Goal: Task Accomplishment & Management: Use online tool/utility

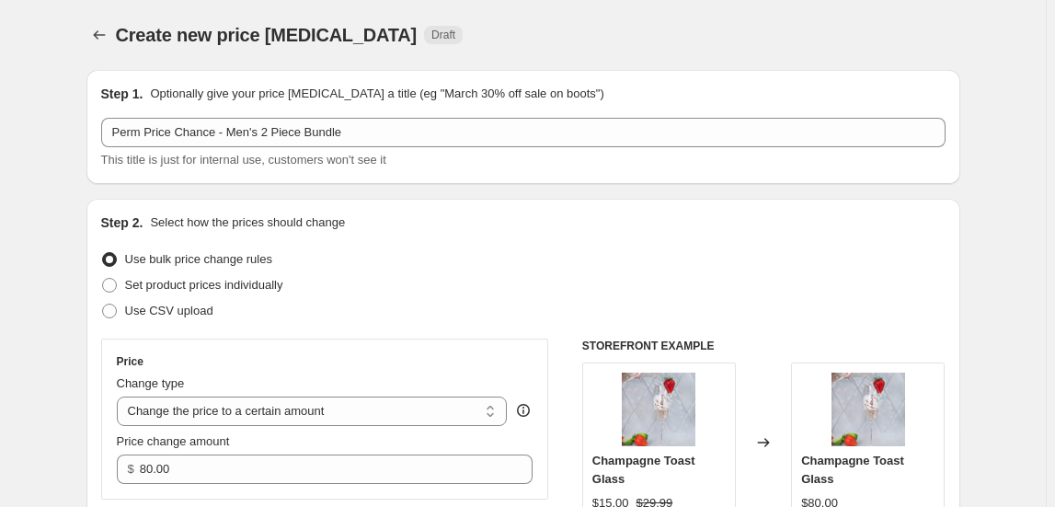
select select "to"
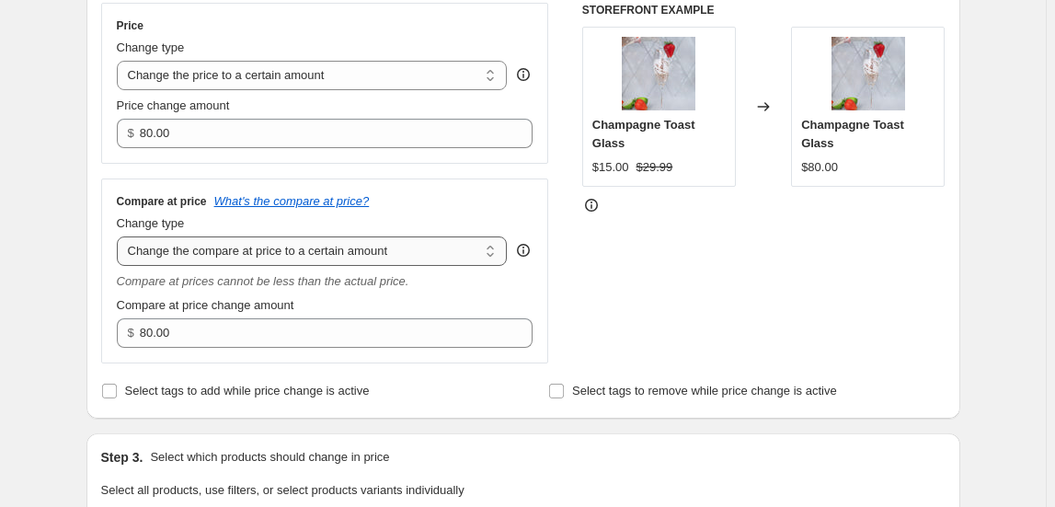
scroll to position [334, 0]
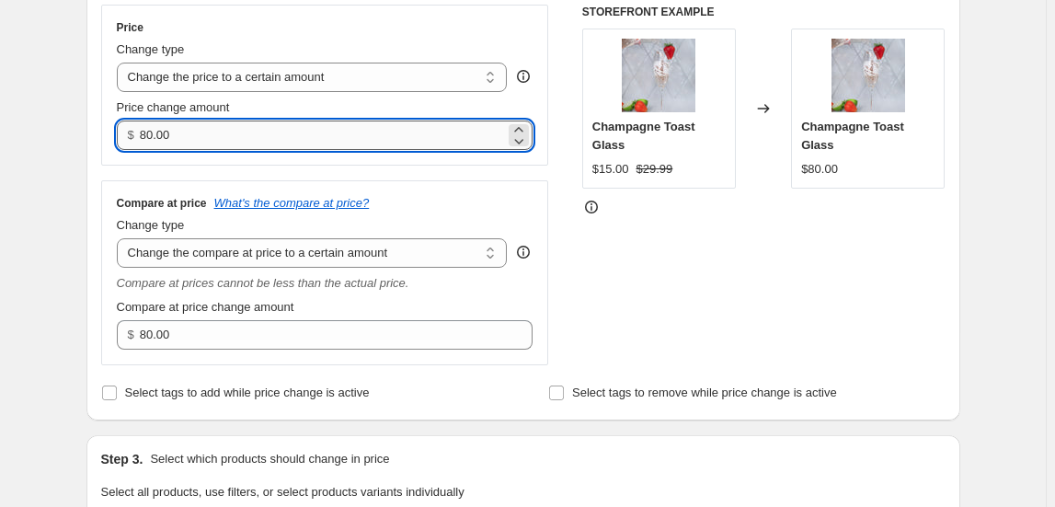
click at [196, 134] on input "80.00" at bounding box center [322, 134] width 365 height 29
click at [204, 127] on input "80.00" at bounding box center [322, 134] width 365 height 29
click at [151, 136] on input "80.00" at bounding box center [322, 134] width 365 height 29
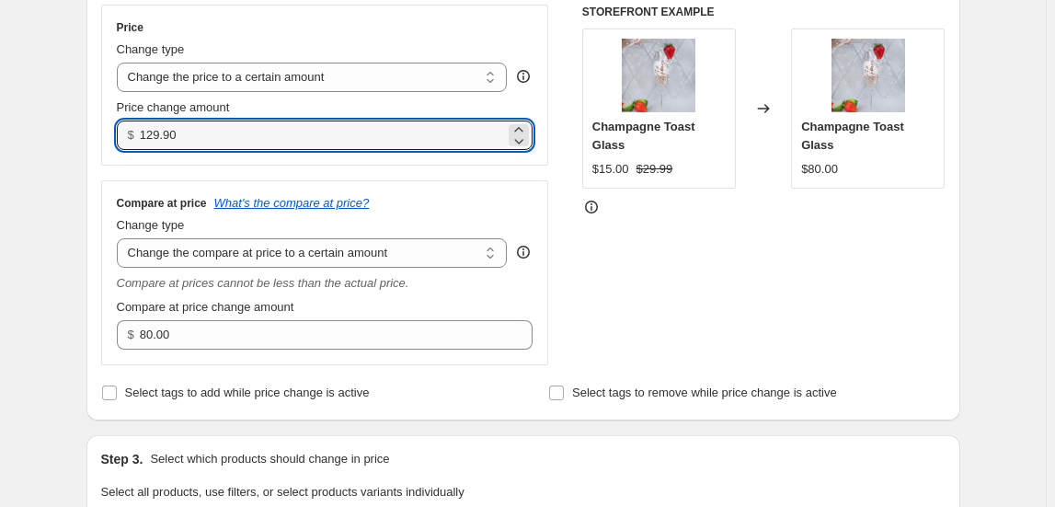
type input "129.90"
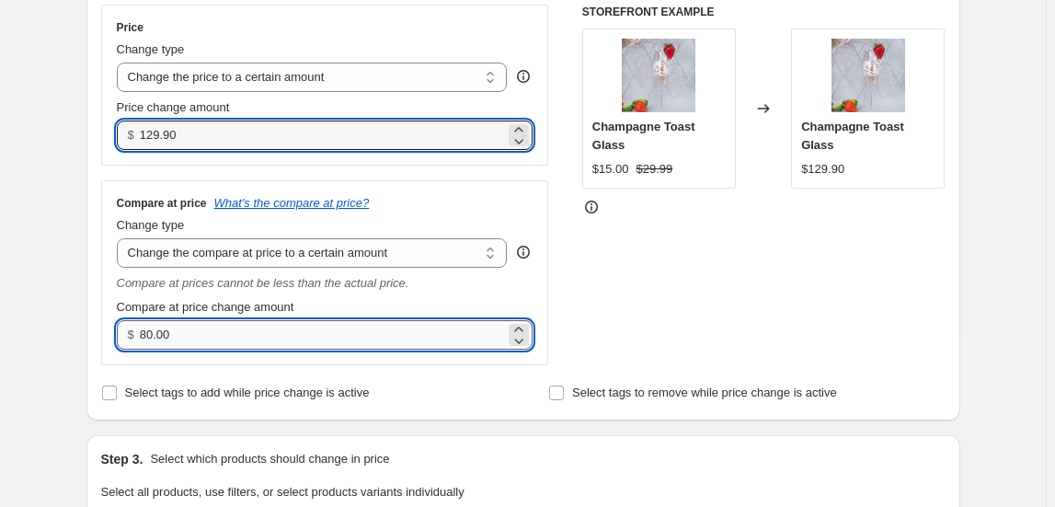
click at [187, 340] on input "80.00" at bounding box center [322, 334] width 365 height 29
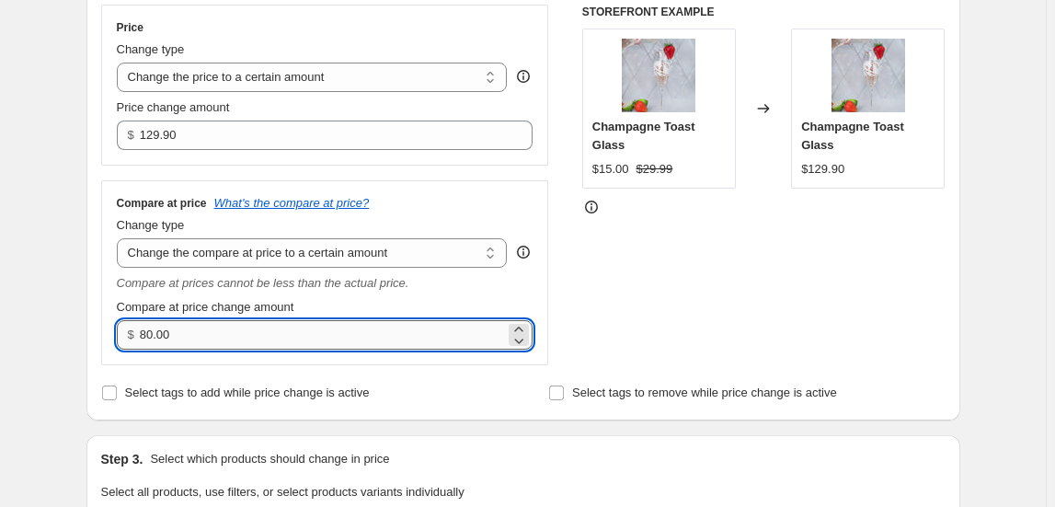
click at [151, 338] on input "80.00" at bounding box center [322, 334] width 365 height 29
type input "134.90"
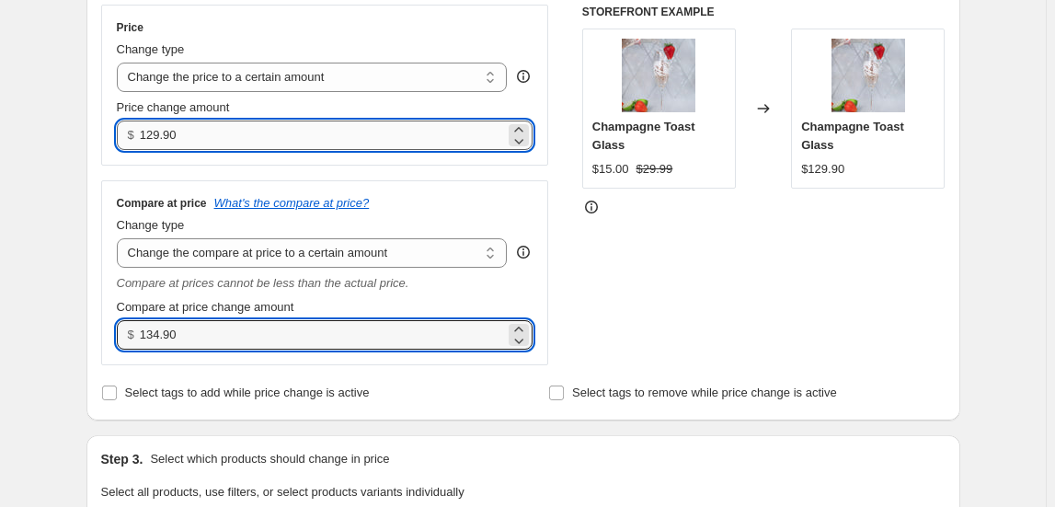
drag, startPoint x: 156, startPoint y: 137, endPoint x: 173, endPoint y: 133, distance: 17.0
click at [156, 136] on input "129.90" at bounding box center [322, 134] width 365 height 29
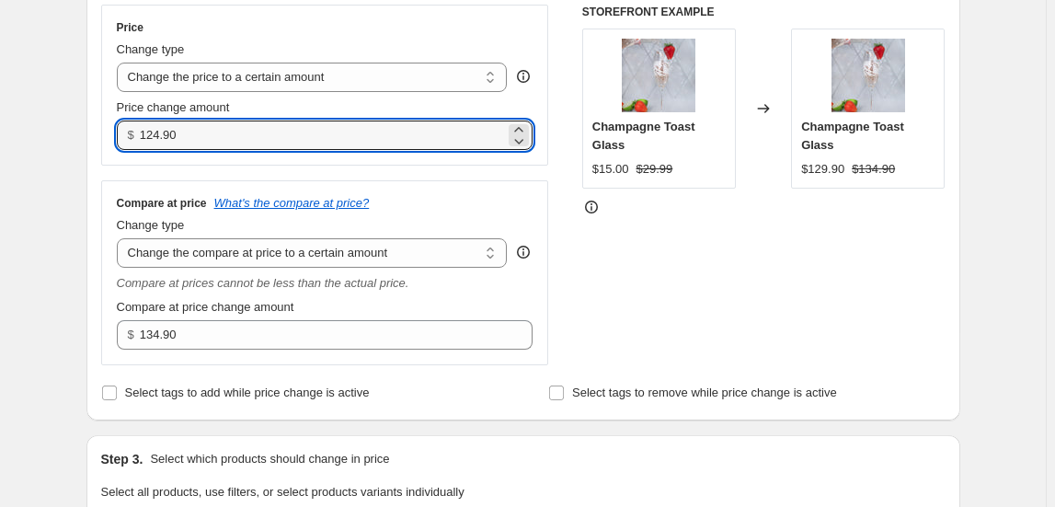
type input "124.90"
click at [424, 174] on div "Price Change type Change the price to a certain amount Change the price by a ce…" at bounding box center [325, 185] width 448 height 361
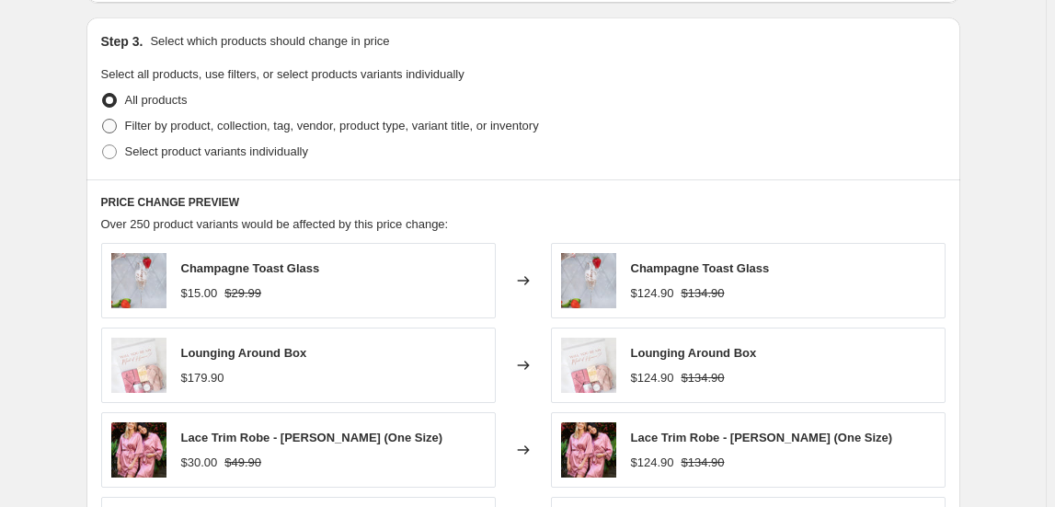
scroll to position [752, 0]
click at [214, 125] on span "Filter by product, collection, tag, vendor, product type, variant title, or inv…" at bounding box center [332, 125] width 414 height 14
click at [103, 119] on input "Filter by product, collection, tag, vendor, product type, variant title, or inv…" at bounding box center [102, 118] width 1 height 1
radio input "true"
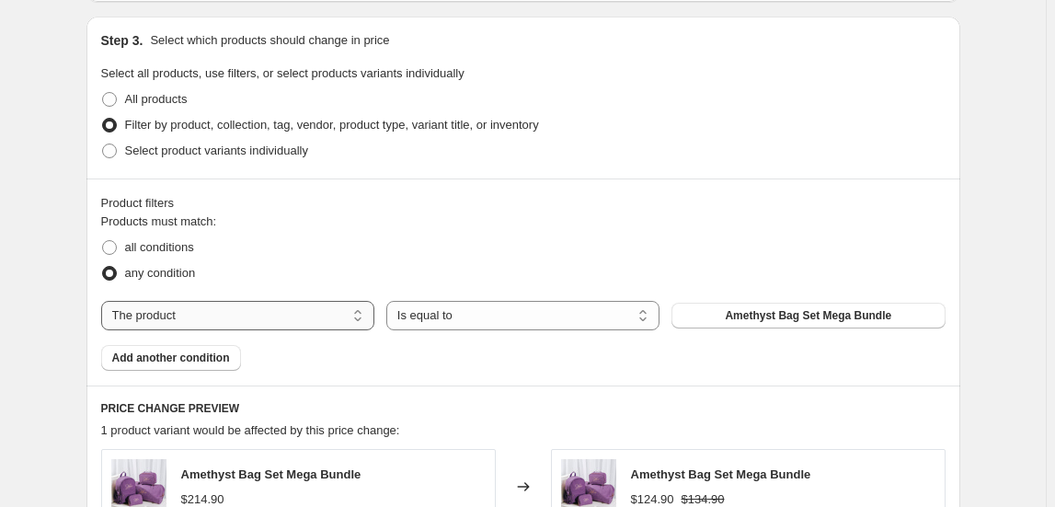
click at [244, 316] on select "The product The product's collection The product's tag The product's vendor The…" at bounding box center [237, 315] width 273 height 29
select select "collection"
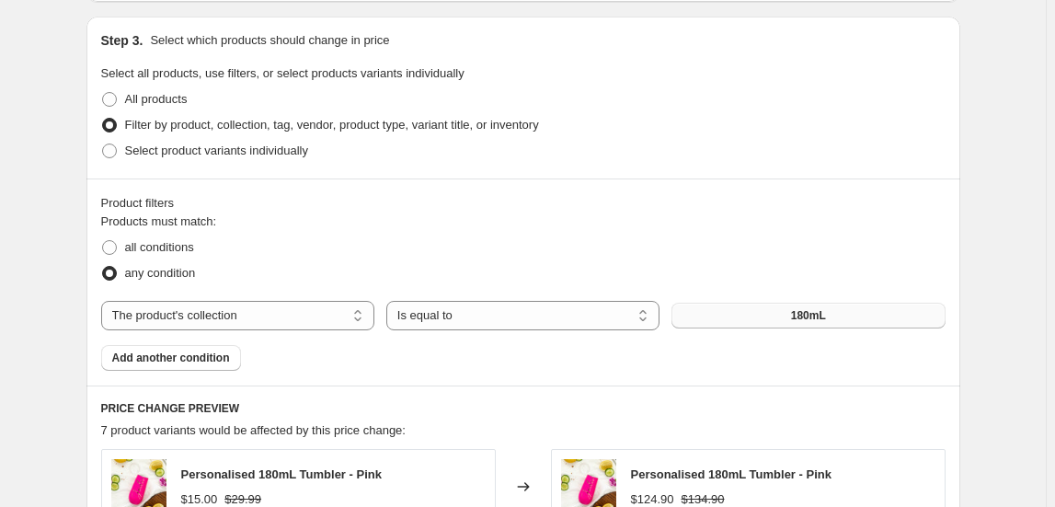
click at [786, 319] on button "180mL" at bounding box center [807, 316] width 273 height 26
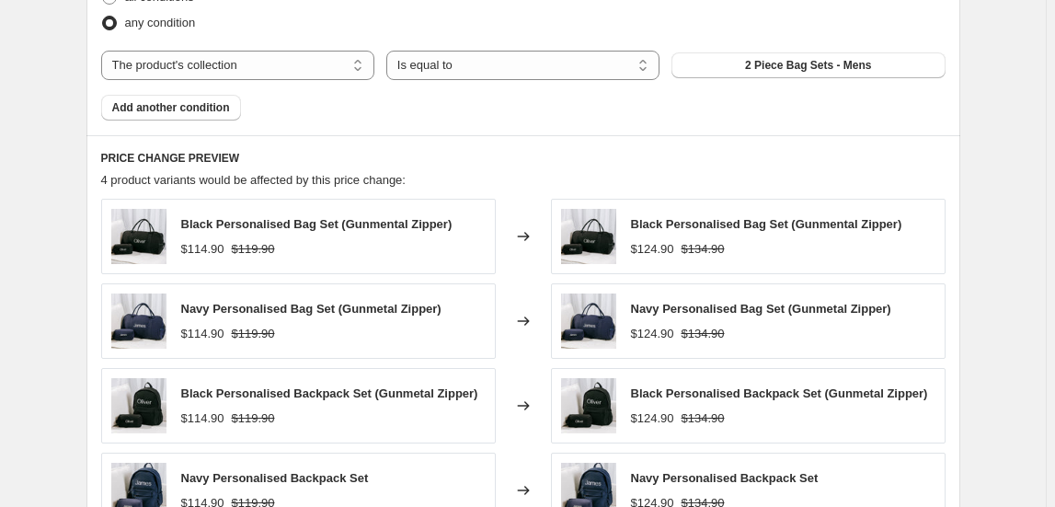
scroll to position [1360, 0]
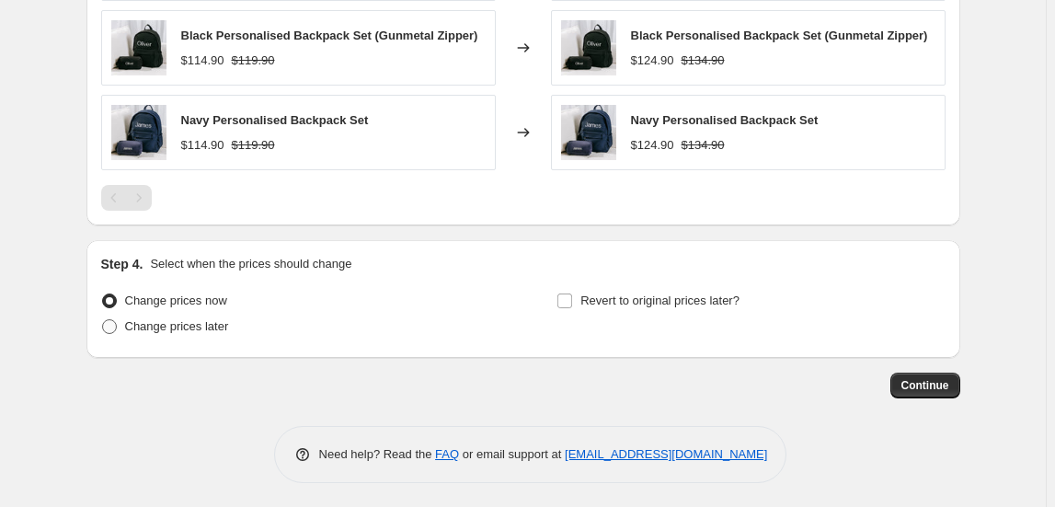
click at [189, 329] on span "Change prices later" at bounding box center [177, 326] width 104 height 14
click at [103, 320] on input "Change prices later" at bounding box center [102, 319] width 1 height 1
radio input "true"
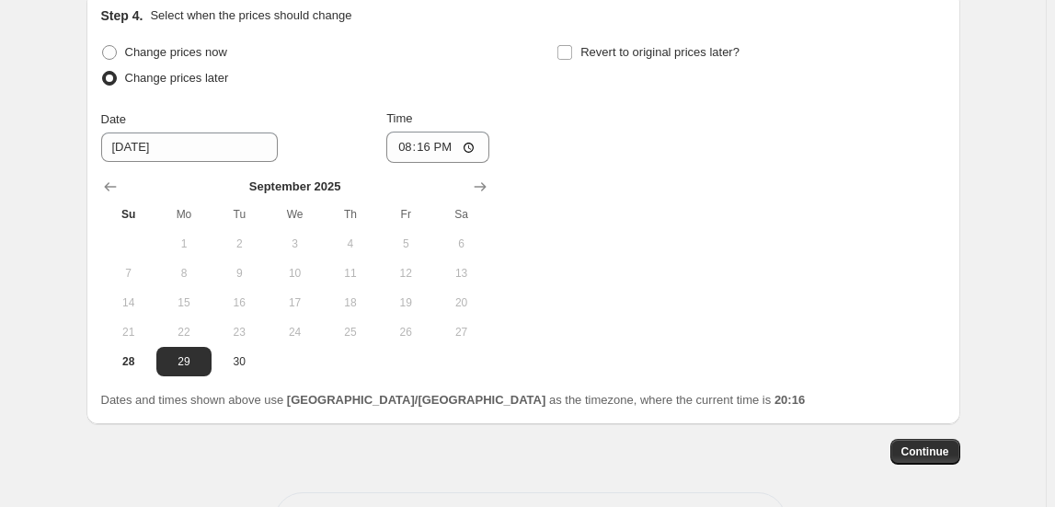
scroll to position [1675, 0]
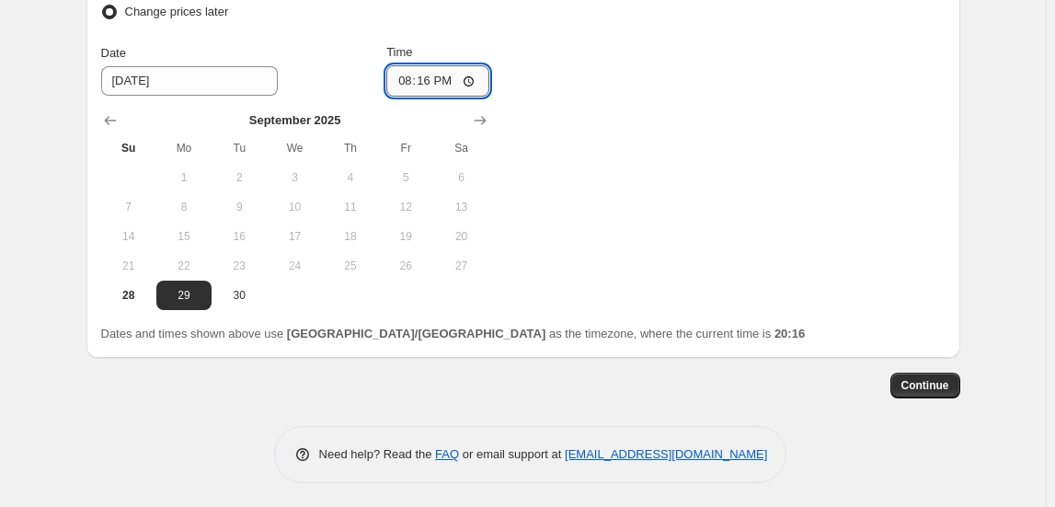
click at [414, 84] on input "20:16" at bounding box center [437, 80] width 103 height 31
type input "01:00"
click at [888, 380] on div "Continue" at bounding box center [523, 386] width 874 height 26
click at [937, 388] on span "Continue" at bounding box center [925, 385] width 48 height 15
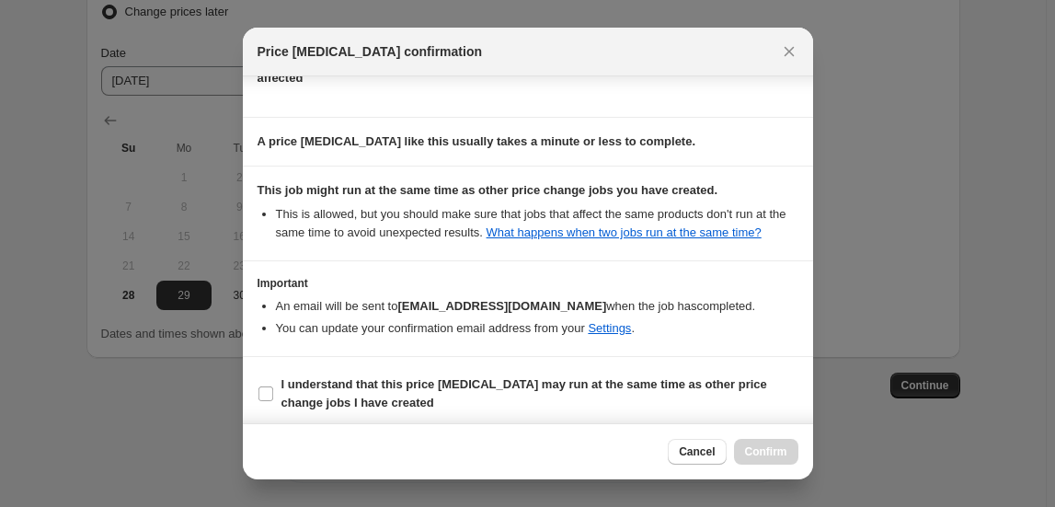
scroll to position [243, 0]
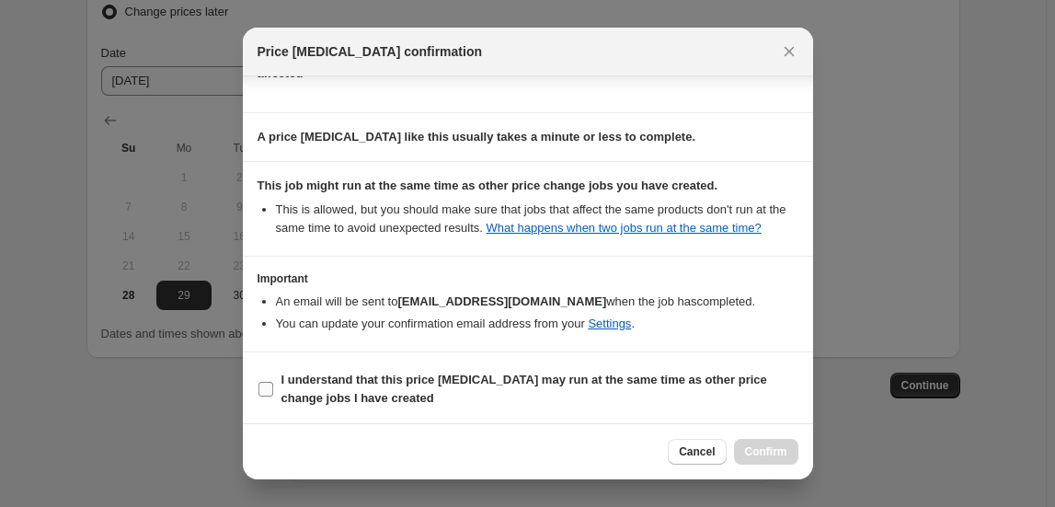
click at [352, 375] on b "I understand that this price [MEDICAL_DATA] may run at the same time as other p…" at bounding box center [524, 389] width 486 height 32
click at [273, 382] on input "I understand that this price [MEDICAL_DATA] may run at the same time as other p…" at bounding box center [265, 389] width 15 height 15
checkbox input "true"
click at [774, 459] on button "Confirm" at bounding box center [766, 452] width 64 height 26
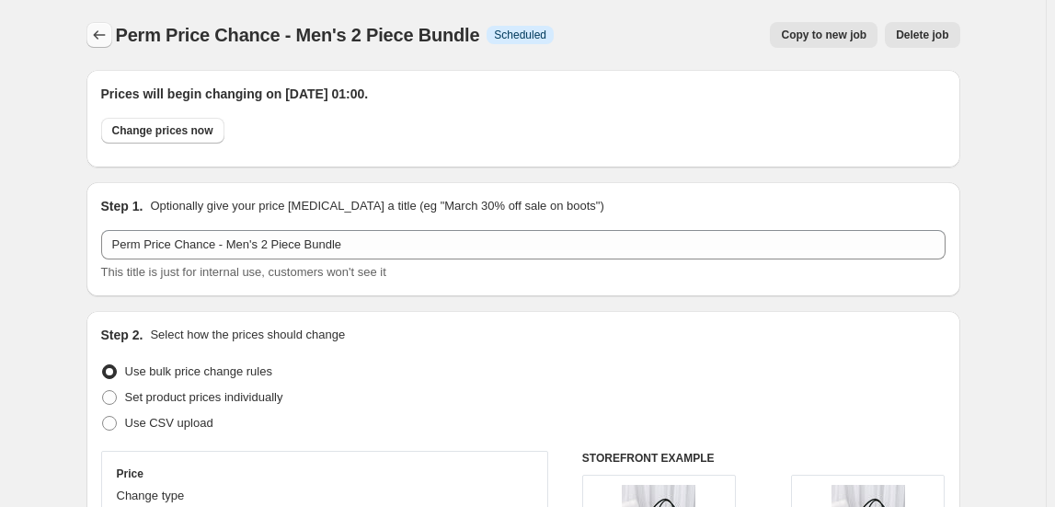
click at [97, 33] on icon "Price change jobs" at bounding box center [99, 35] width 18 height 18
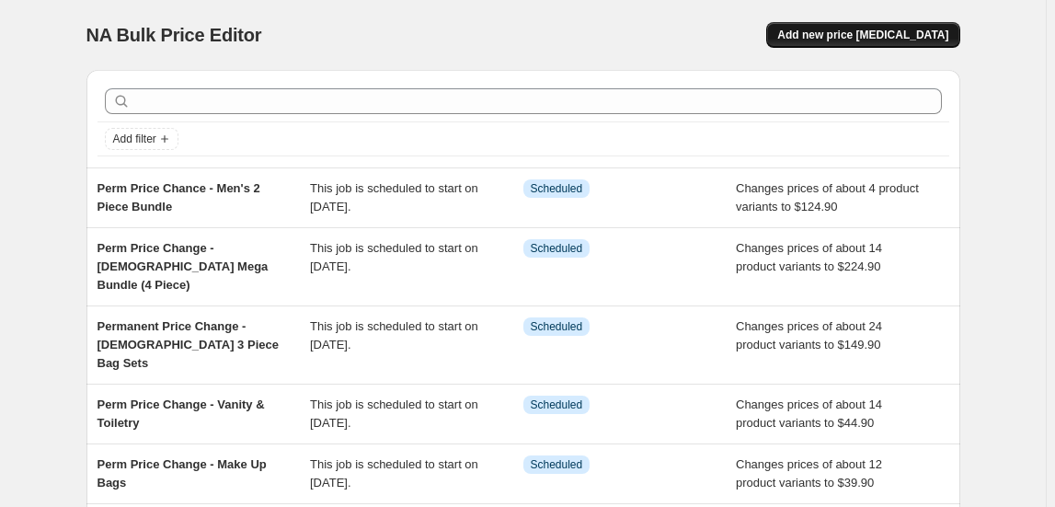
click at [873, 40] on span "Add new price [MEDICAL_DATA]" at bounding box center [862, 35] width 171 height 15
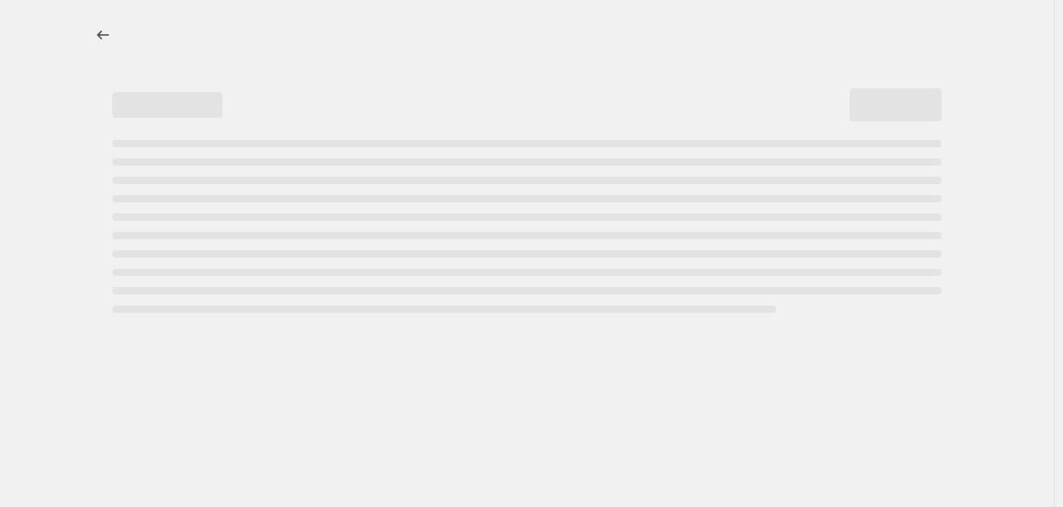
select select "percentage"
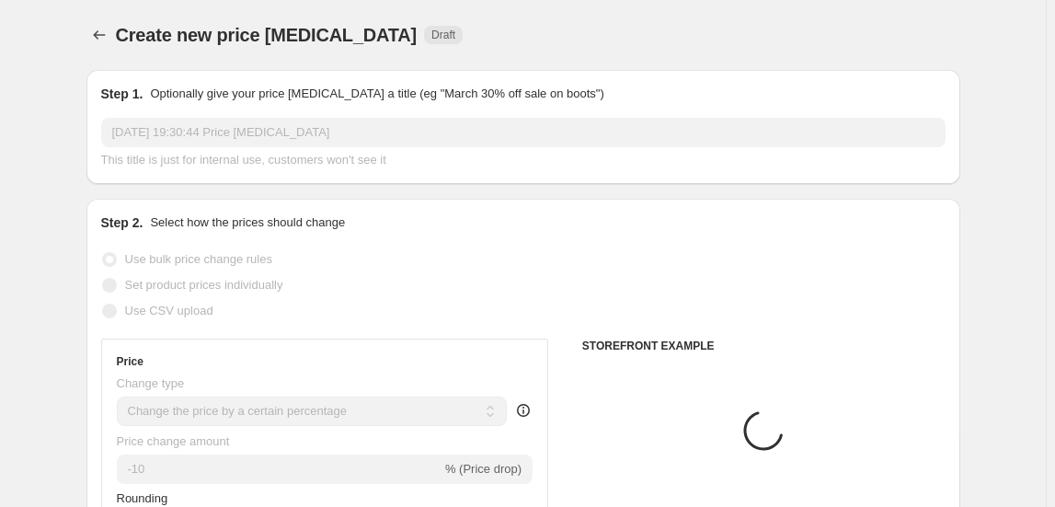
click at [347, 137] on input "[DATE] 19:30:44 Price [MEDICAL_DATA]" at bounding box center [523, 132] width 844 height 29
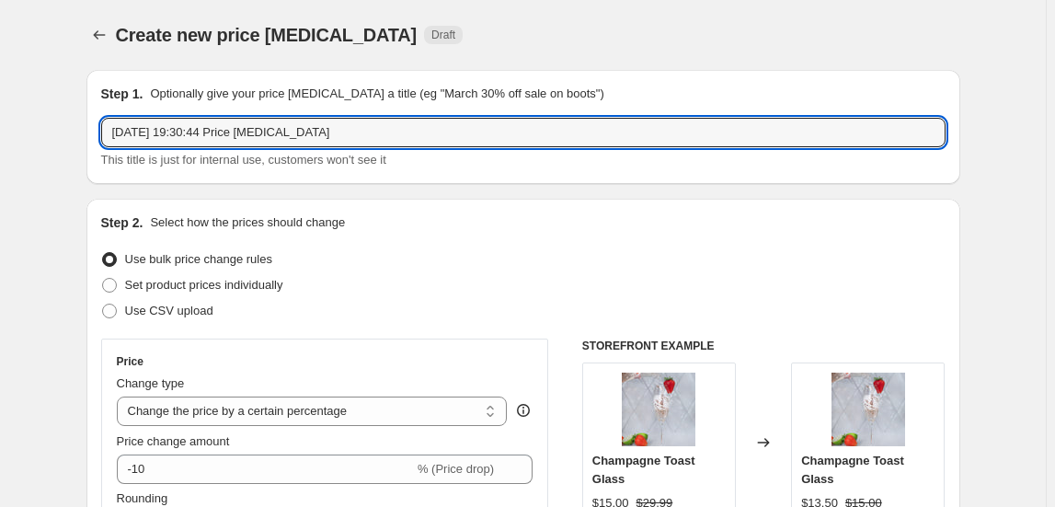
drag, startPoint x: 363, startPoint y: 132, endPoint x: 9, endPoint y: 147, distance: 354.4
type input "Perm Price Change - Men's Mega Bundle"
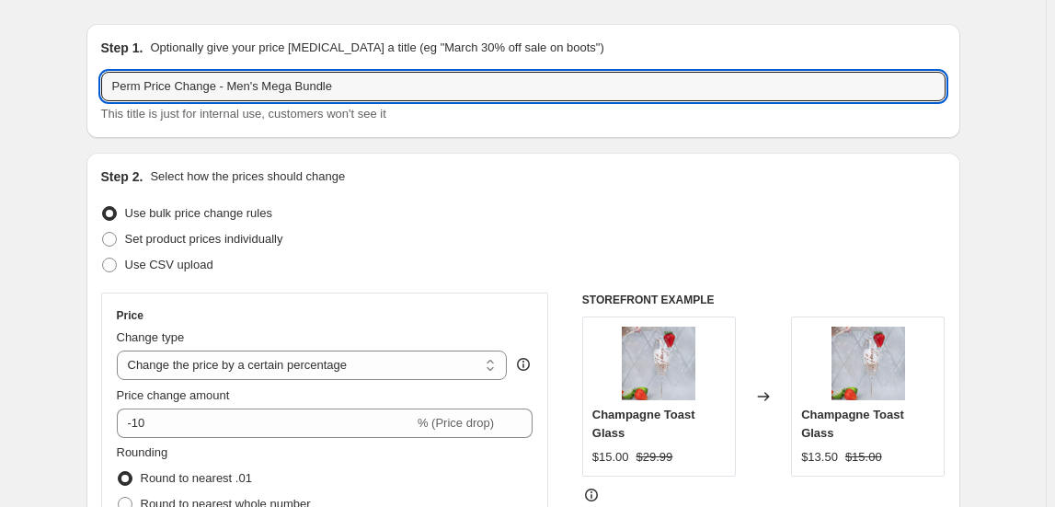
scroll to position [250, 0]
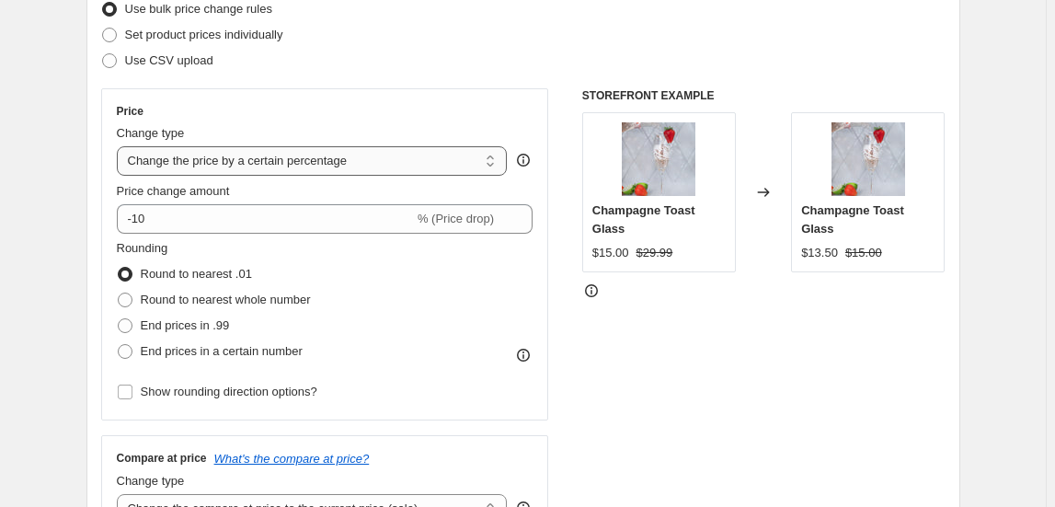
click at [295, 157] on select "Change the price to a certain amount Change the price by a certain amount Chang…" at bounding box center [312, 160] width 391 height 29
select select "to"
click at [120, 146] on select "Change the price to a certain amount Change the price by a certain amount Chang…" at bounding box center [312, 160] width 391 height 29
type input "80.00"
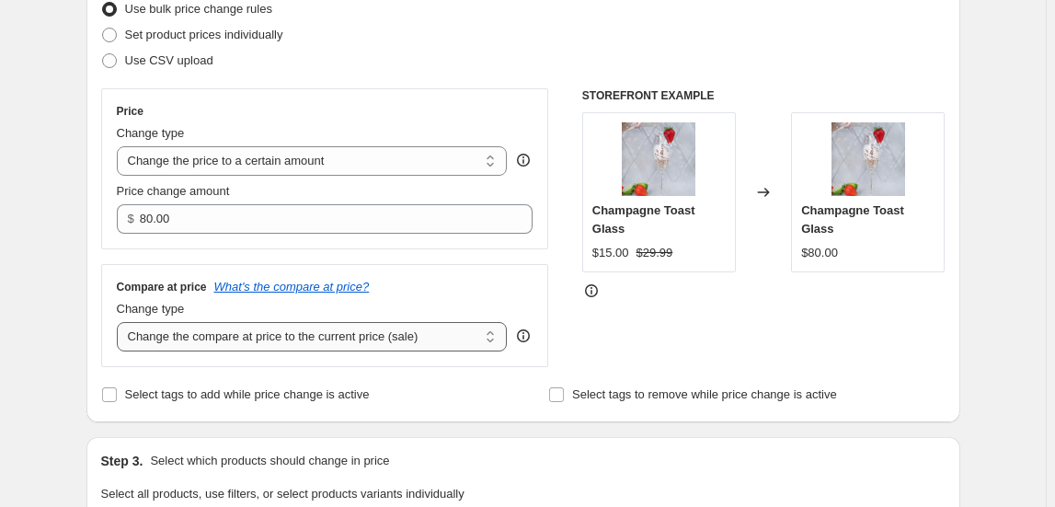
click at [255, 339] on select "Change the compare at price to the current price (sale) Change the compare at p…" at bounding box center [312, 336] width 391 height 29
select select "to"
click at [120, 322] on select "Change the compare at price to the current price (sale) Change the compare at p…" at bounding box center [312, 336] width 391 height 29
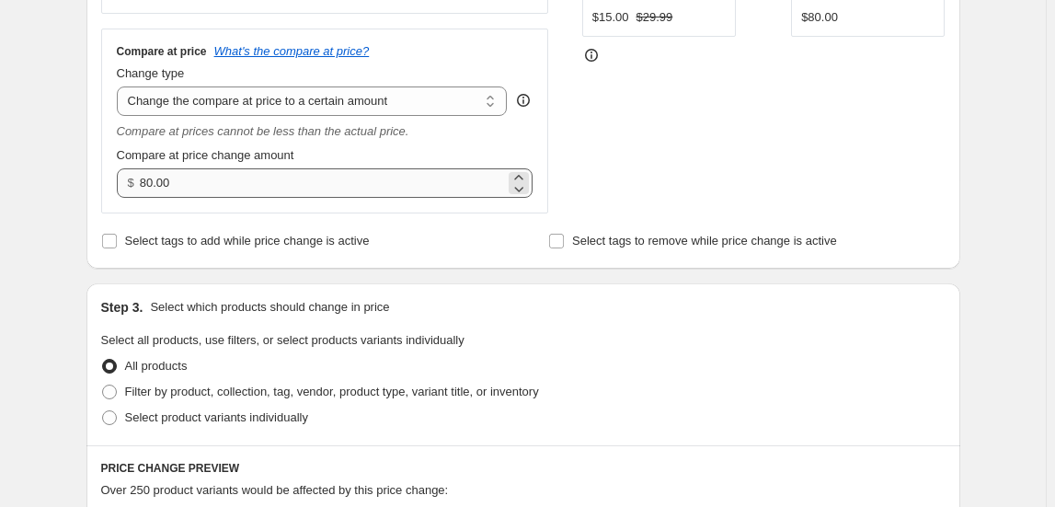
scroll to position [669, 0]
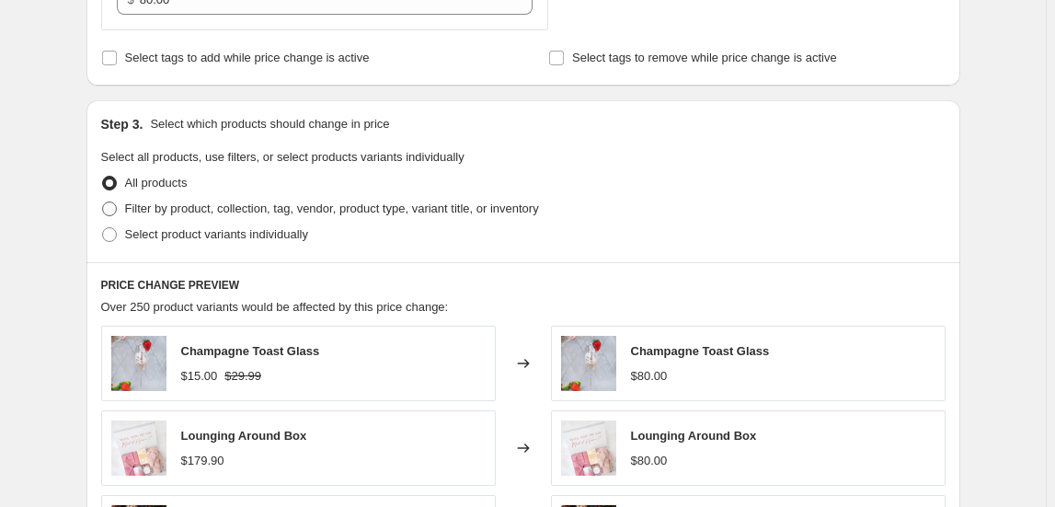
click at [165, 208] on span "Filter by product, collection, tag, vendor, product type, variant title, or inv…" at bounding box center [332, 208] width 414 height 14
click at [103, 202] on input "Filter by product, collection, tag, vendor, product type, variant title, or inv…" at bounding box center [102, 201] width 1 height 1
radio input "true"
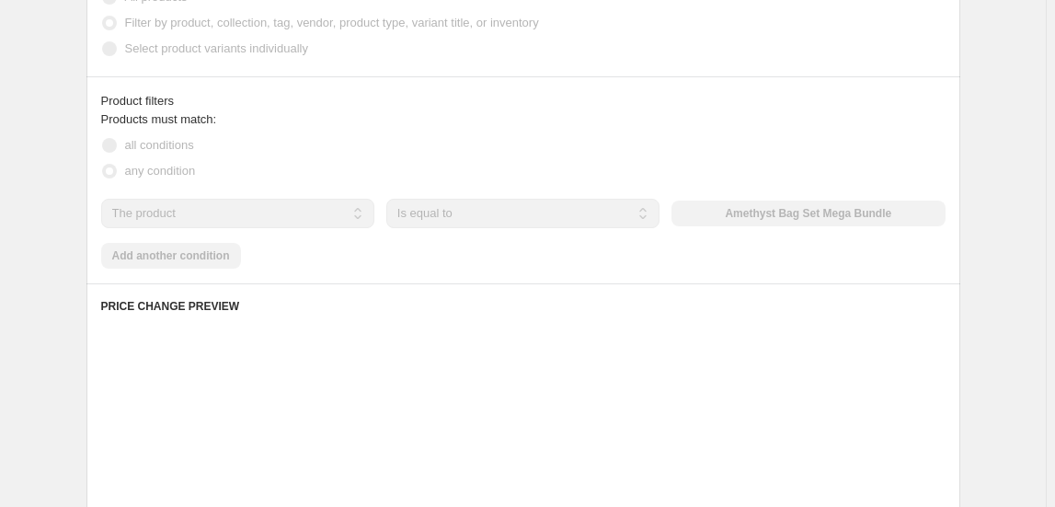
scroll to position [920, 0]
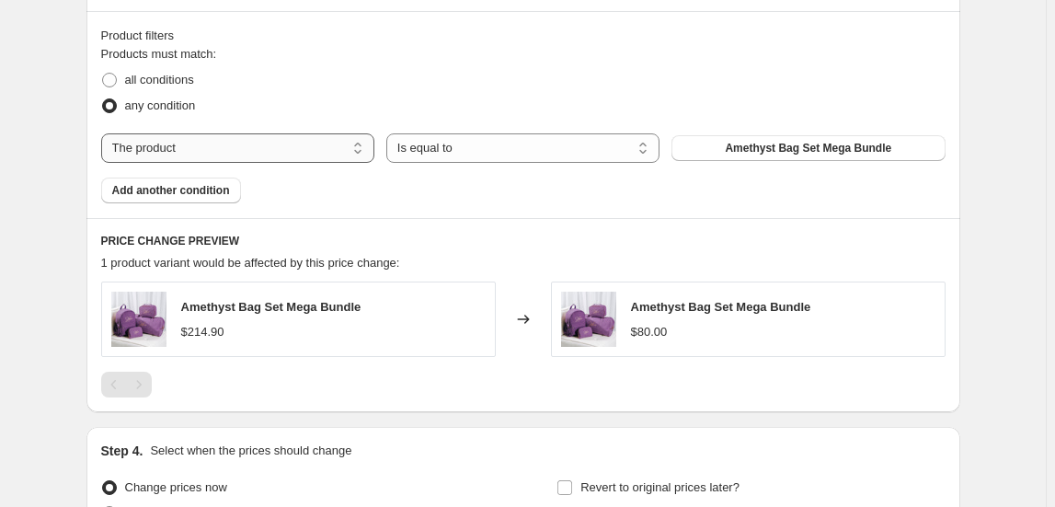
click at [233, 152] on select "The product The product's collection The product's tag The product's vendor The…" at bounding box center [237, 147] width 273 height 29
select select "collection"
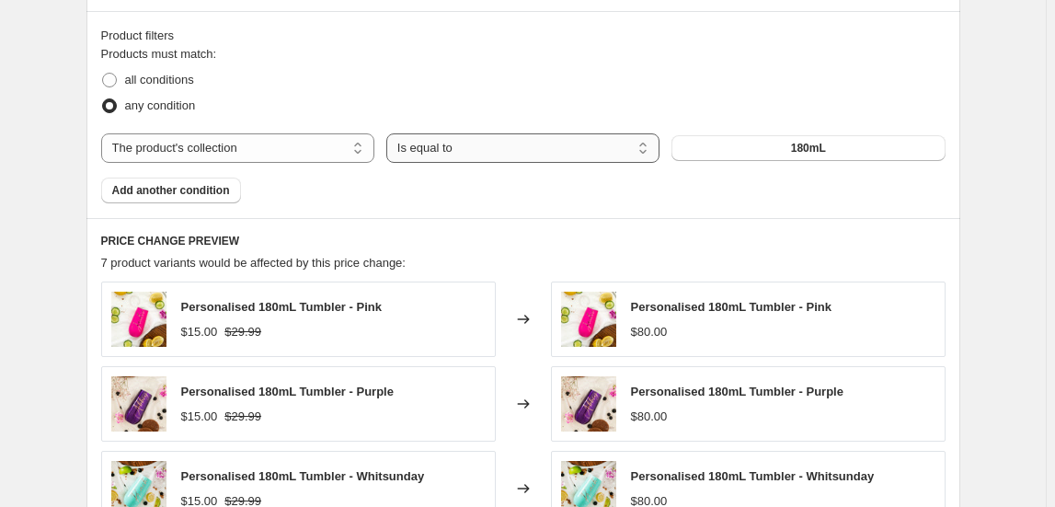
click at [478, 152] on select "Is equal to Is not equal to" at bounding box center [522, 147] width 273 height 29
click at [753, 147] on button "180mL" at bounding box center [807, 148] width 273 height 26
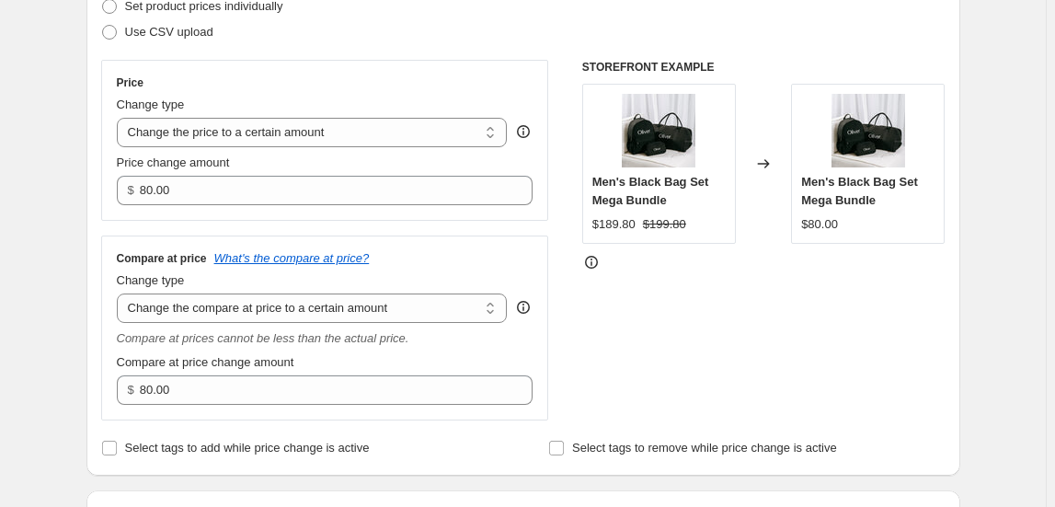
scroll to position [250, 0]
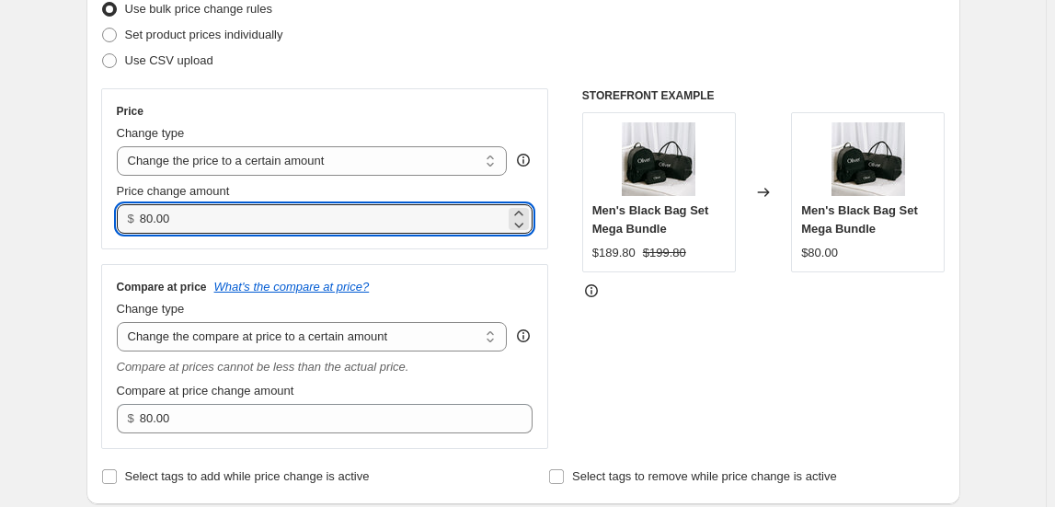
drag, startPoint x: 188, startPoint y: 221, endPoint x: 81, endPoint y: 212, distance: 107.1
type input "204.90"
drag, startPoint x: 98, startPoint y: 287, endPoint x: 110, endPoint y: 297, distance: 15.7
click at [98, 288] on div "Step 2. Select how the prices should change Use bulk price change rules Set pro…" at bounding box center [523, 226] width 874 height 556
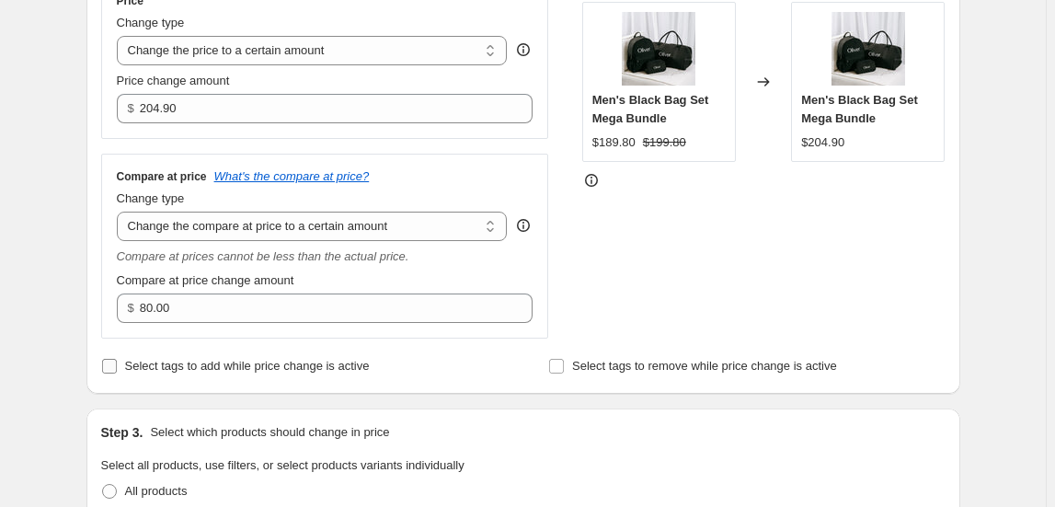
scroll to position [418, 0]
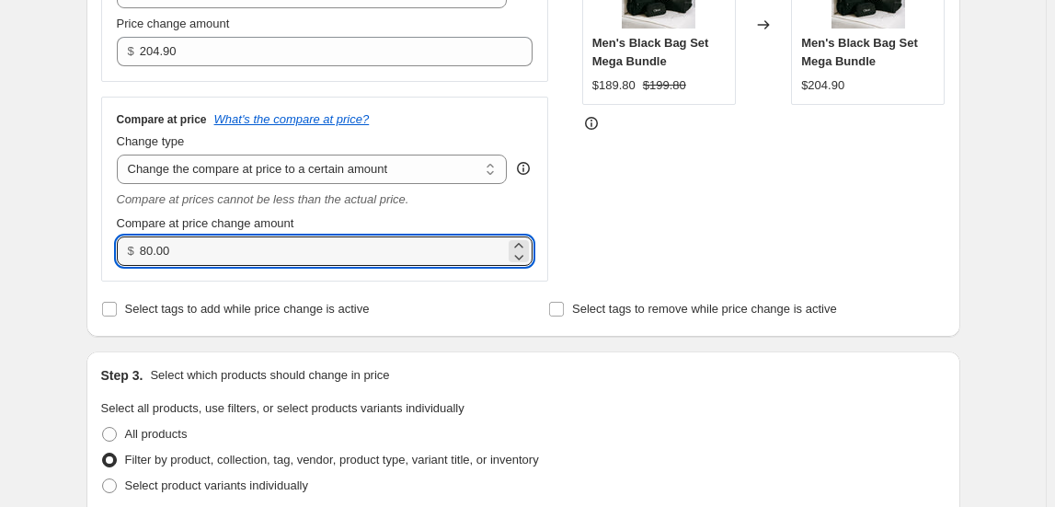
drag, startPoint x: 181, startPoint y: 250, endPoint x: 109, endPoint y: 241, distance: 73.2
click at [109, 241] on div "Compare at price What's the compare at price? Change type Change the compare at…" at bounding box center [325, 189] width 448 height 185
type input "224.90"
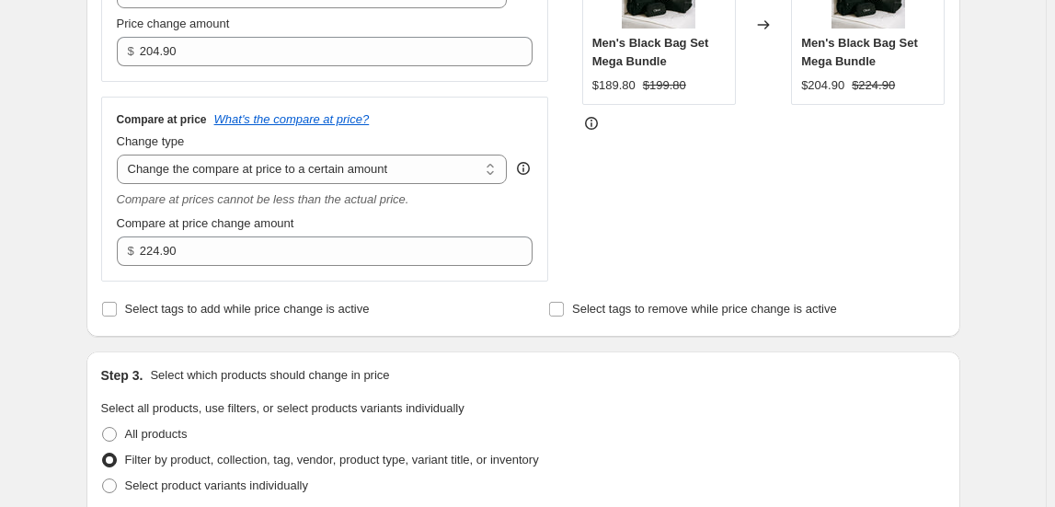
click at [537, 213] on div "Compare at price What's the compare at price? Change type Change the compare at…" at bounding box center [325, 189] width 448 height 185
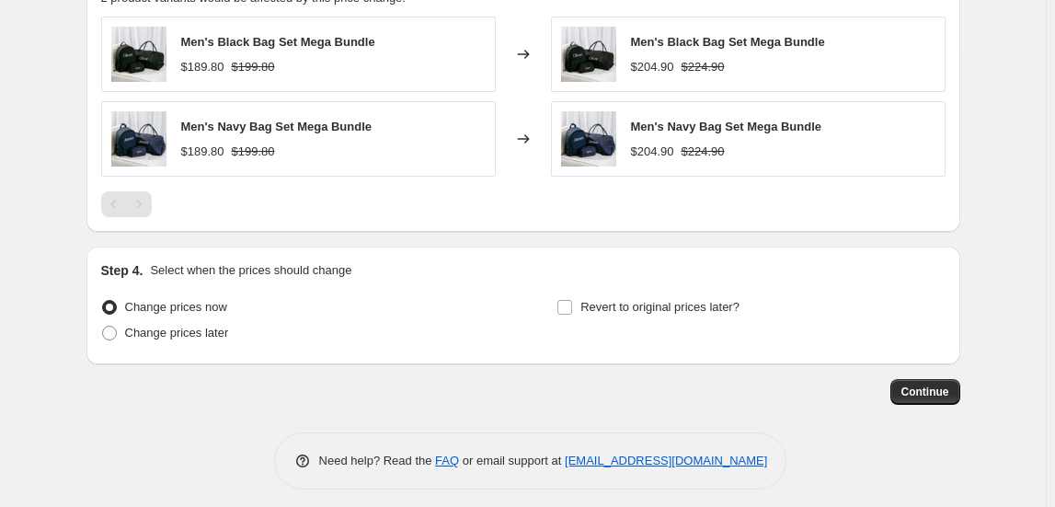
scroll to position [1192, 0]
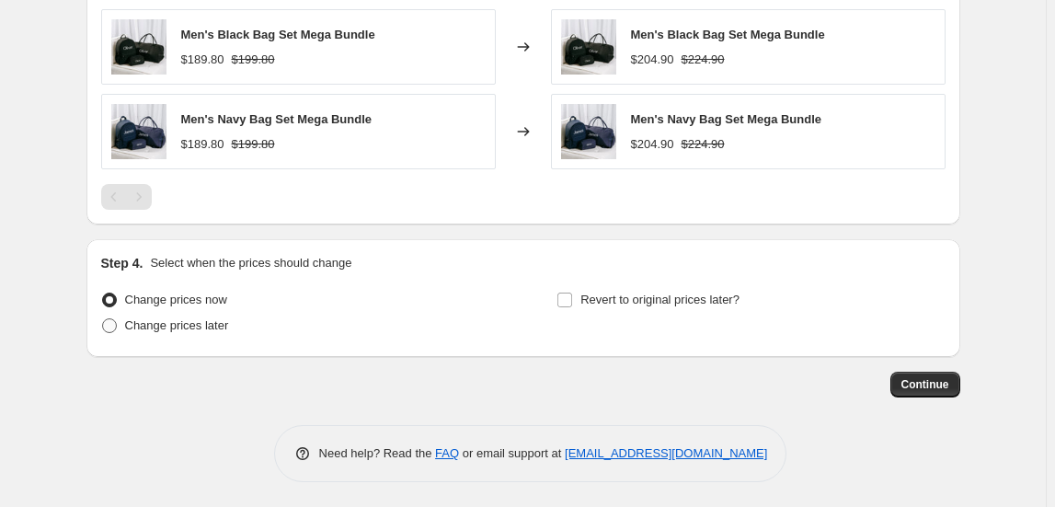
click at [191, 327] on span "Change prices later" at bounding box center [177, 325] width 104 height 14
click at [103, 319] on input "Change prices later" at bounding box center [102, 318] width 1 height 1
radio input "true"
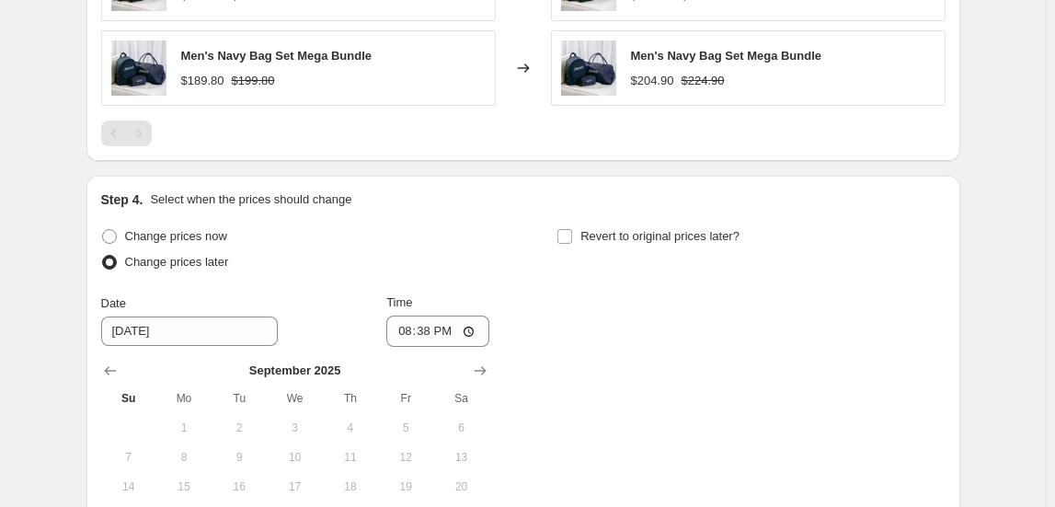
scroll to position [1443, 0]
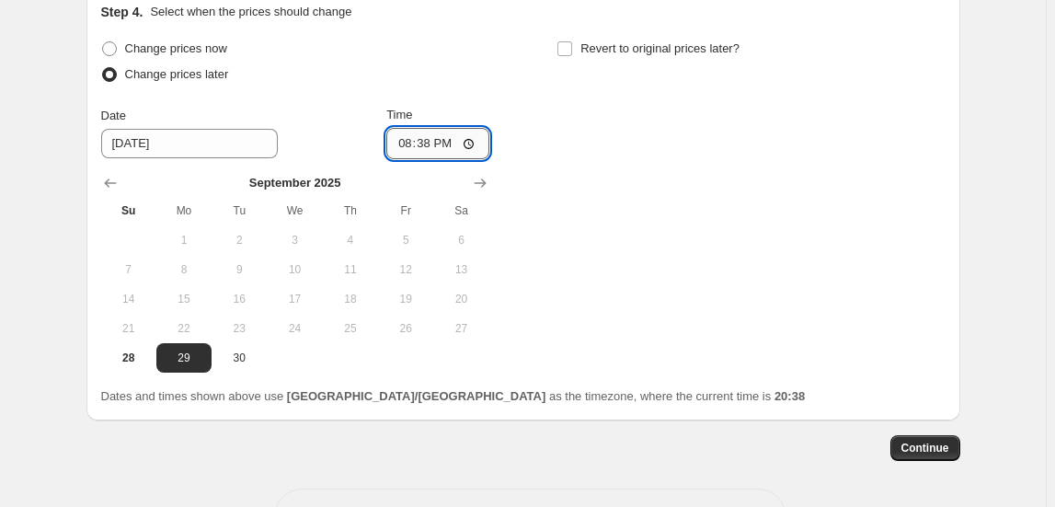
click at [411, 142] on input "20:38" at bounding box center [437, 143] width 103 height 31
type input "01:00"
click at [869, 224] on div "Change prices now Change prices later Date [DATE] Time 01:00 [DATE] Su Mo Tu We…" at bounding box center [523, 204] width 844 height 337
click at [934, 441] on span "Continue" at bounding box center [925, 448] width 48 height 15
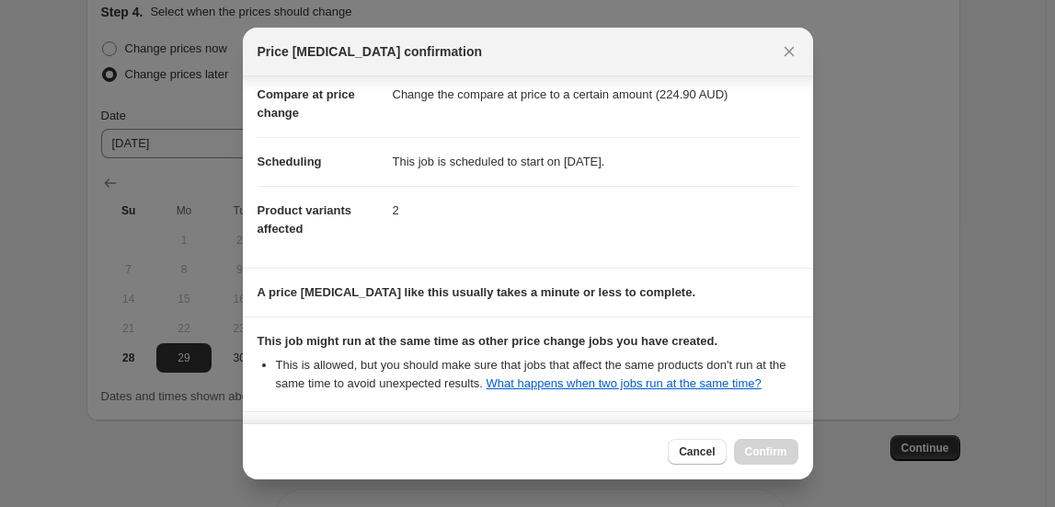
scroll to position [243, 0]
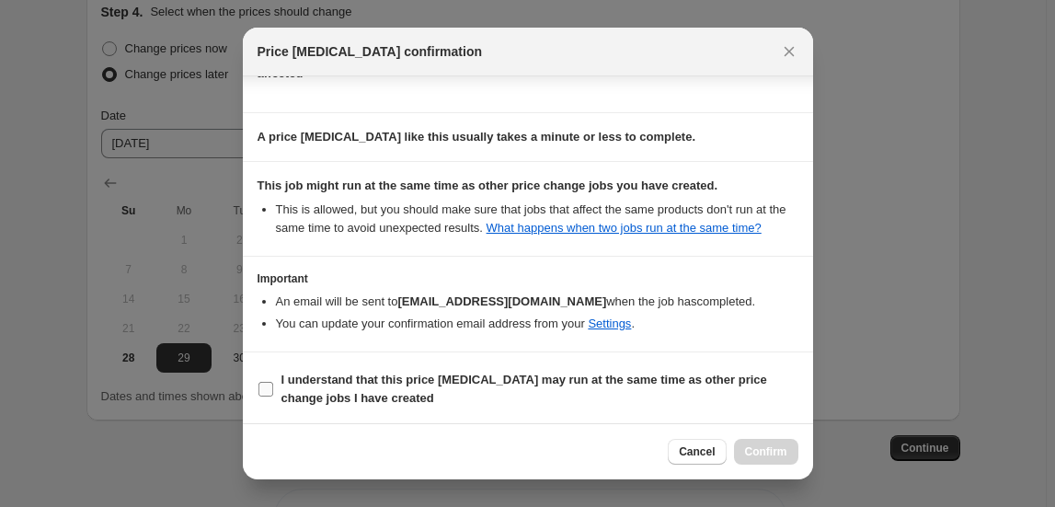
drag, startPoint x: 337, startPoint y: 383, endPoint x: 472, endPoint y: 394, distance: 135.7
click at [337, 383] on b "I understand that this price [MEDICAL_DATA] may run at the same time as other p…" at bounding box center [524, 389] width 486 height 32
click at [273, 383] on input "I understand that this price [MEDICAL_DATA] may run at the same time as other p…" at bounding box center [265, 389] width 15 height 15
checkbox input "true"
click at [777, 453] on span "Confirm" at bounding box center [766, 451] width 42 height 15
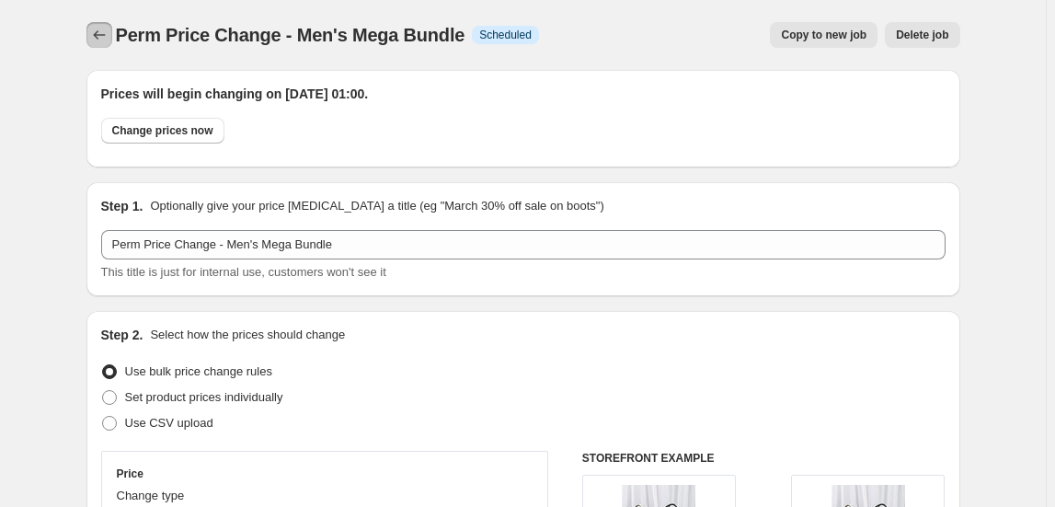
click at [103, 37] on icon "Price change jobs" at bounding box center [99, 35] width 18 height 18
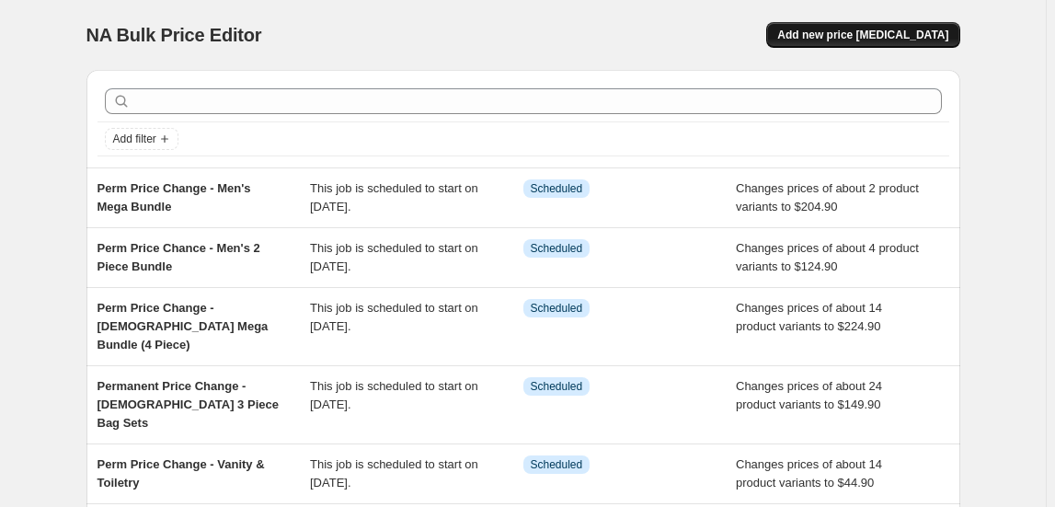
click at [909, 44] on button "Add new price [MEDICAL_DATA]" at bounding box center [862, 35] width 193 height 26
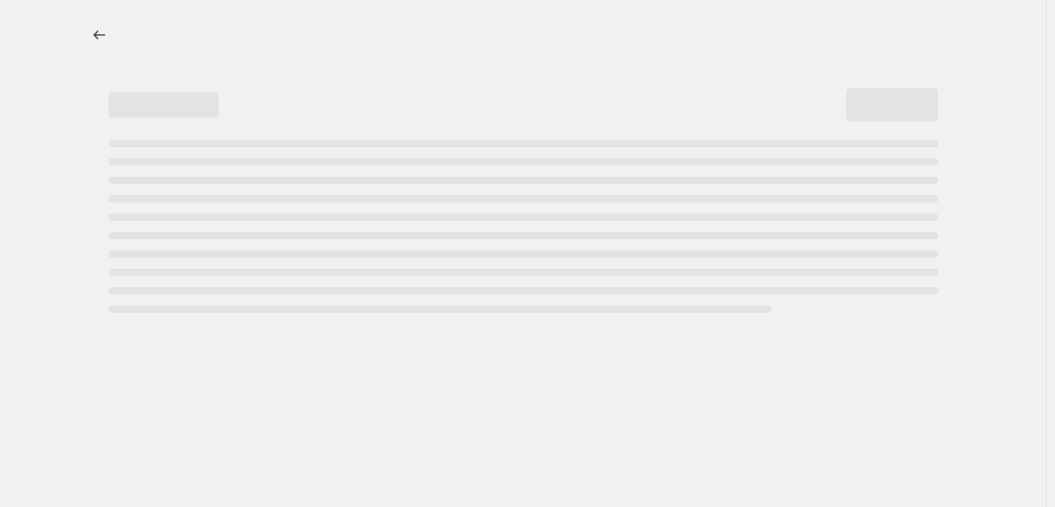
select select "percentage"
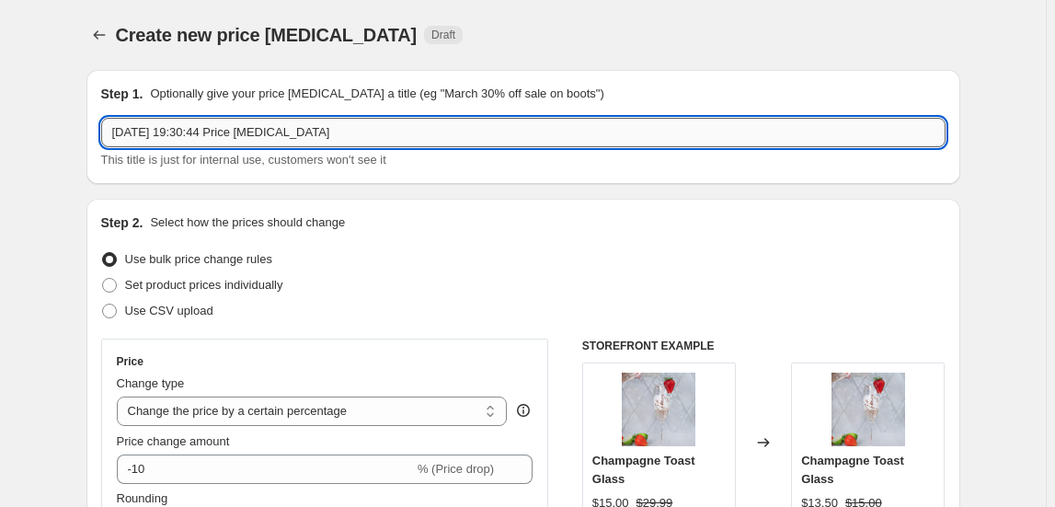
drag, startPoint x: 353, startPoint y: 133, endPoint x: 387, endPoint y: 128, distance: 34.5
click at [355, 133] on input "[DATE] 19:30:44 Price [MEDICAL_DATA]" at bounding box center [523, 132] width 844 height 29
drag, startPoint x: 387, startPoint y: 128, endPoint x: -41, endPoint y: 131, distance: 428.6
click at [0, 131] on html "Home Settings Plans Skip to content Create new price [MEDICAL_DATA]. This page …" at bounding box center [527, 253] width 1055 height 507
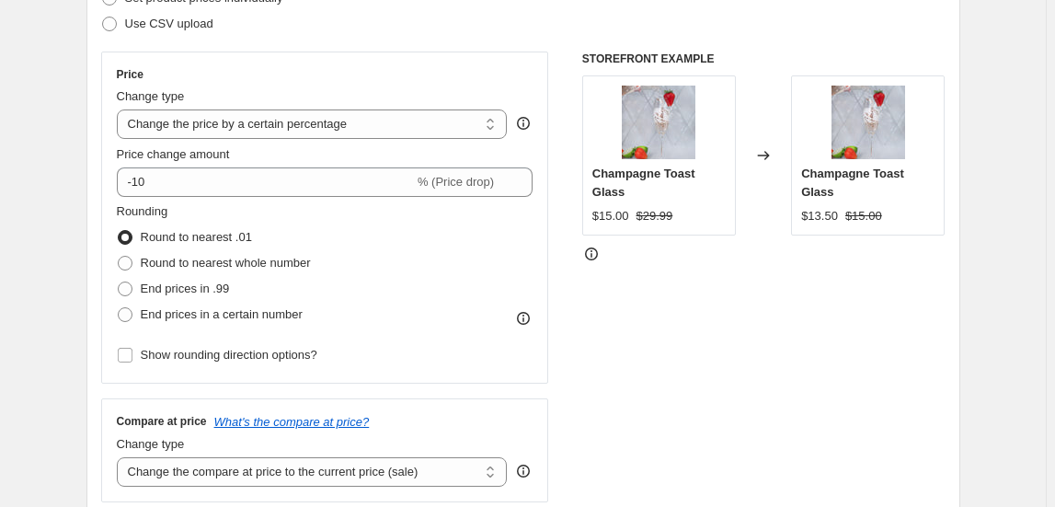
scroll to position [334, 0]
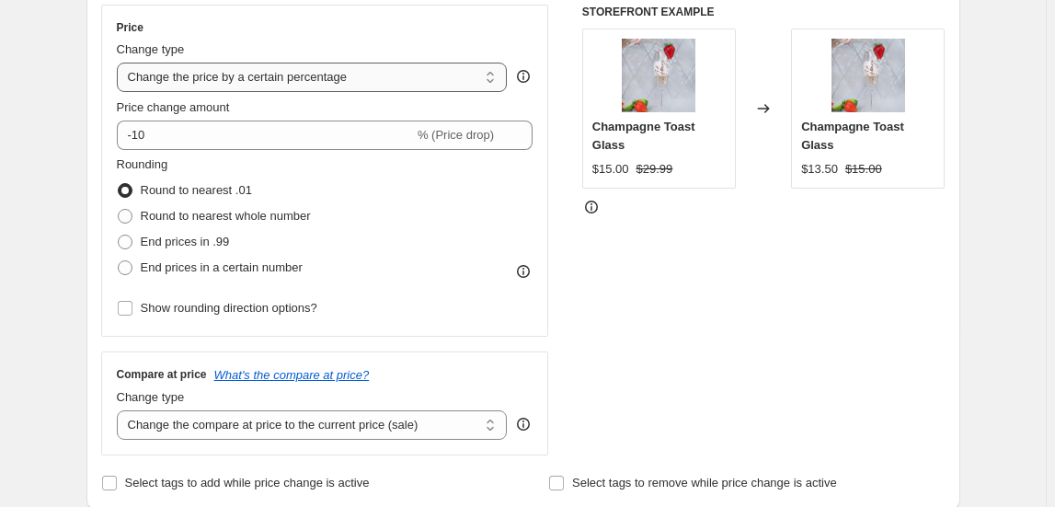
type input "Perm Price Change - Kids Pjs"
click at [302, 79] on select "Change the price to a certain amount Change the price by a certain amount Chang…" at bounding box center [312, 77] width 391 height 29
select select "to"
click at [120, 63] on select "Change the price to a certain amount Change the price by a certain amount Chang…" at bounding box center [312, 77] width 391 height 29
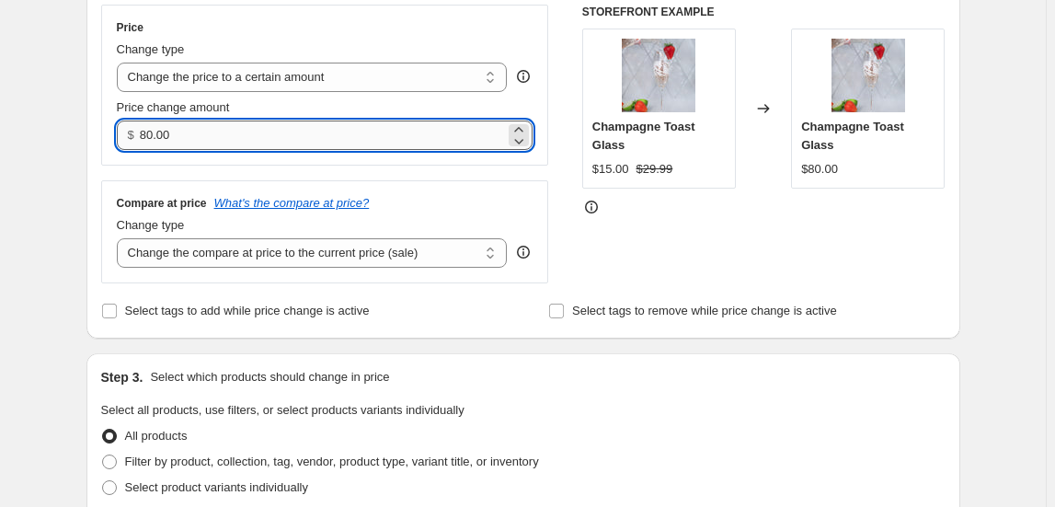
click at [221, 132] on input "80.00" at bounding box center [322, 134] width 365 height 29
drag, startPoint x: 179, startPoint y: 140, endPoint x: 74, endPoint y: 140, distance: 105.8
click at [74, 140] on div "Create new price [MEDICAL_DATA]. This page is ready Create new price [MEDICAL_D…" at bounding box center [523, 500] width 918 height 1668
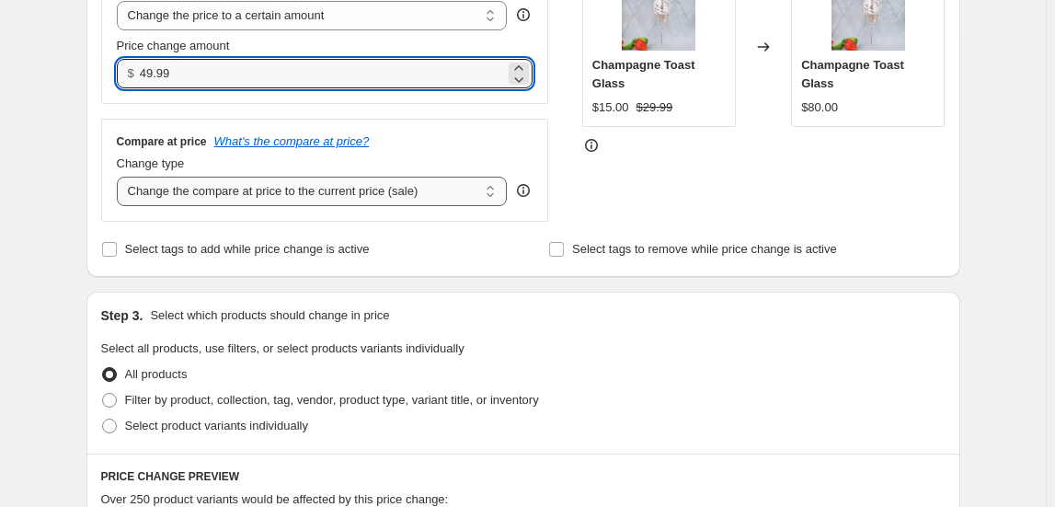
scroll to position [501, 0]
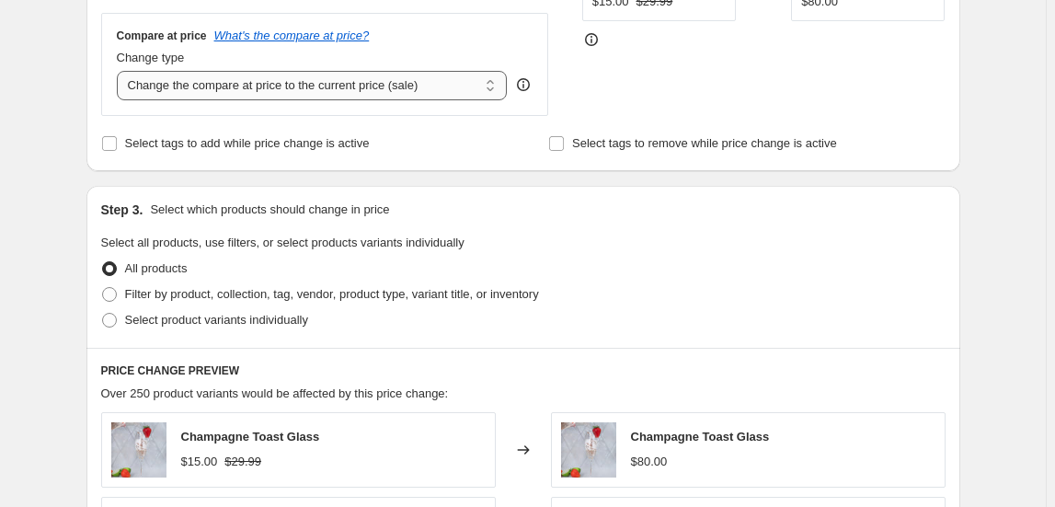
type input "49.99"
click at [240, 94] on select "Change the compare at price to the current price (sale) Change the compare at p…" at bounding box center [312, 85] width 391 height 29
select select "remove"
click at [120, 71] on select "Change the compare at price to the current price (sale) Change the compare at p…" at bounding box center [312, 85] width 391 height 29
click at [493, 55] on div "Change type" at bounding box center [312, 58] width 391 height 18
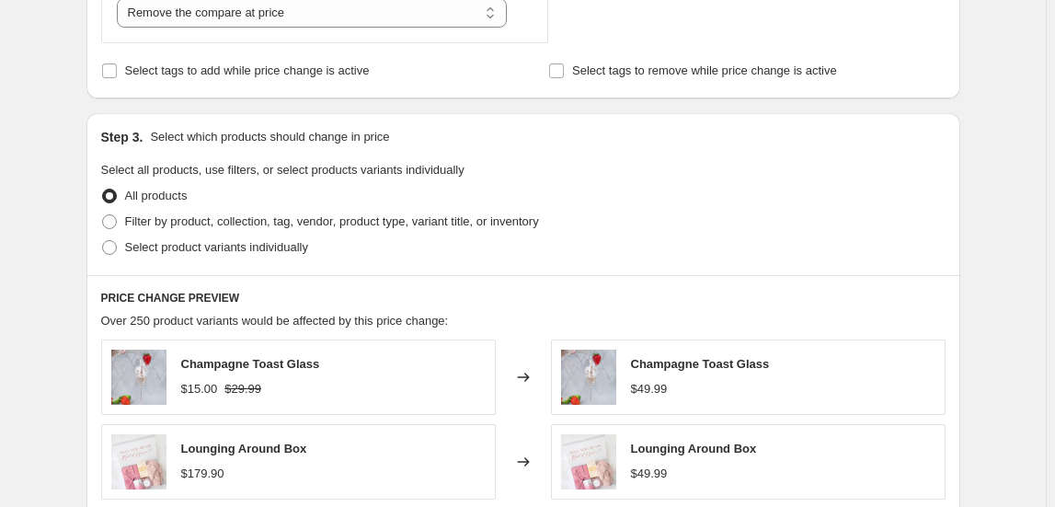
scroll to position [752, 0]
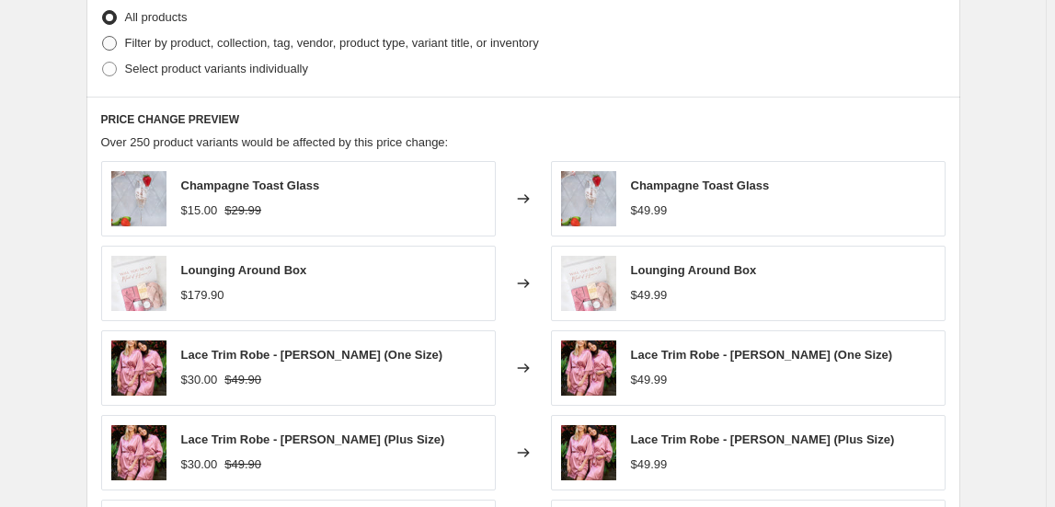
click at [184, 40] on span "Filter by product, collection, tag, vendor, product type, variant title, or inv…" at bounding box center [332, 43] width 414 height 14
click at [103, 37] on input "Filter by product, collection, tag, vendor, product type, variant title, or inv…" at bounding box center [102, 36] width 1 height 1
radio input "true"
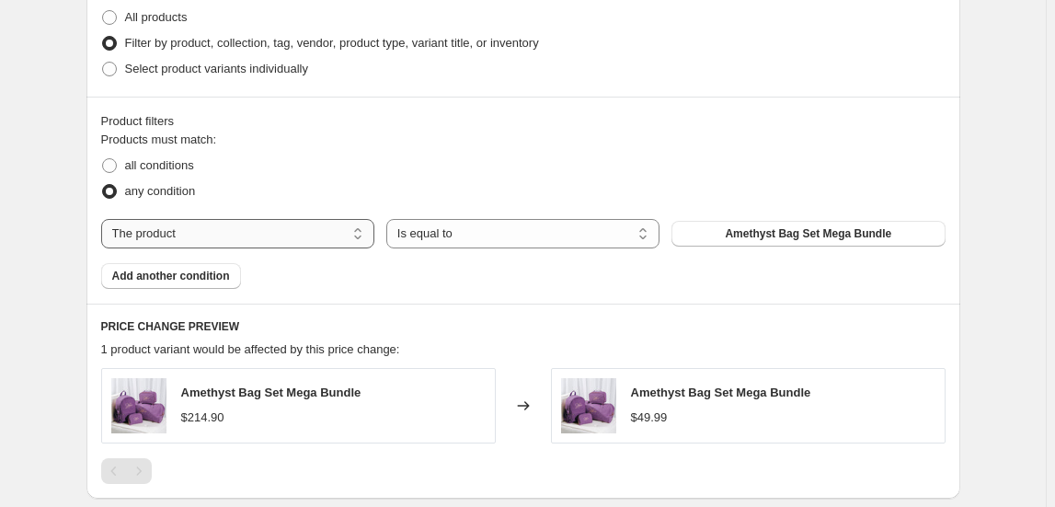
drag, startPoint x: 316, startPoint y: 219, endPoint x: 317, endPoint y: 234, distance: 14.7
click at [316, 219] on select "The product The product's collection The product's tag The product's vendor The…" at bounding box center [237, 233] width 273 height 29
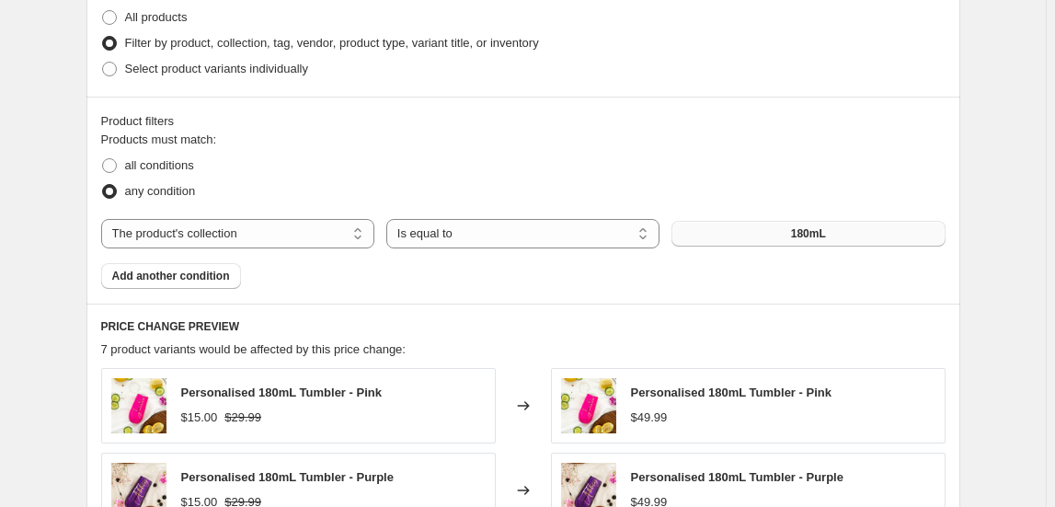
click at [808, 238] on span "180mL" at bounding box center [808, 233] width 35 height 15
click at [730, 243] on button "180mL" at bounding box center [807, 234] width 273 height 26
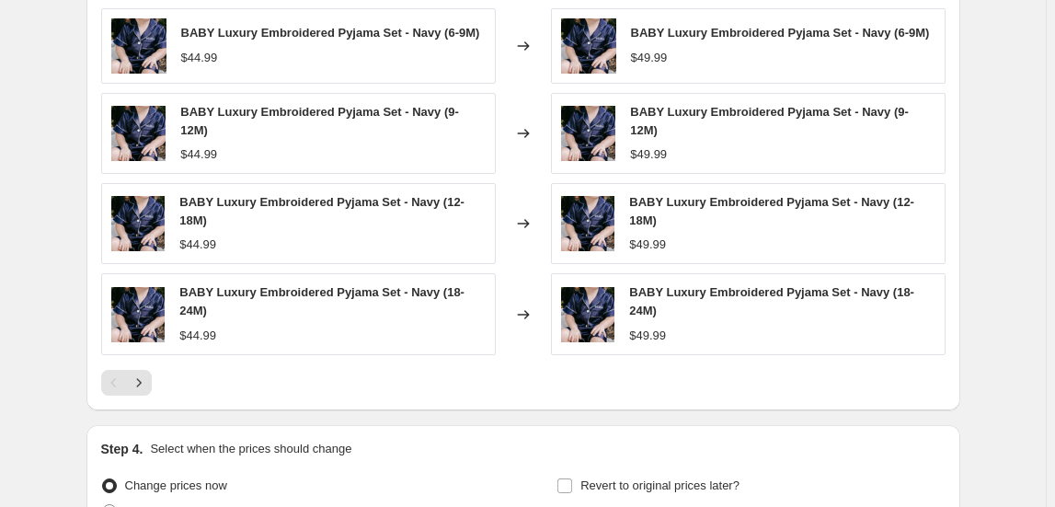
scroll to position [1170, 0]
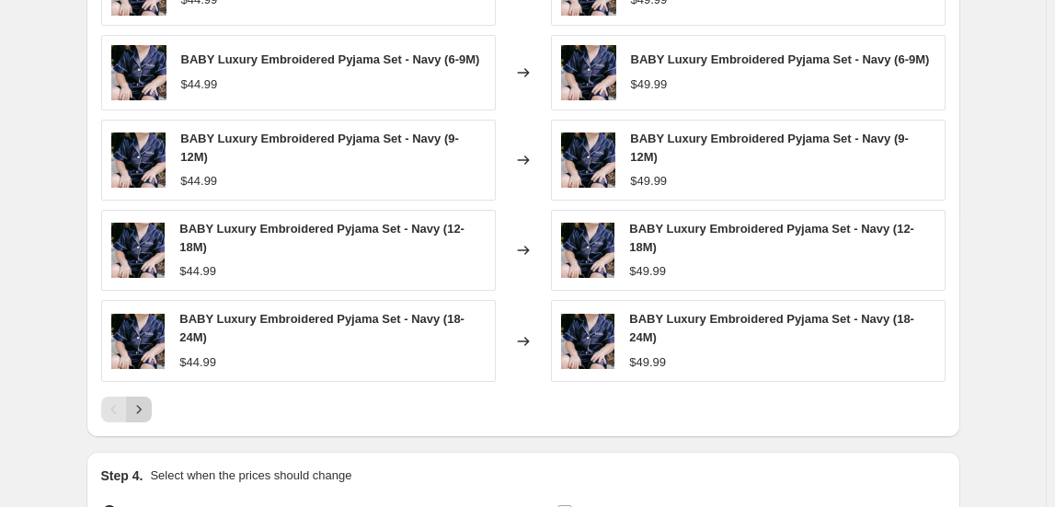
click at [148, 400] on icon "Next" at bounding box center [139, 409] width 18 height 18
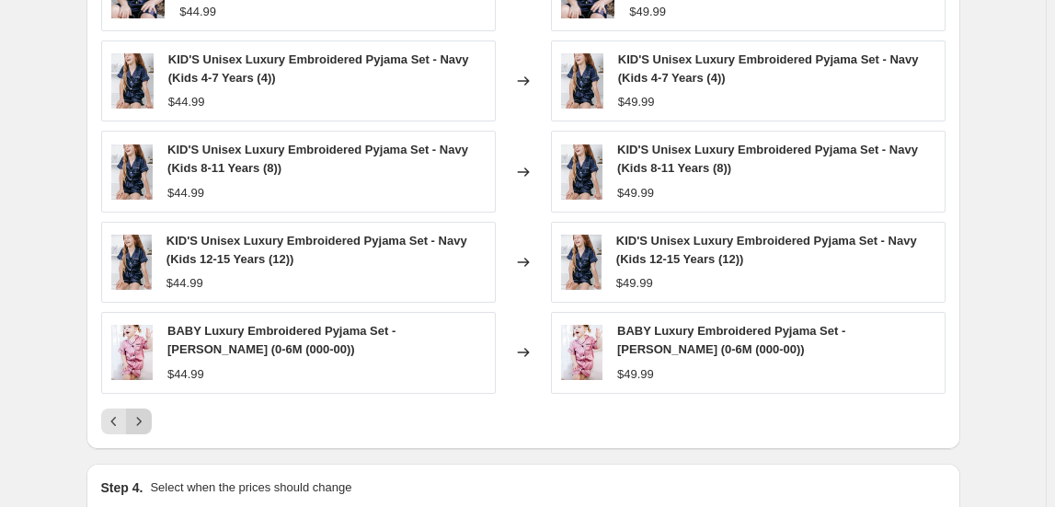
click at [144, 414] on icon "Next" at bounding box center [139, 421] width 18 height 18
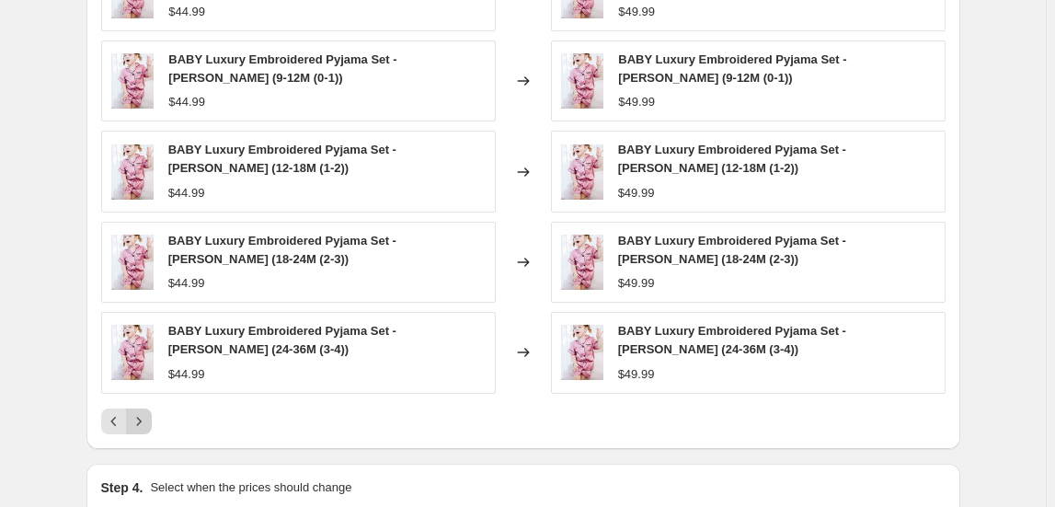
click at [144, 414] on icon "Next" at bounding box center [139, 421] width 18 height 18
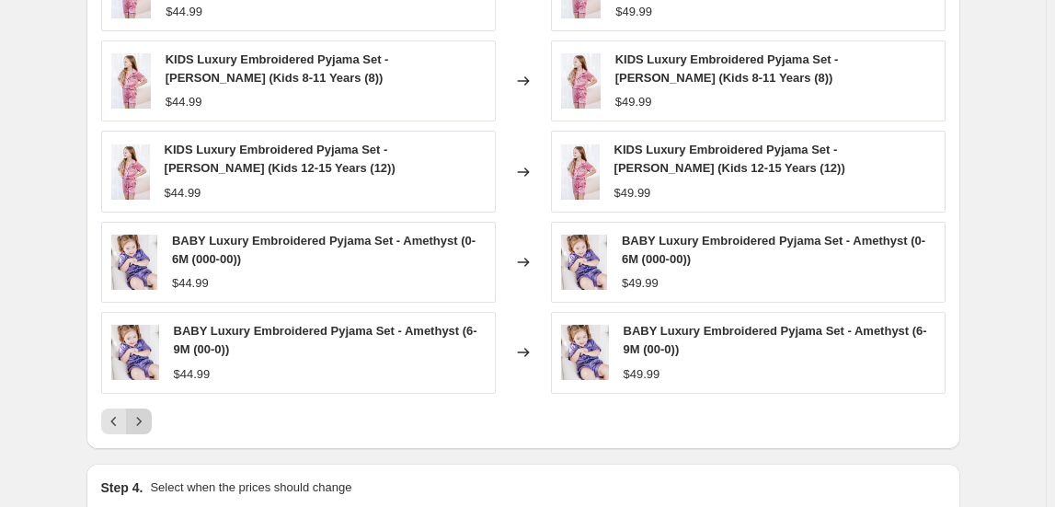
click at [144, 414] on icon "Next" at bounding box center [139, 421] width 18 height 18
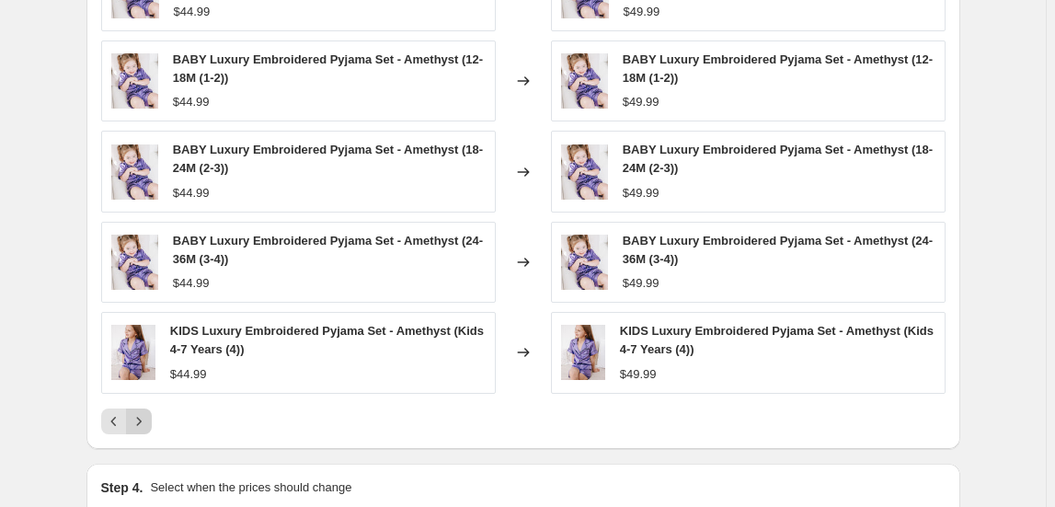
click at [144, 415] on icon "Next" at bounding box center [139, 421] width 18 height 18
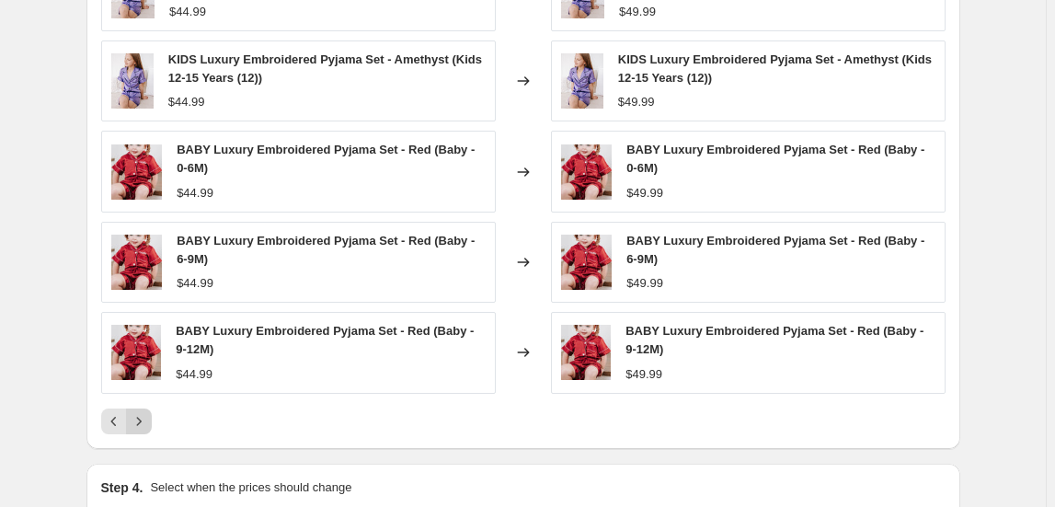
click at [144, 415] on icon "Next" at bounding box center [139, 421] width 18 height 18
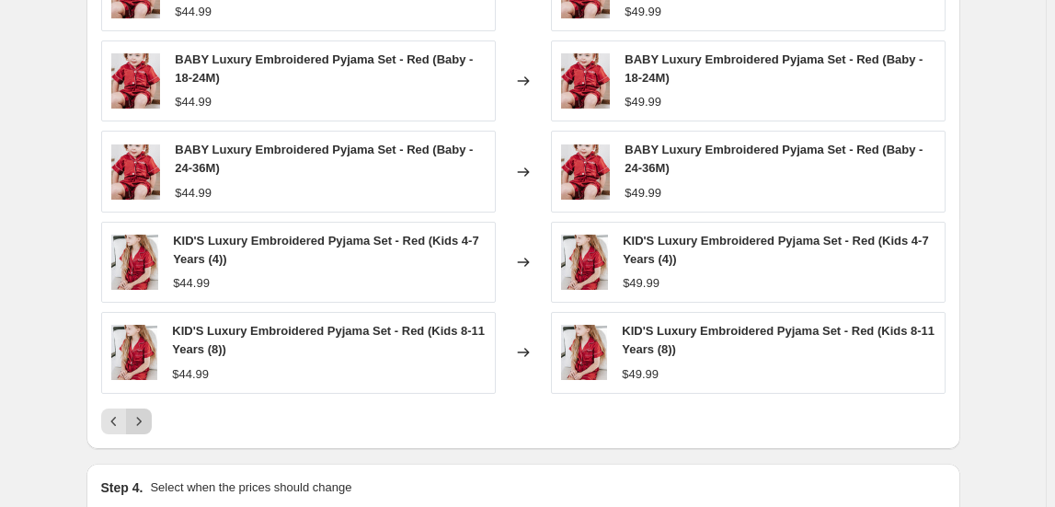
click at [144, 415] on icon "Next" at bounding box center [139, 421] width 18 height 18
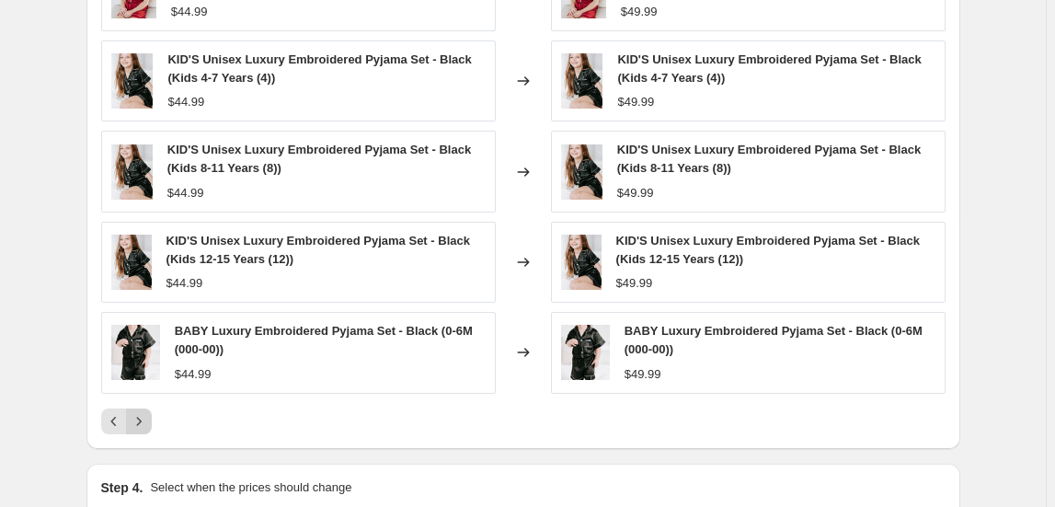
click at [144, 415] on icon "Next" at bounding box center [139, 421] width 18 height 18
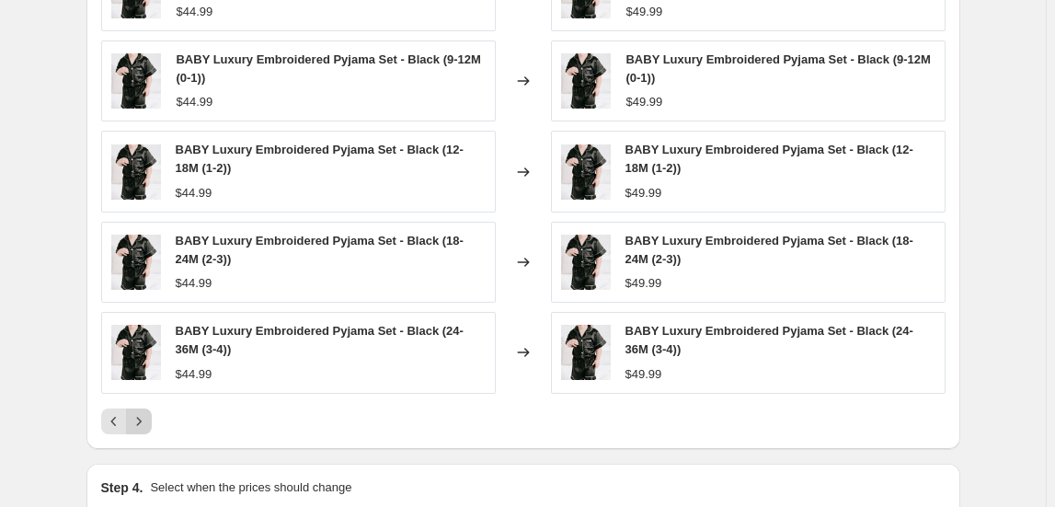
click at [144, 415] on icon "Next" at bounding box center [139, 421] width 18 height 18
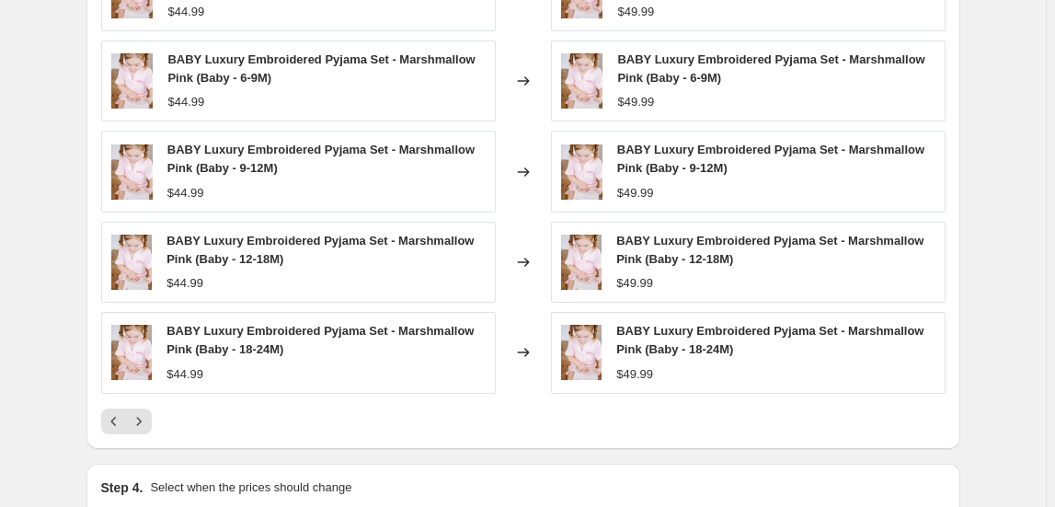
scroll to position [1086, 0]
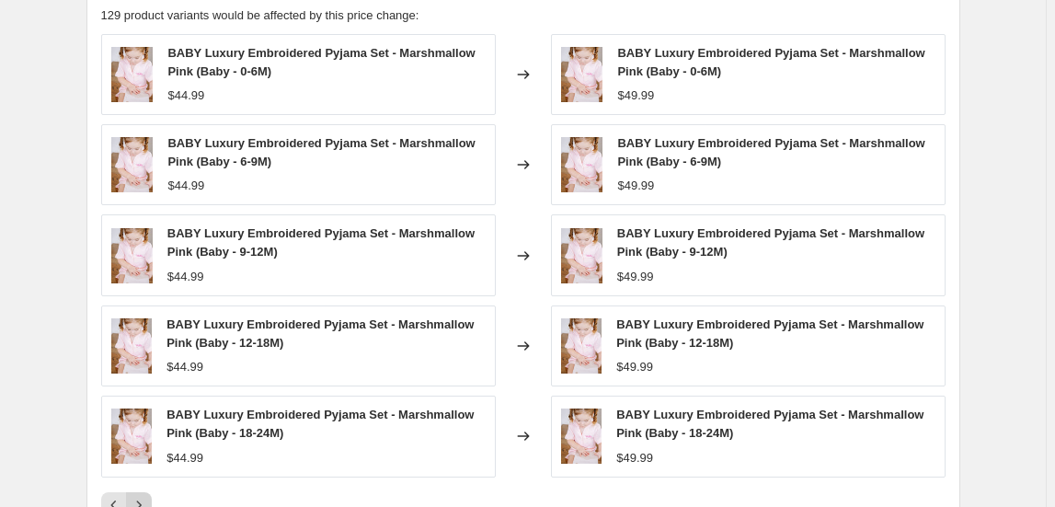
click at [137, 496] on icon "Next" at bounding box center [139, 505] width 18 height 18
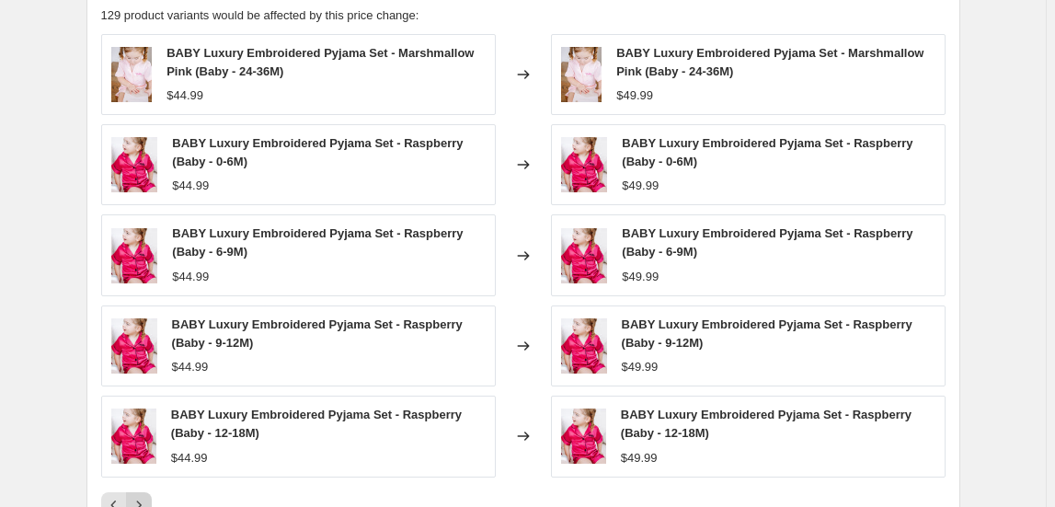
click at [140, 496] on icon "Next" at bounding box center [139, 505] width 18 height 18
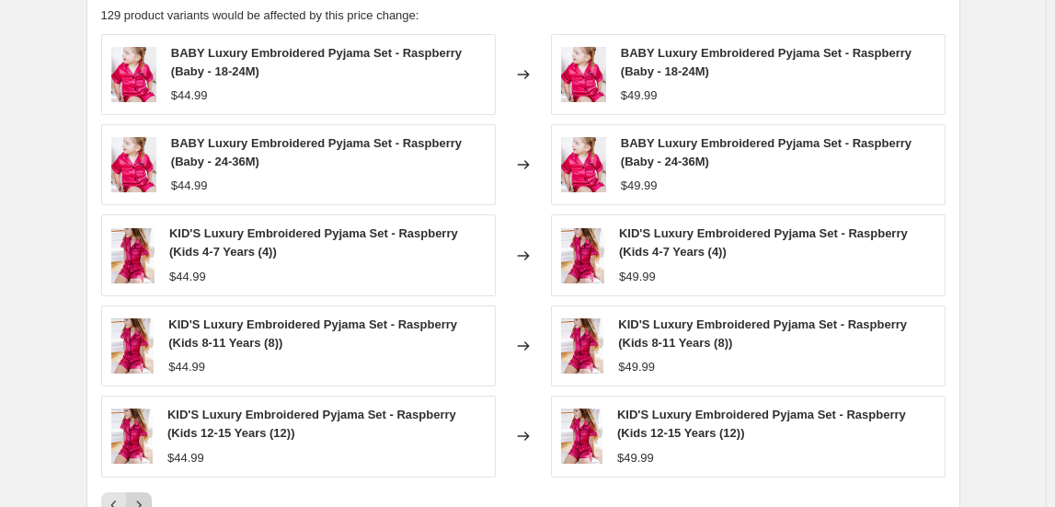
click at [140, 496] on icon "Next" at bounding box center [139, 505] width 18 height 18
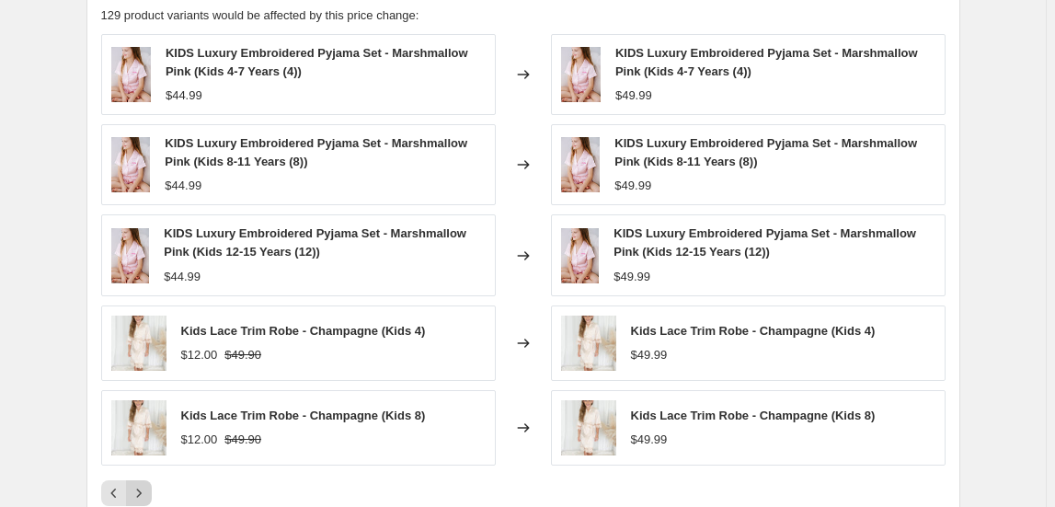
click at [140, 495] on icon "Next" at bounding box center [139, 493] width 18 height 18
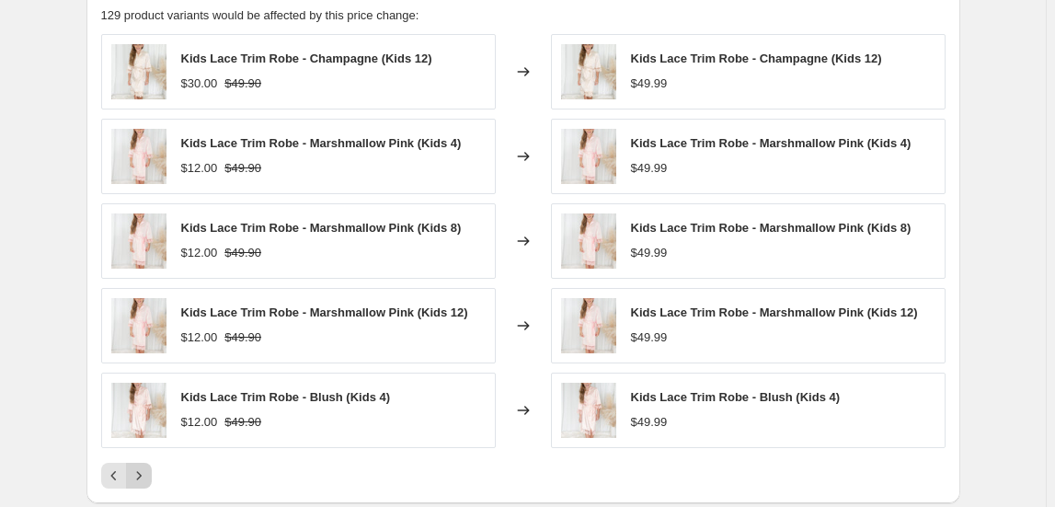
click at [142, 478] on icon "Next" at bounding box center [139, 475] width 18 height 18
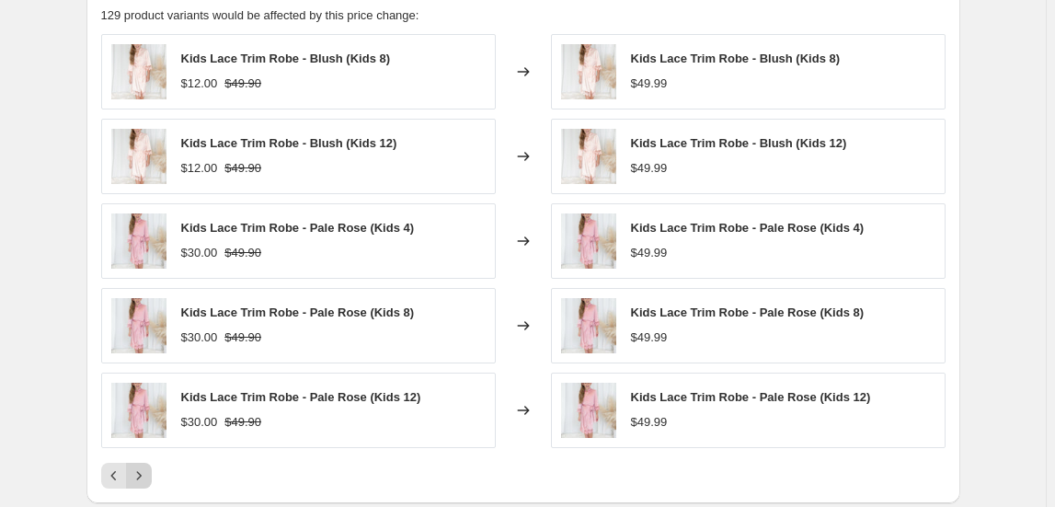
click at [142, 476] on icon "Next" at bounding box center [139, 475] width 18 height 18
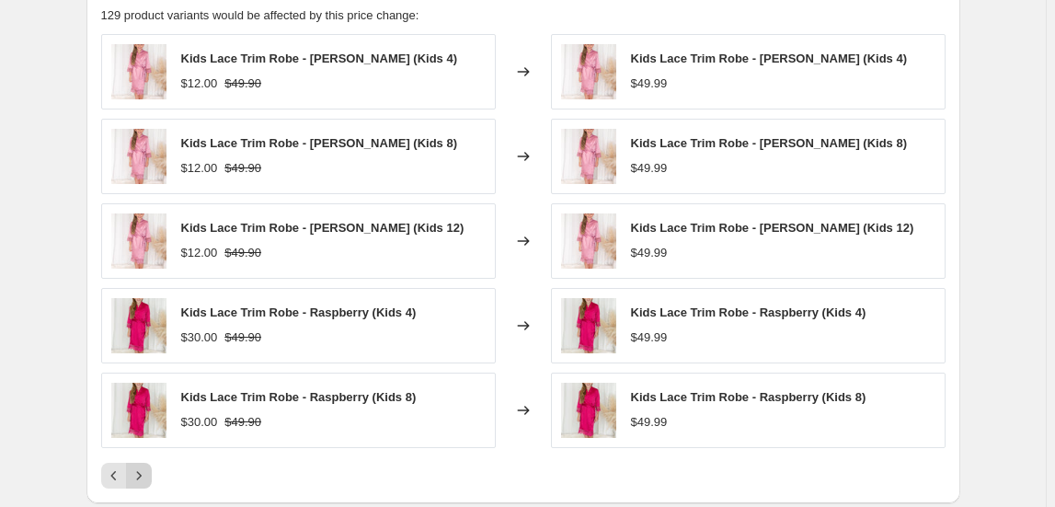
click at [142, 476] on icon "Next" at bounding box center [139, 475] width 18 height 18
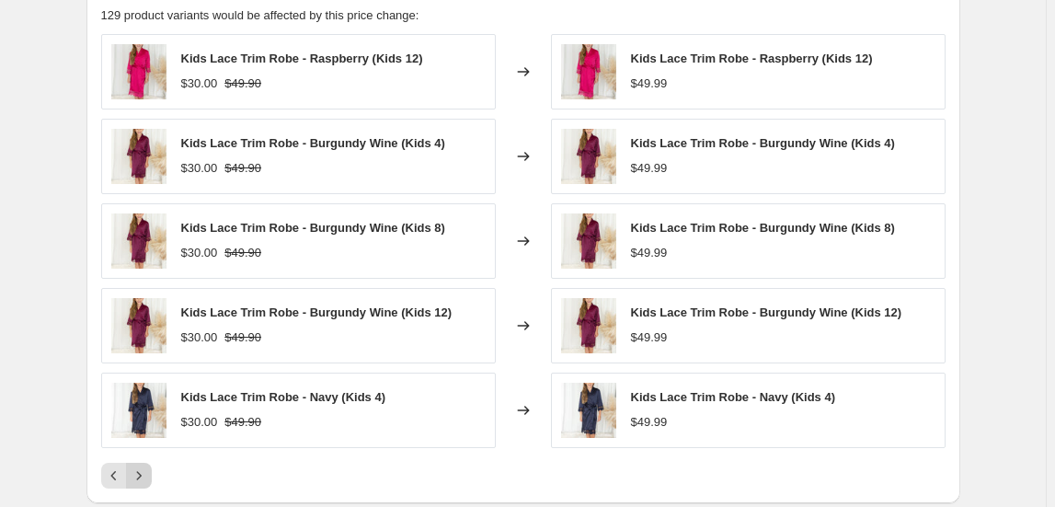
click at [143, 476] on icon "Next" at bounding box center [139, 475] width 18 height 18
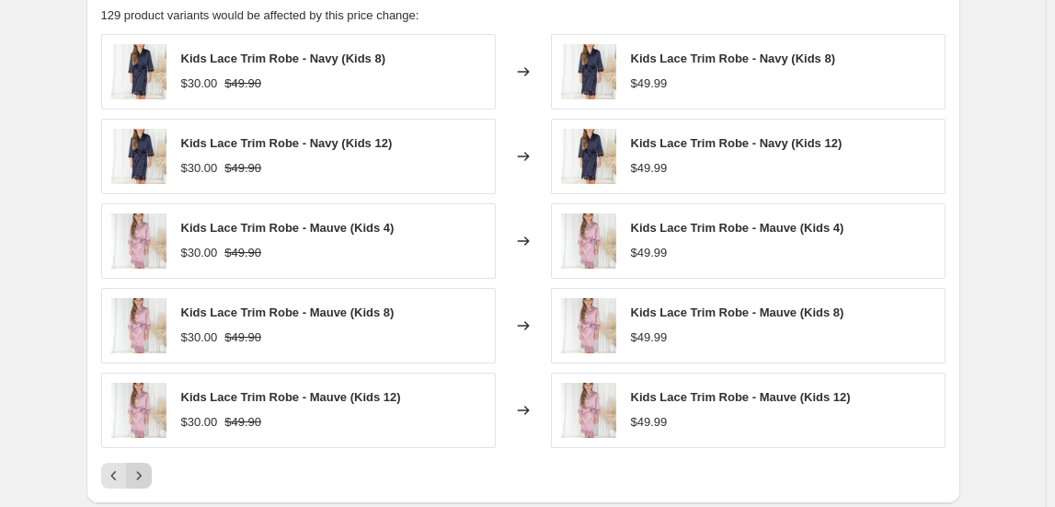
click at [143, 476] on icon "Next" at bounding box center [139, 475] width 18 height 18
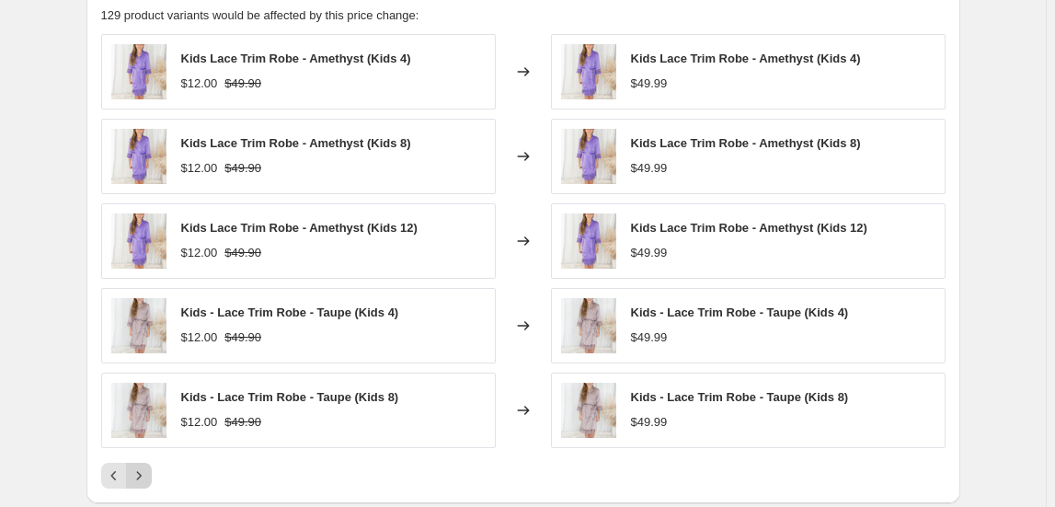
click at [143, 476] on icon "Next" at bounding box center [139, 475] width 18 height 18
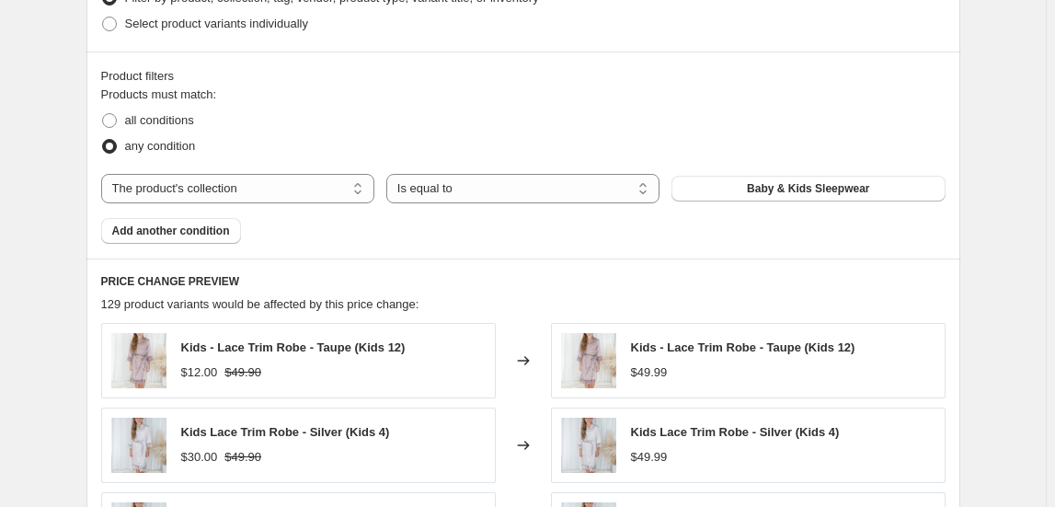
scroll to position [836, 0]
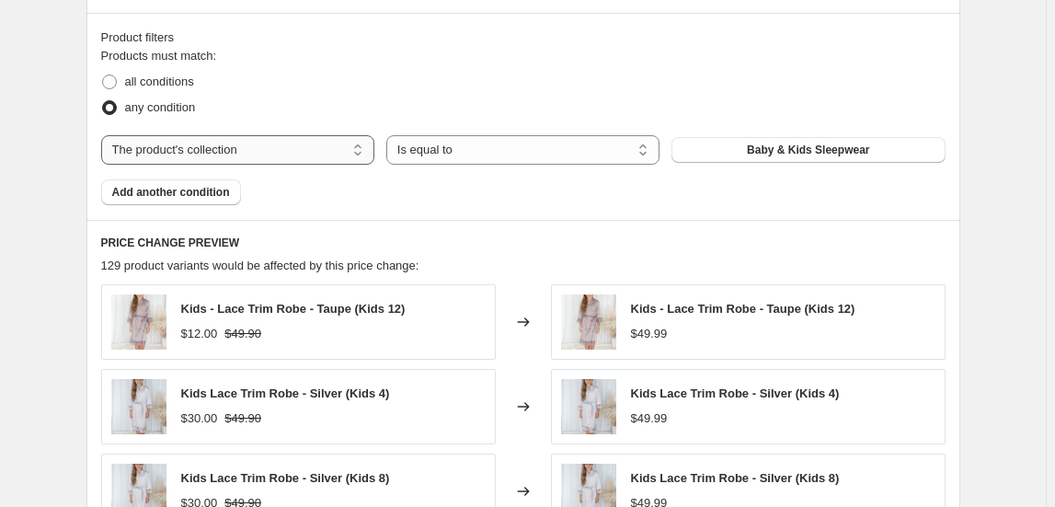
click at [243, 150] on select "The product The product's collection The product's tag The product's vendor The…" at bounding box center [237, 149] width 273 height 29
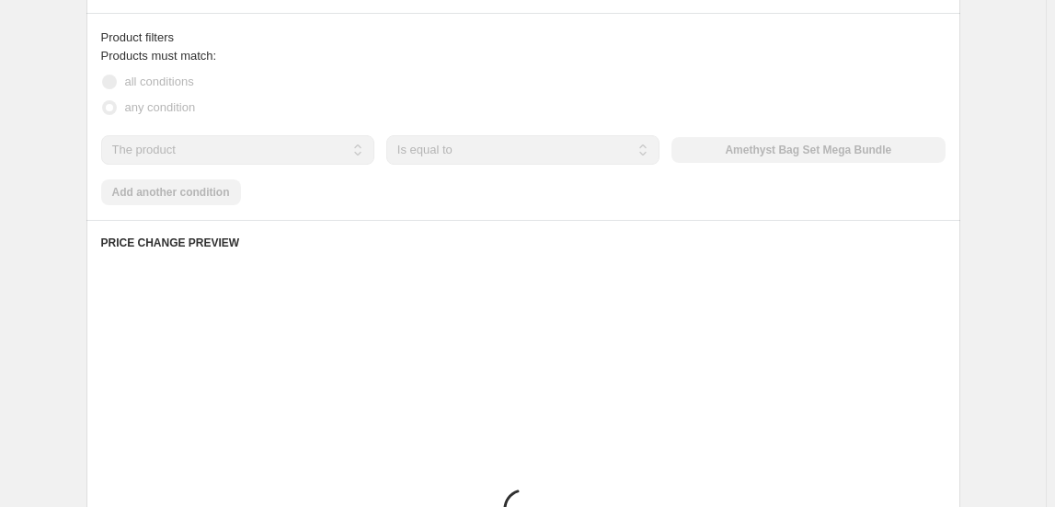
click at [264, 152] on select "The product The product's collection The product's tag The product's vendor The…" at bounding box center [237, 149] width 273 height 29
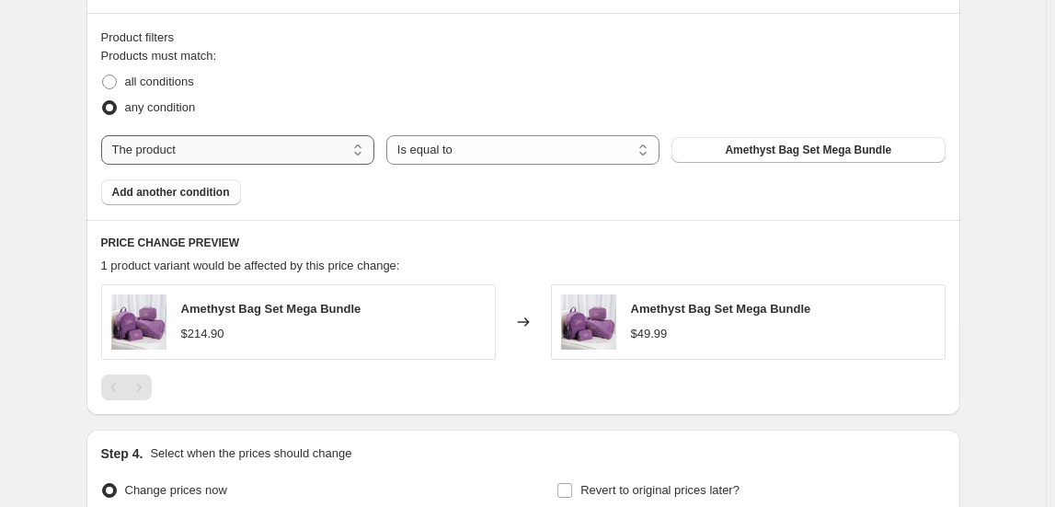
select select "collection"
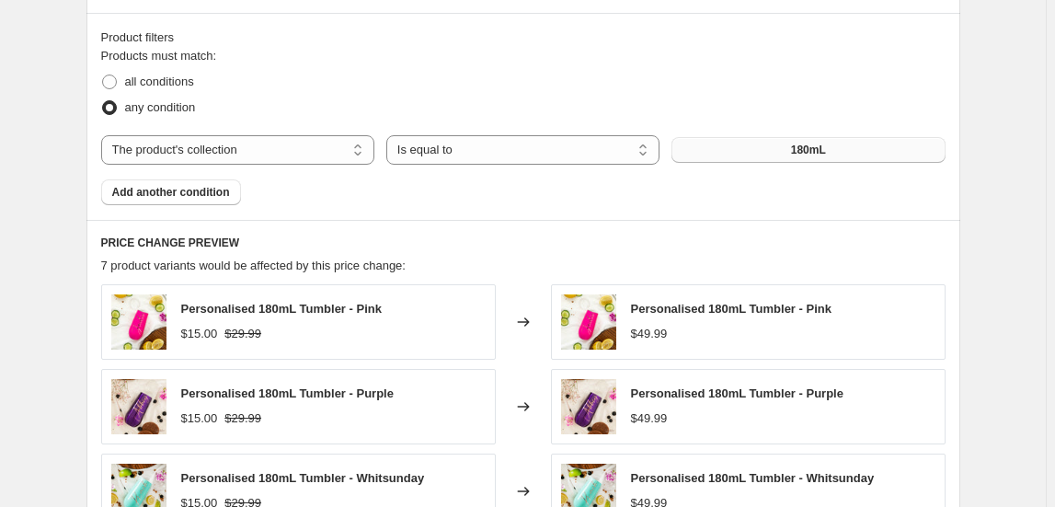
click at [763, 150] on button "180mL" at bounding box center [807, 150] width 273 height 26
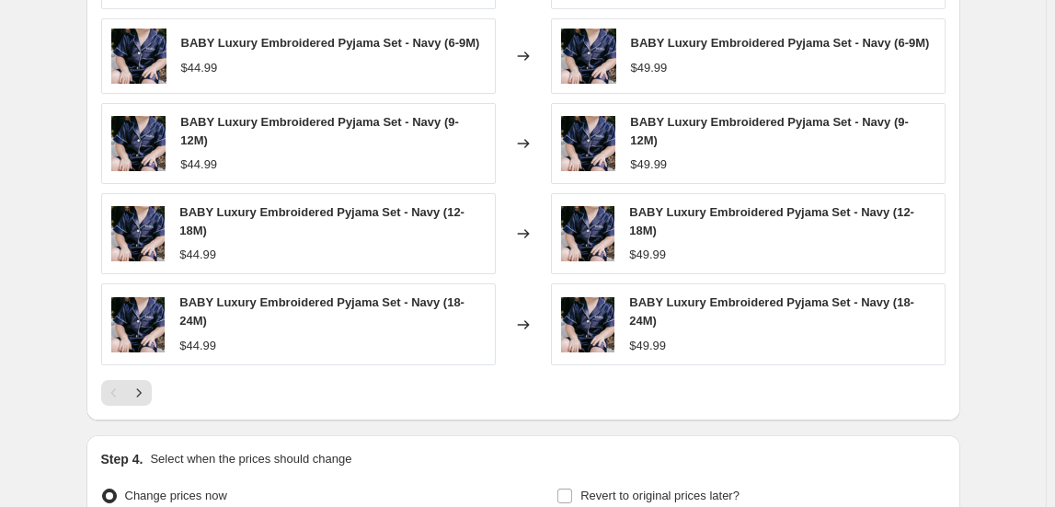
scroll to position [1170, 0]
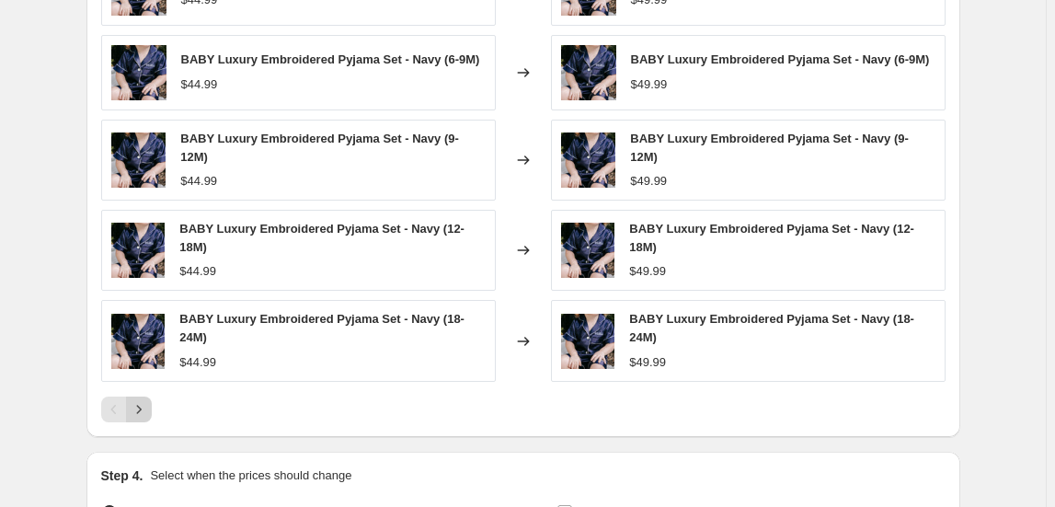
click at [147, 400] on icon "Next" at bounding box center [139, 409] width 18 height 18
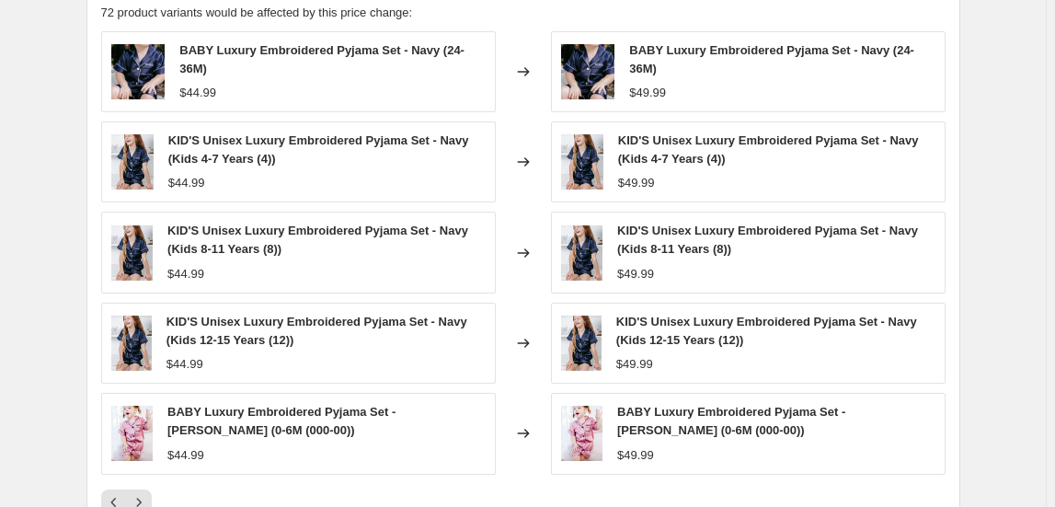
scroll to position [1086, 0]
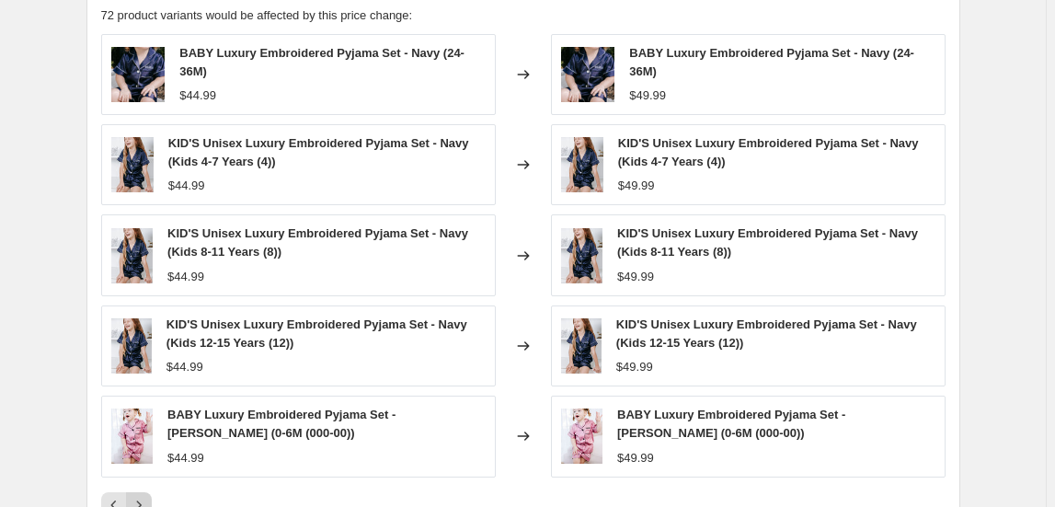
click at [143, 492] on button "Next" at bounding box center [139, 505] width 26 height 26
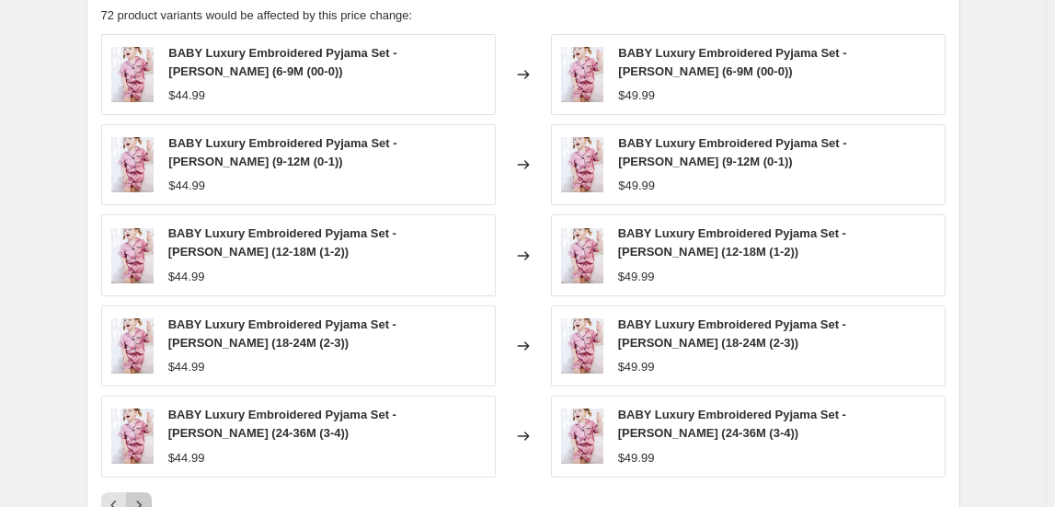
click at [143, 492] on button "Next" at bounding box center [139, 505] width 26 height 26
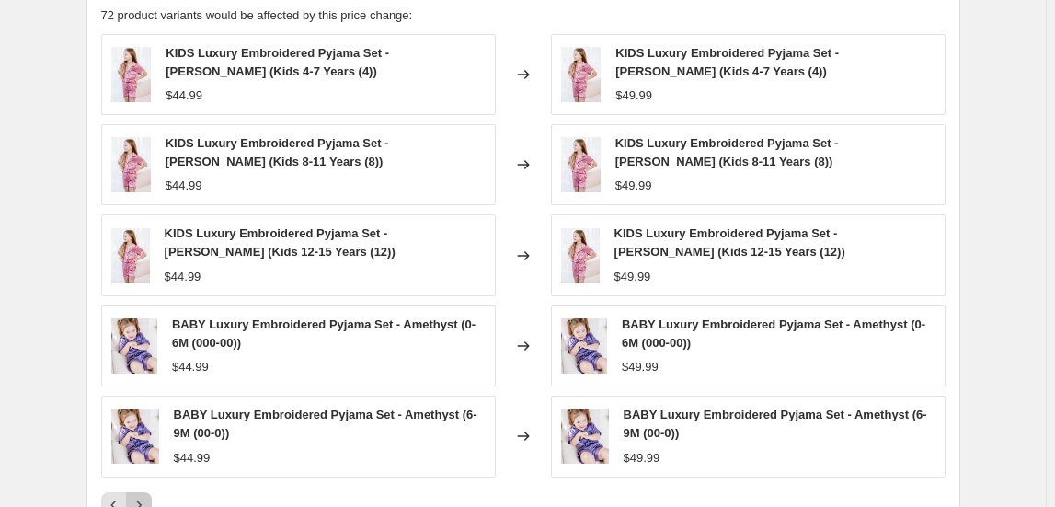
click at [143, 492] on button "Next" at bounding box center [139, 505] width 26 height 26
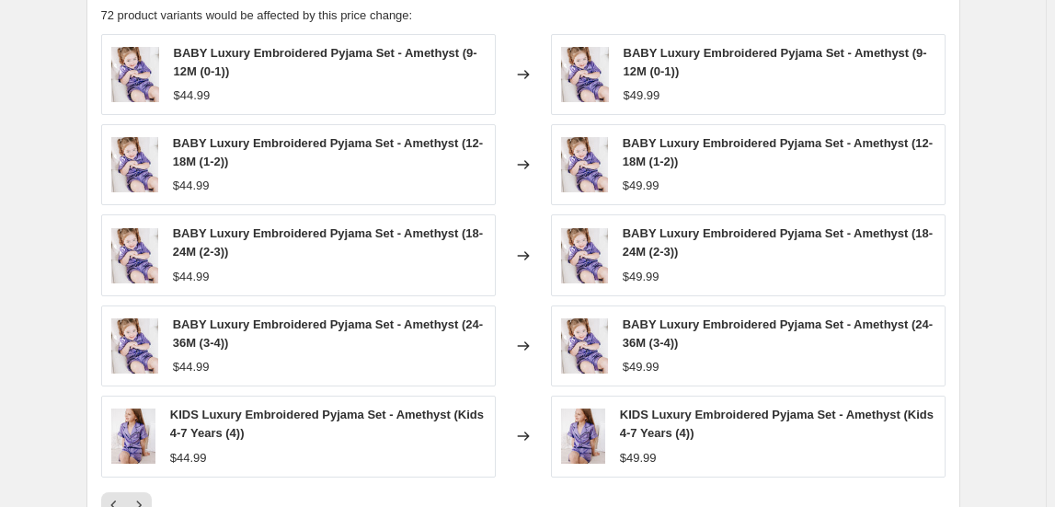
click at [143, 492] on button "Next" at bounding box center [139, 505] width 26 height 26
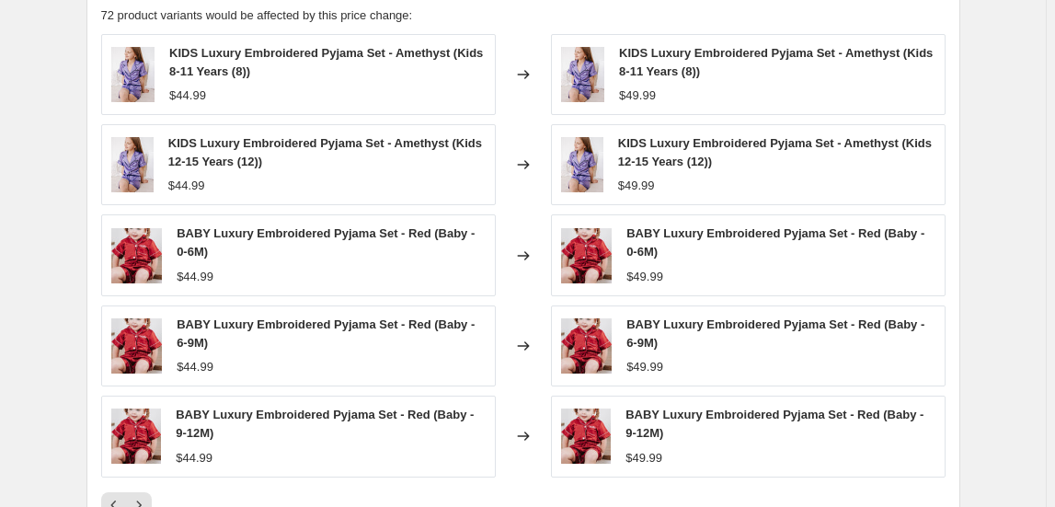
click at [143, 492] on button "Next" at bounding box center [139, 505] width 26 height 26
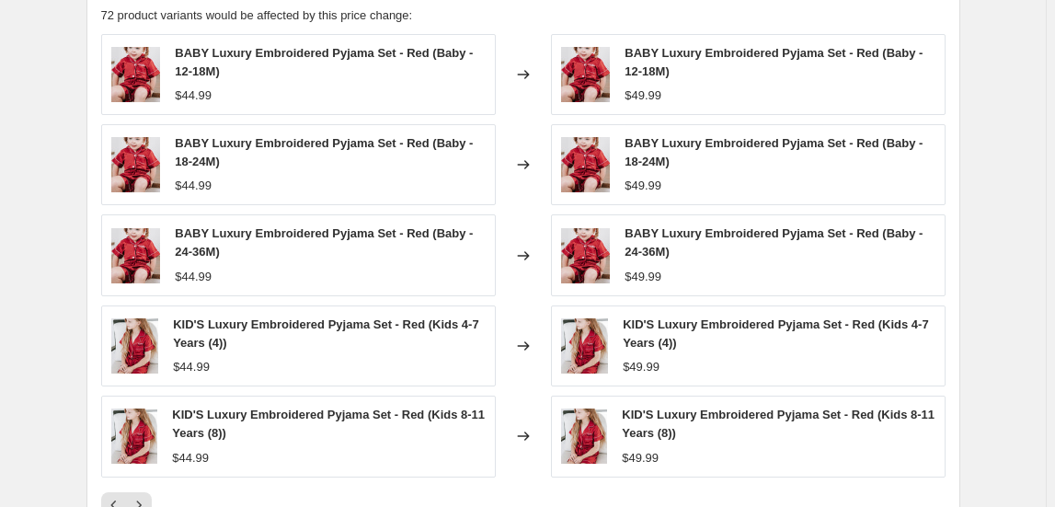
click at [143, 492] on button "Next" at bounding box center [139, 505] width 26 height 26
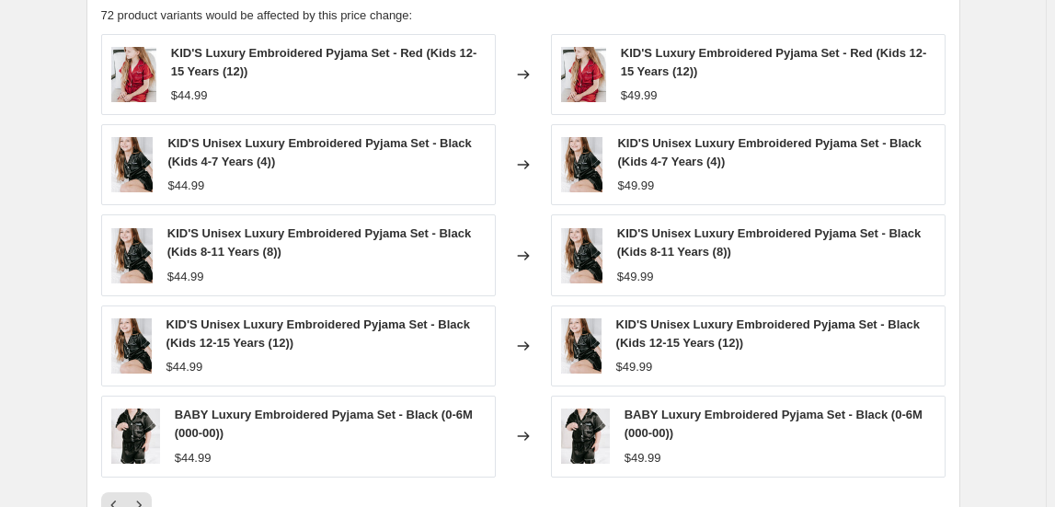
click at [143, 492] on button "Next" at bounding box center [139, 505] width 26 height 26
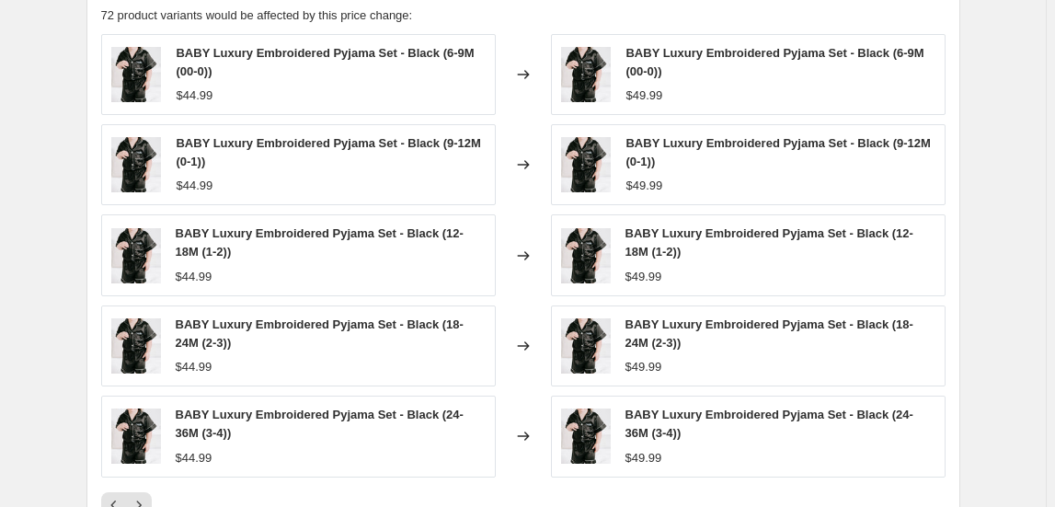
click at [143, 492] on button "Next" at bounding box center [139, 505] width 26 height 26
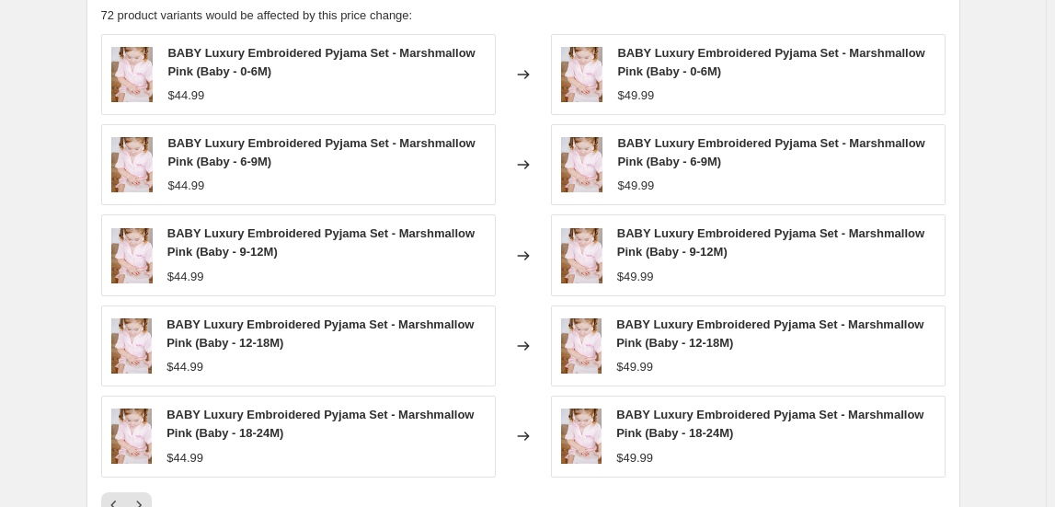
click at [143, 492] on button "Next" at bounding box center [139, 505] width 26 height 26
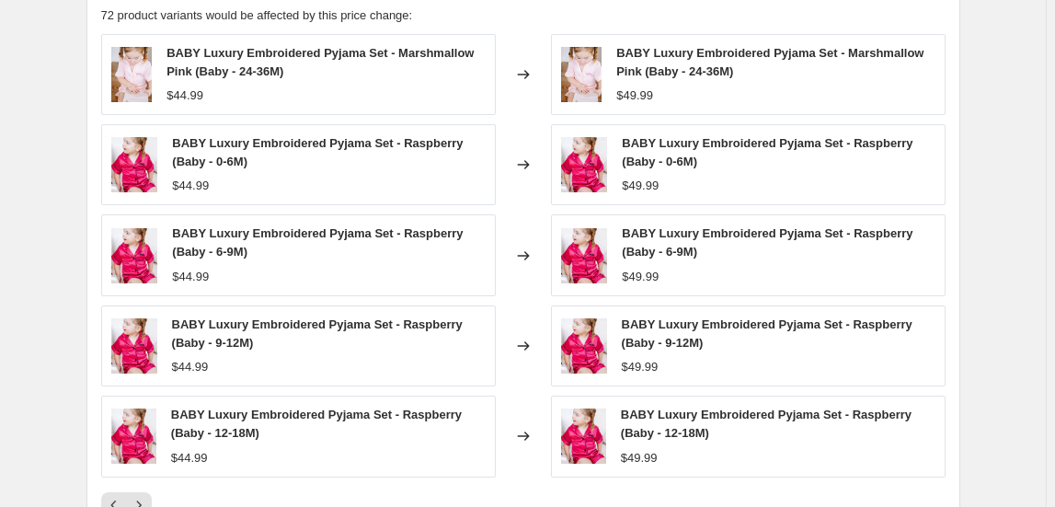
click at [143, 492] on button "Next" at bounding box center [139, 505] width 26 height 26
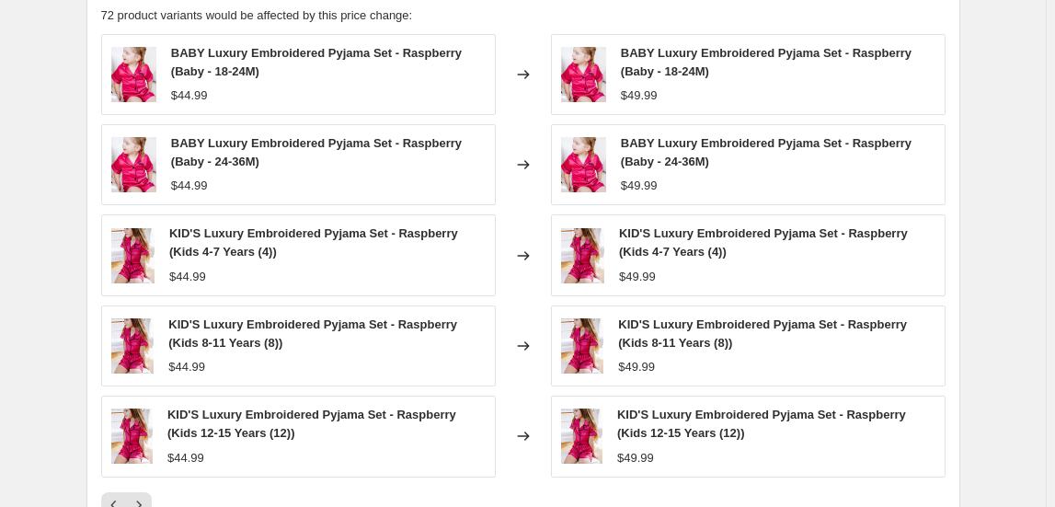
click at [143, 492] on button "Next" at bounding box center [139, 505] width 26 height 26
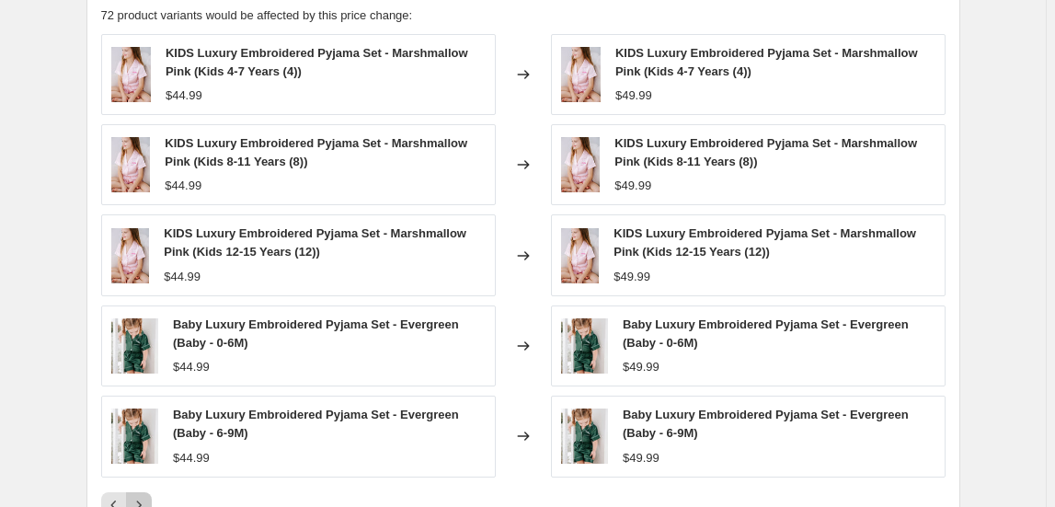
click at [143, 492] on button "Next" at bounding box center [139, 505] width 26 height 26
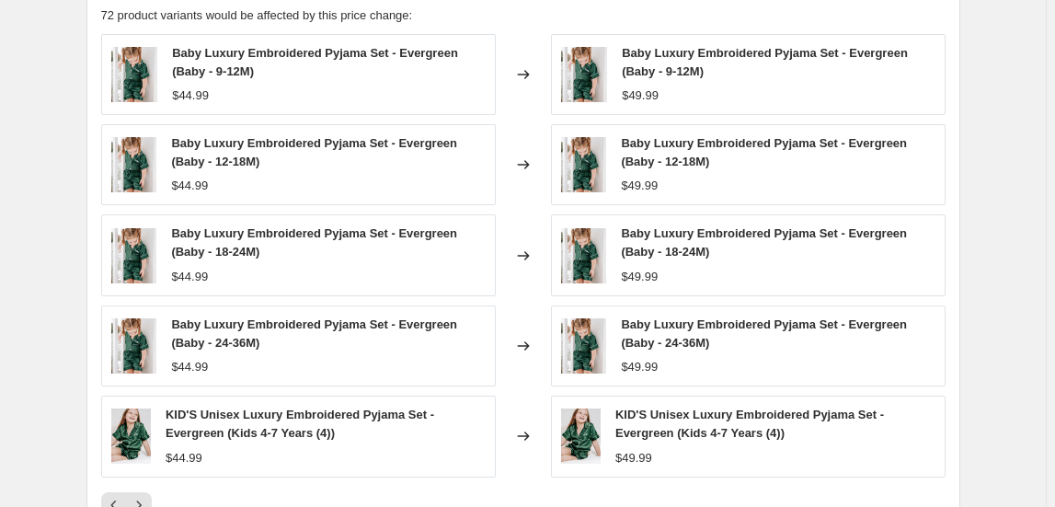
click at [143, 492] on button "Next" at bounding box center [139, 505] width 26 height 26
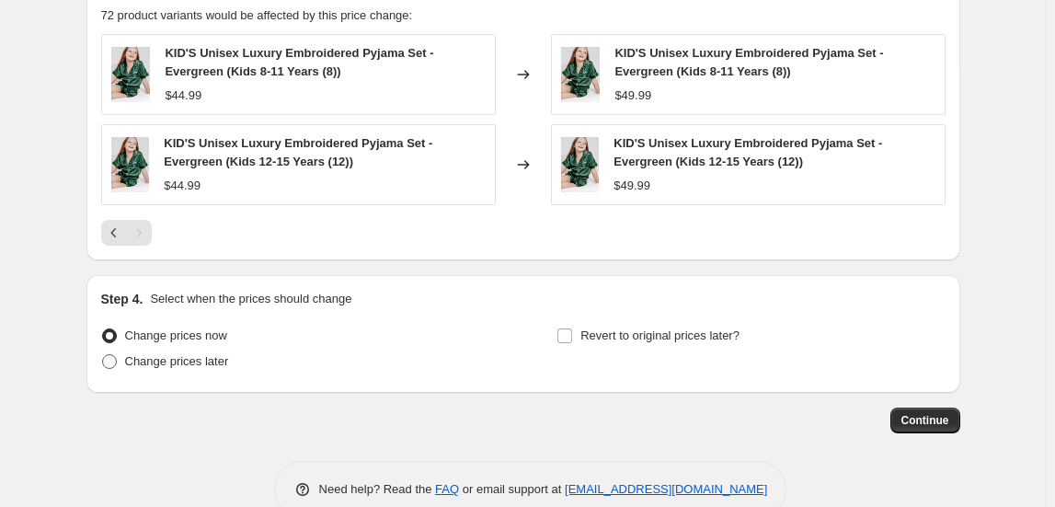
click at [201, 364] on span "Change prices later" at bounding box center [177, 361] width 104 height 14
click at [103, 355] on input "Change prices later" at bounding box center [102, 354] width 1 height 1
radio input "true"
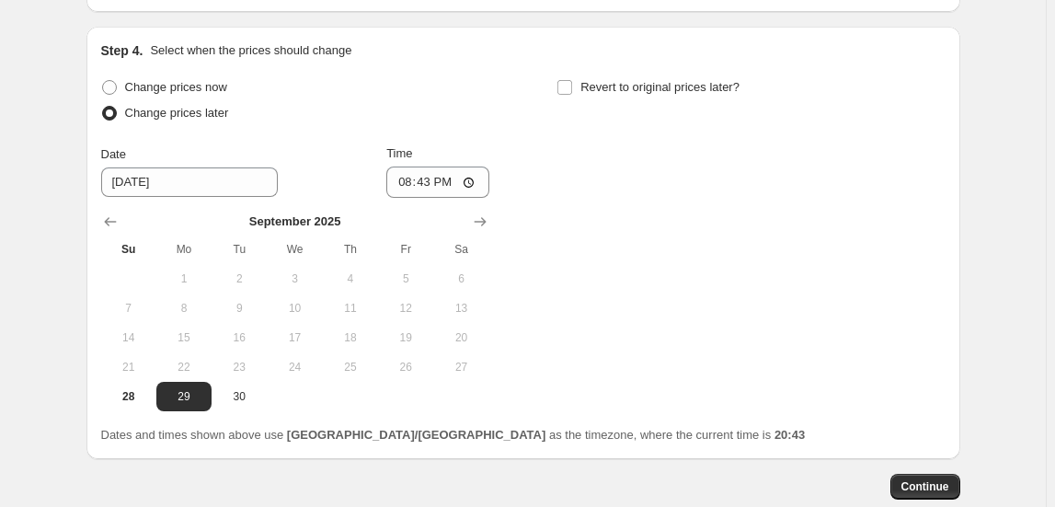
scroll to position [1337, 0]
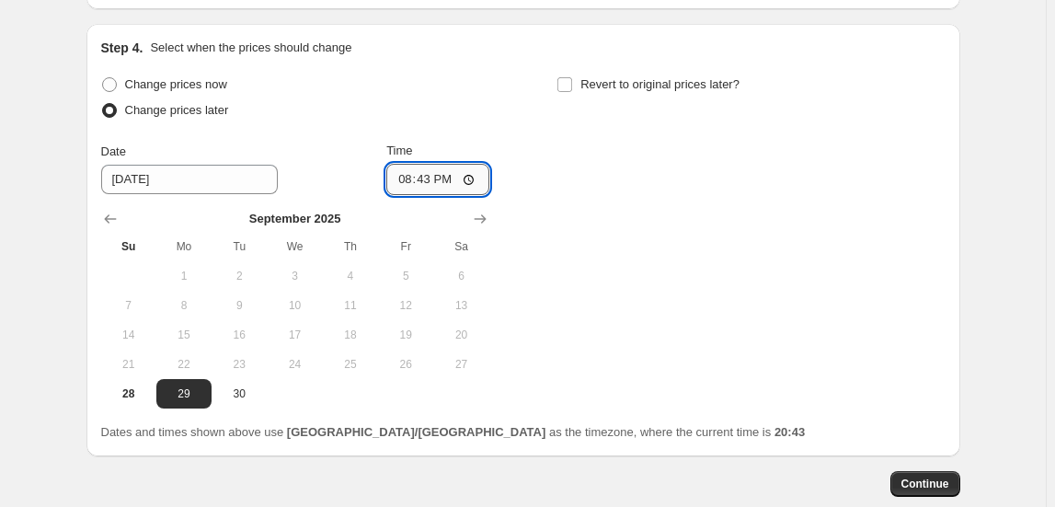
click at [412, 177] on input "20:43" at bounding box center [437, 179] width 103 height 31
type input "01:00"
click at [925, 483] on span "Continue" at bounding box center [925, 483] width 48 height 15
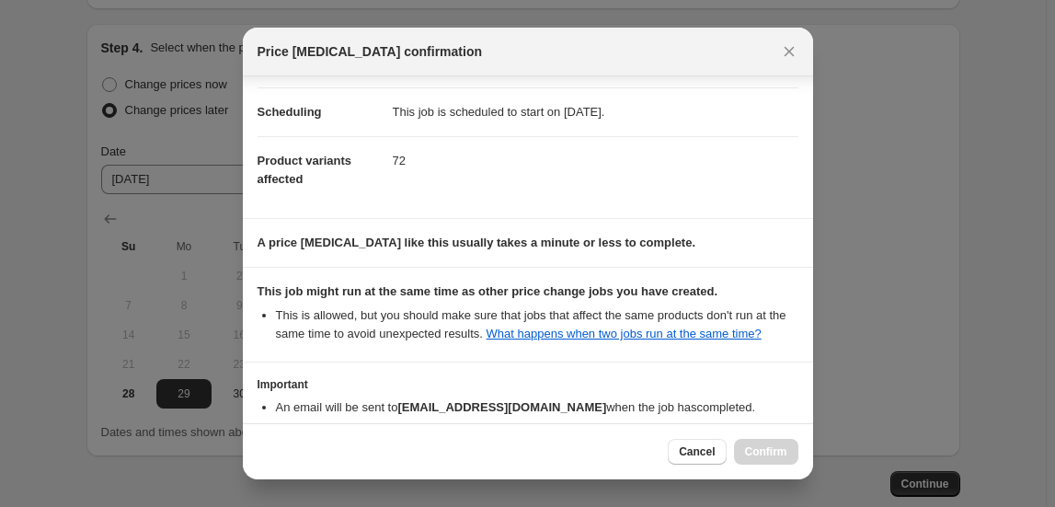
scroll to position [243, 0]
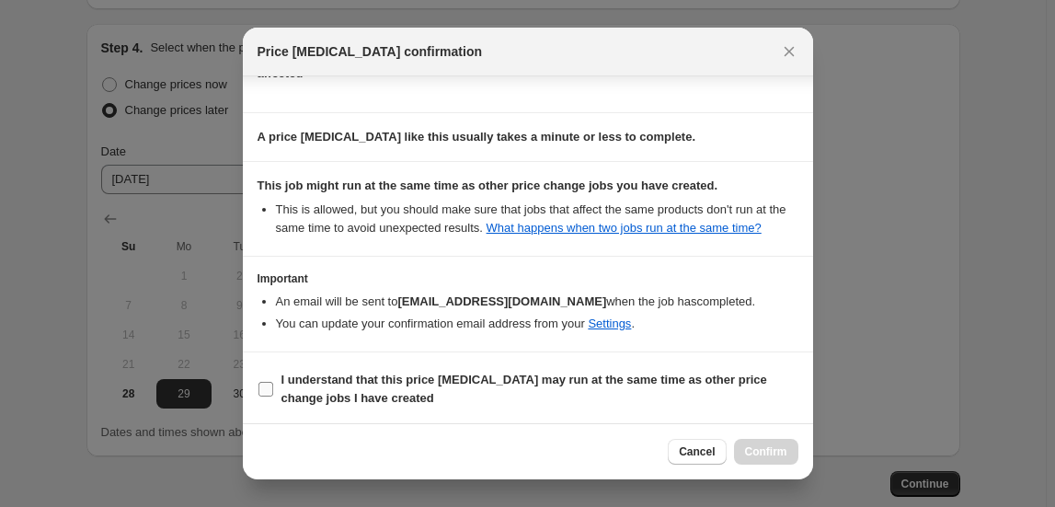
click at [360, 383] on b "I understand that this price [MEDICAL_DATA] may run at the same time as other p…" at bounding box center [524, 389] width 486 height 32
click at [273, 383] on input "I understand that this price [MEDICAL_DATA] may run at the same time as other p…" at bounding box center [265, 389] width 15 height 15
checkbox input "true"
click at [783, 456] on span "Confirm" at bounding box center [766, 451] width 42 height 15
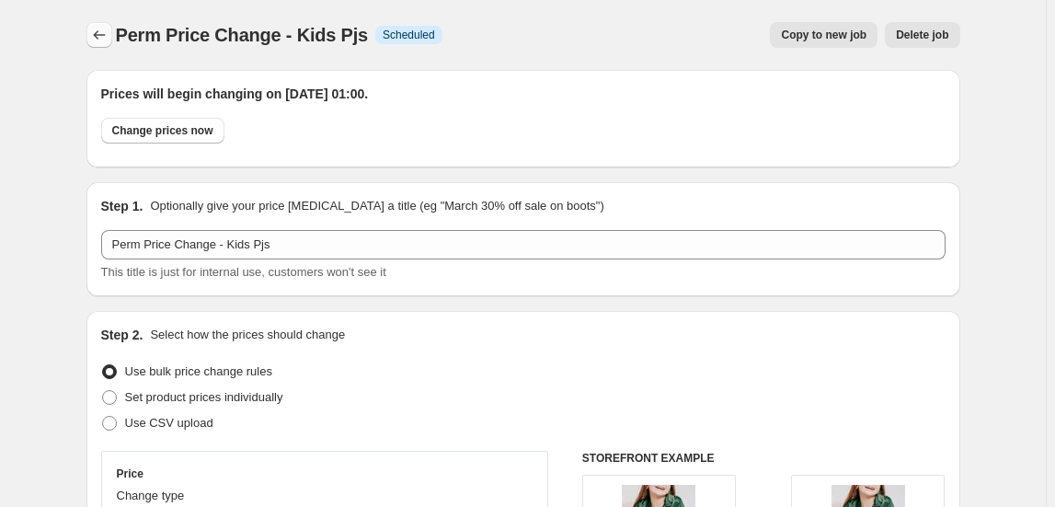
click at [92, 37] on button "Price change jobs" at bounding box center [99, 35] width 26 height 26
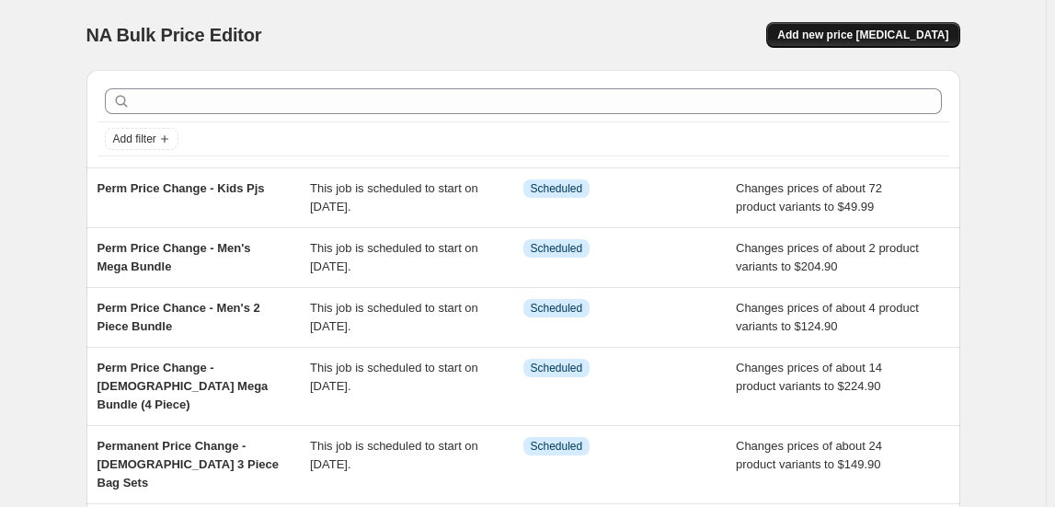
click at [910, 31] on span "Add new price [MEDICAL_DATA]" at bounding box center [862, 35] width 171 height 15
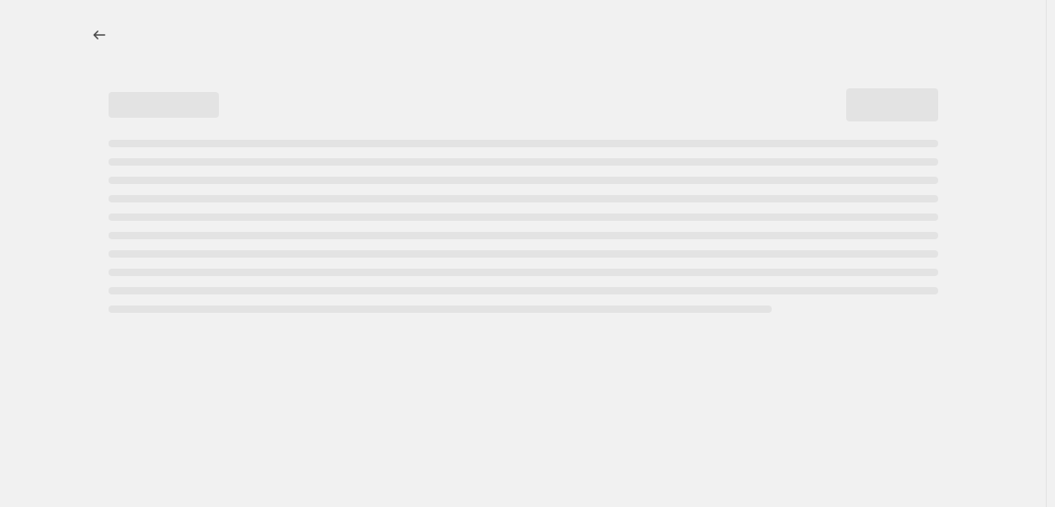
select select "percentage"
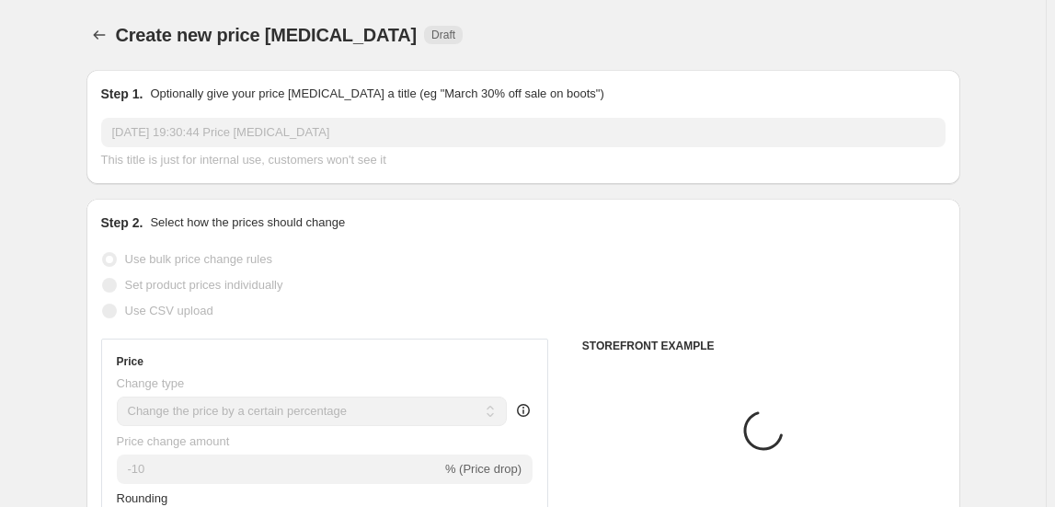
click at [380, 123] on input "[DATE] 19:30:44 Price [MEDICAL_DATA]" at bounding box center [523, 132] width 844 height 29
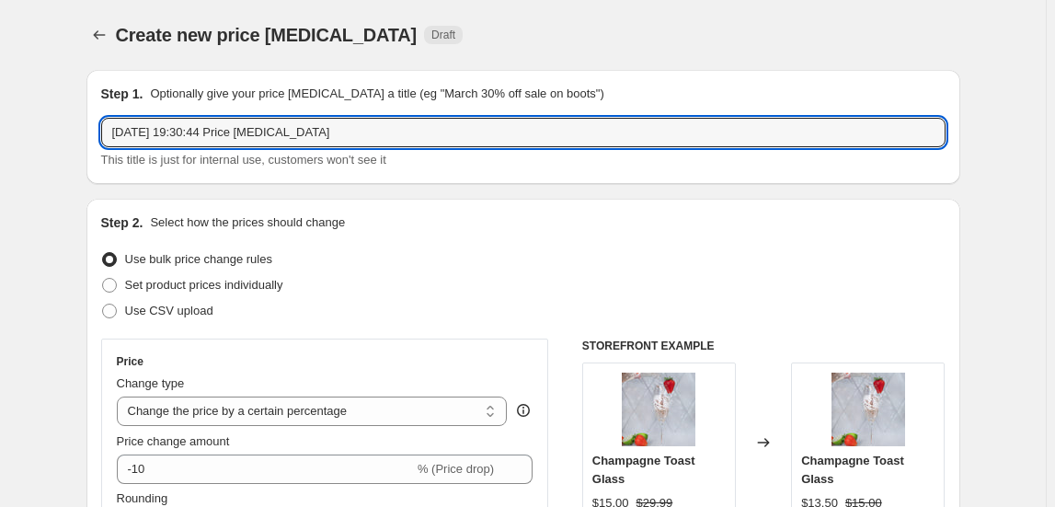
drag, startPoint x: 397, startPoint y: 135, endPoint x: -62, endPoint y: 140, distance: 459.0
click at [0, 140] on html "Home Settings Plans Skip to content Create new price [MEDICAL_DATA]. This page …" at bounding box center [527, 253] width 1055 height 507
type input "Perm Price Change - [DEMOGRAPHIC_DATA] & Men's Pjs"
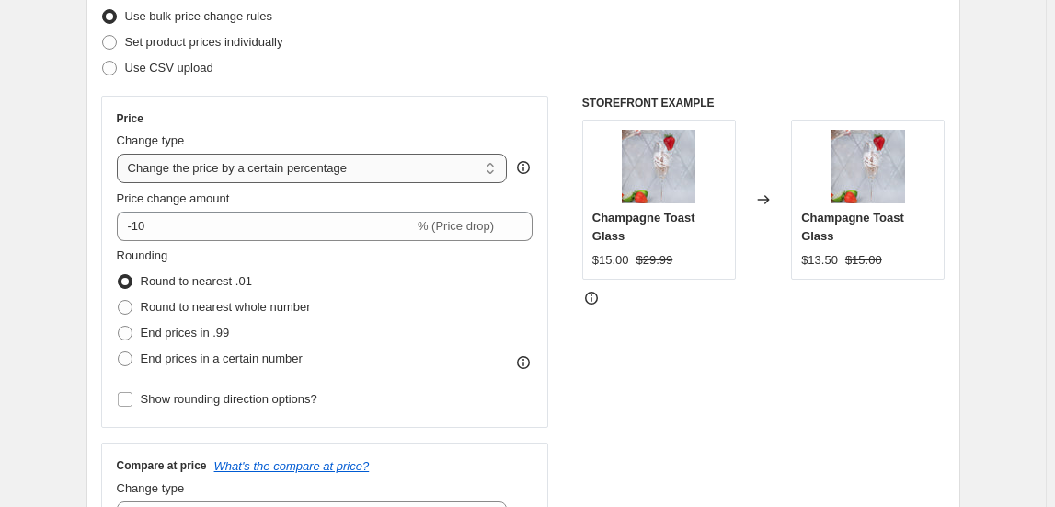
scroll to position [250, 0]
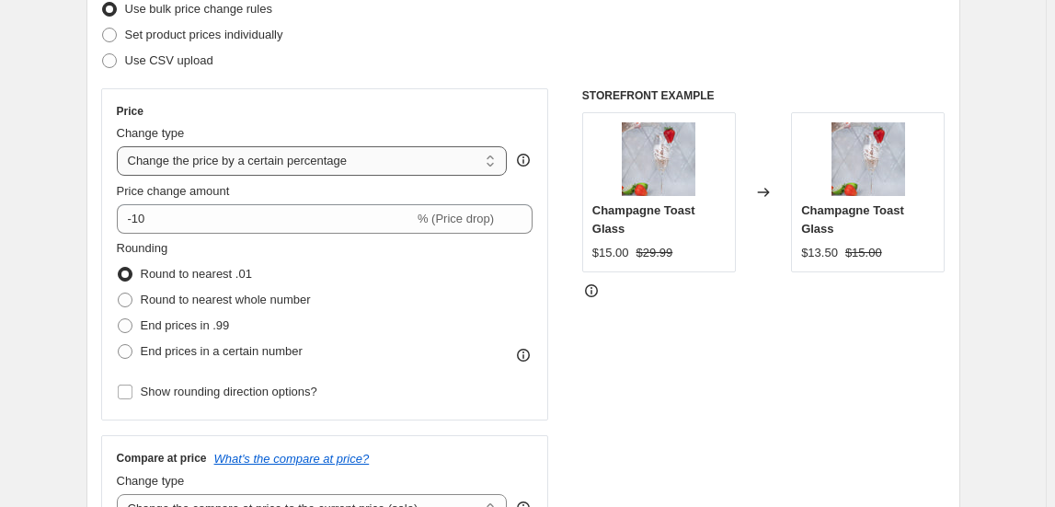
click at [312, 146] on select "Change the price to a certain amount Change the price by a certain amount Chang…" at bounding box center [312, 160] width 391 height 29
click at [309, 157] on select "Change the price to a certain amount Change the price by a certain amount Chang…" at bounding box center [312, 160] width 391 height 29
select select "to"
click at [120, 146] on select "Change the price to a certain amount Change the price by a certain amount Chang…" at bounding box center [312, 160] width 391 height 29
type input "80.00"
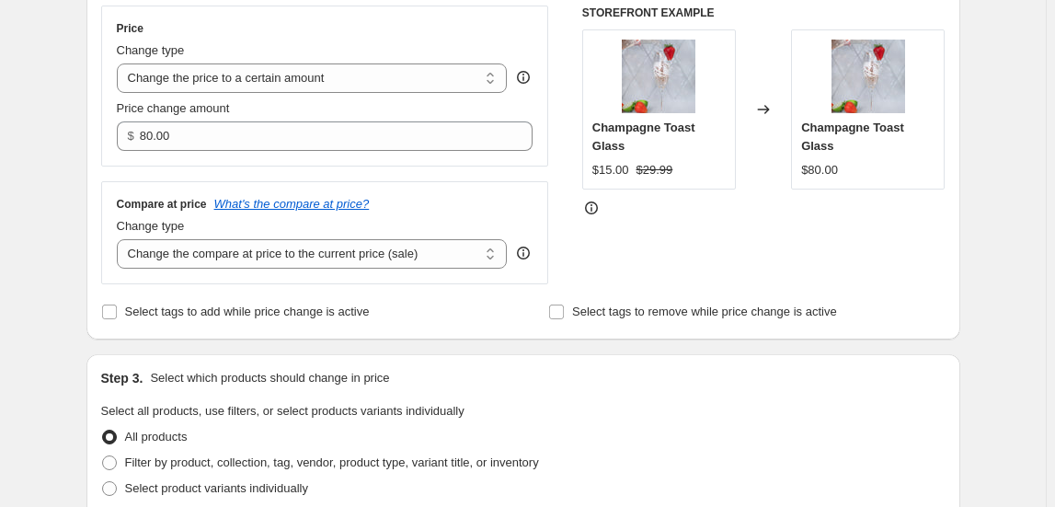
scroll to position [334, 0]
click at [282, 248] on select "Change the compare at price to the current price (sale) Change the compare at p…" at bounding box center [312, 252] width 391 height 29
select select "remove"
click at [120, 238] on select "Change the compare at price to the current price (sale) Change the compare at p…" at bounding box center [312, 252] width 391 height 29
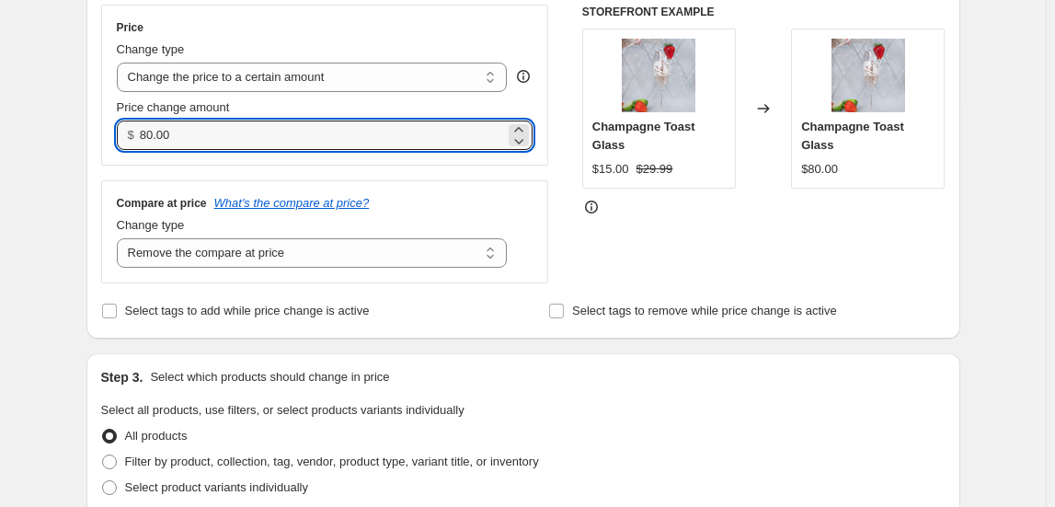
drag, startPoint x: 103, startPoint y: 134, endPoint x: 85, endPoint y: 131, distance: 18.8
click at [92, 133] on div "Step 2. Select how the prices should change Use bulk price change rules Set pro…" at bounding box center [523, 102] width 874 height 474
type input "64.99"
click at [571, 199] on div "Price Change type Change the price to a certain amount Change the price by a ce…" at bounding box center [523, 144] width 844 height 279
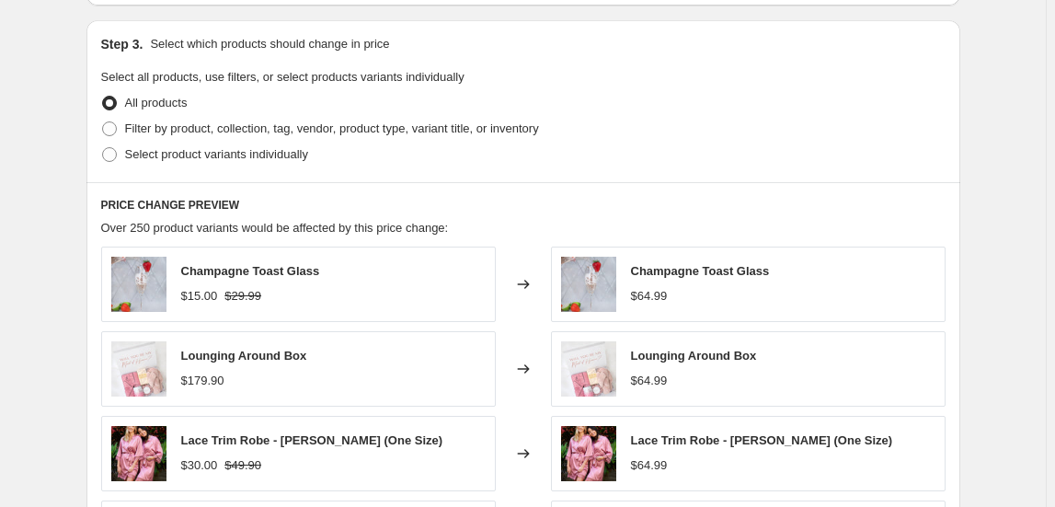
scroll to position [669, 0]
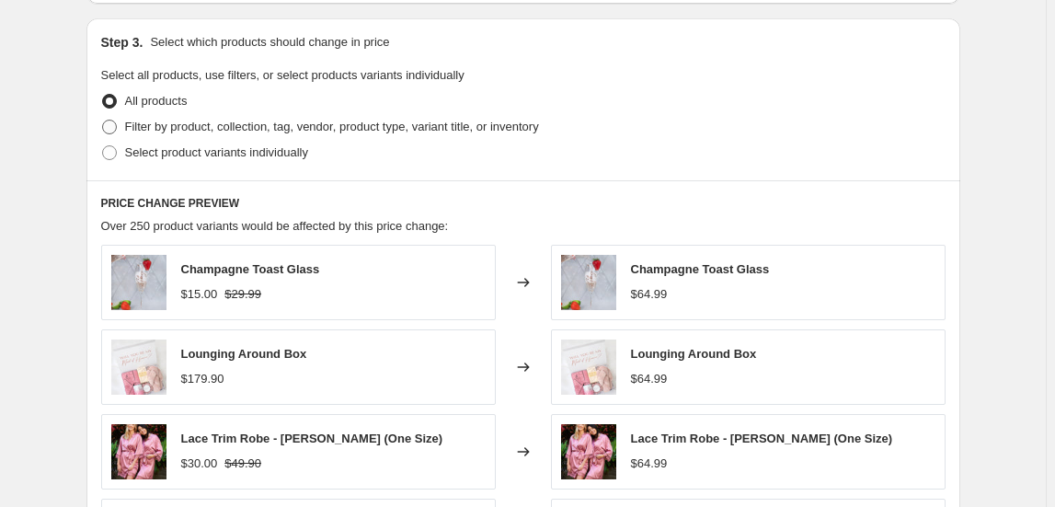
click at [235, 123] on span "Filter by product, collection, tag, vendor, product type, variant title, or inv…" at bounding box center [332, 127] width 414 height 14
click at [103, 120] on input "Filter by product, collection, tag, vendor, product type, variant title, or inv…" at bounding box center [102, 120] width 1 height 1
radio input "true"
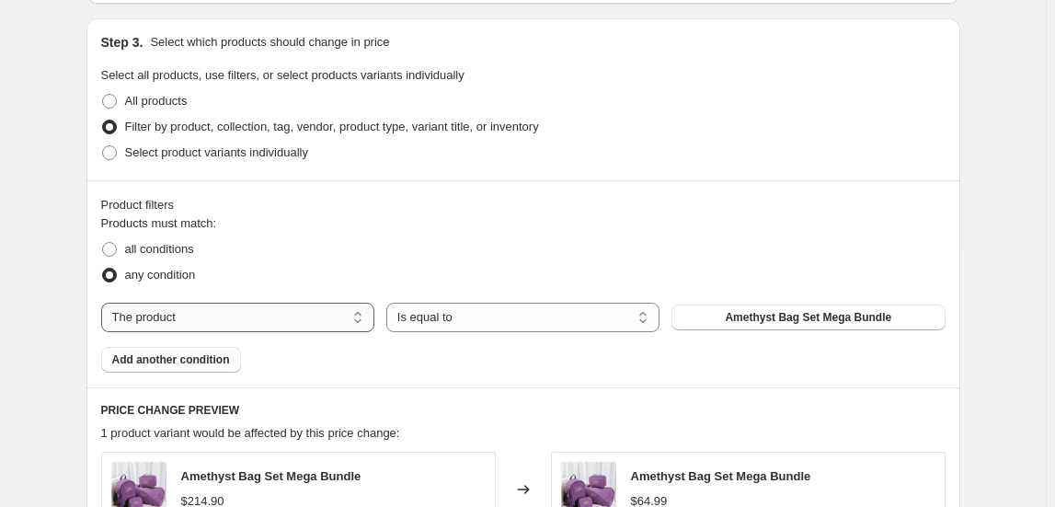
click at [215, 315] on select "The product The product's collection The product's tag The product's vendor The…" at bounding box center [237, 317] width 273 height 29
select select "collection"
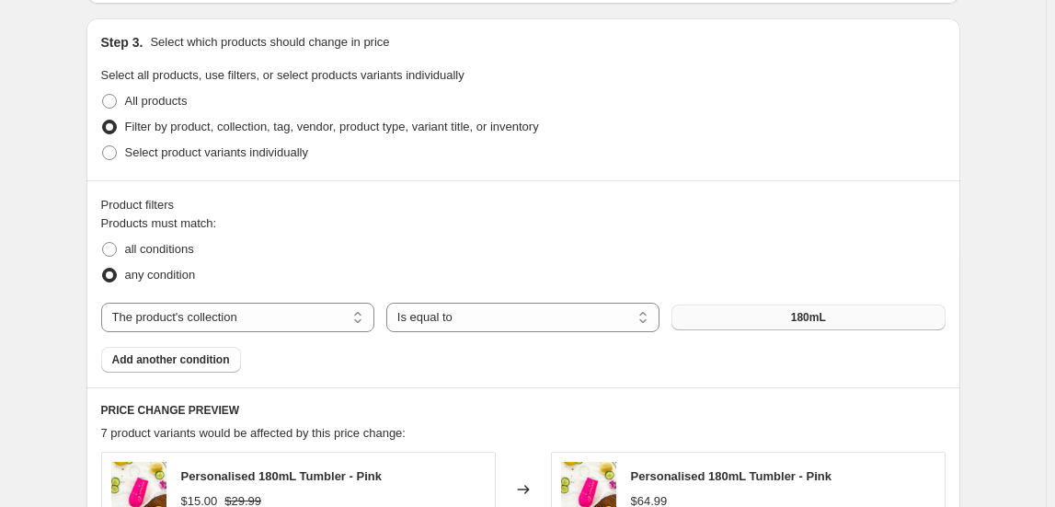
click at [744, 329] on div "The product The product's collection The product's tag The product's vendor The…" at bounding box center [523, 317] width 844 height 29
click at [726, 323] on button "180mL" at bounding box center [807, 317] width 273 height 26
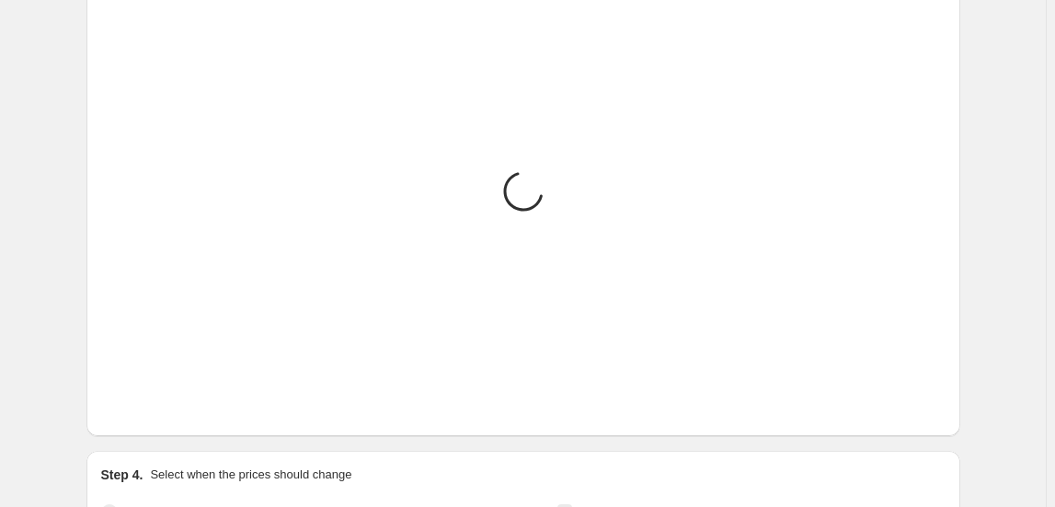
scroll to position [1170, 0]
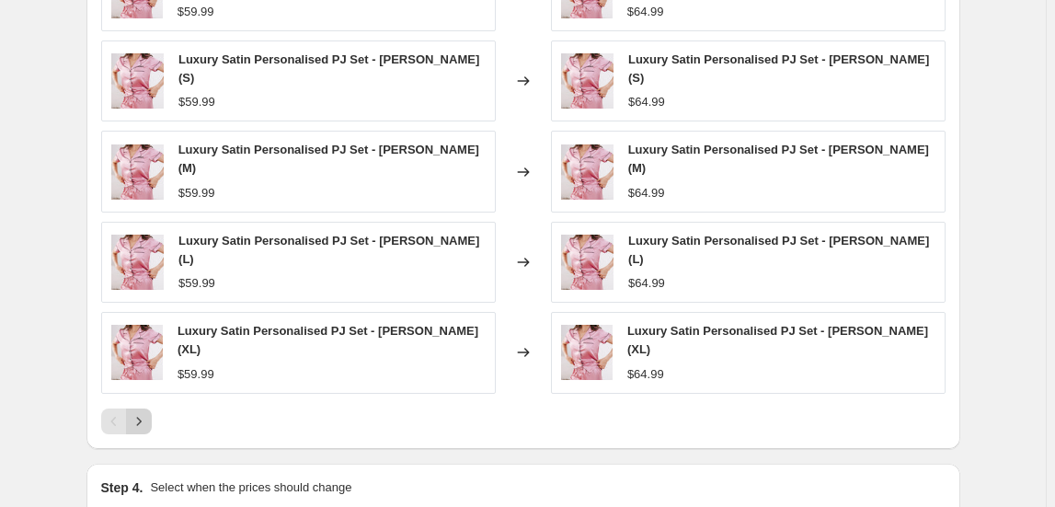
click at [145, 412] on icon "Next" at bounding box center [139, 421] width 18 height 18
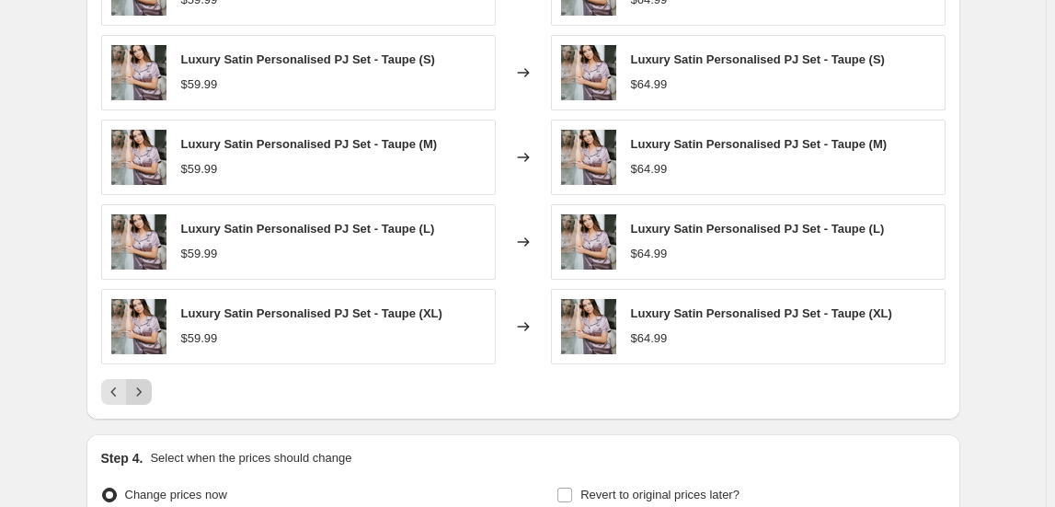
click at [144, 390] on icon "Next" at bounding box center [139, 392] width 18 height 18
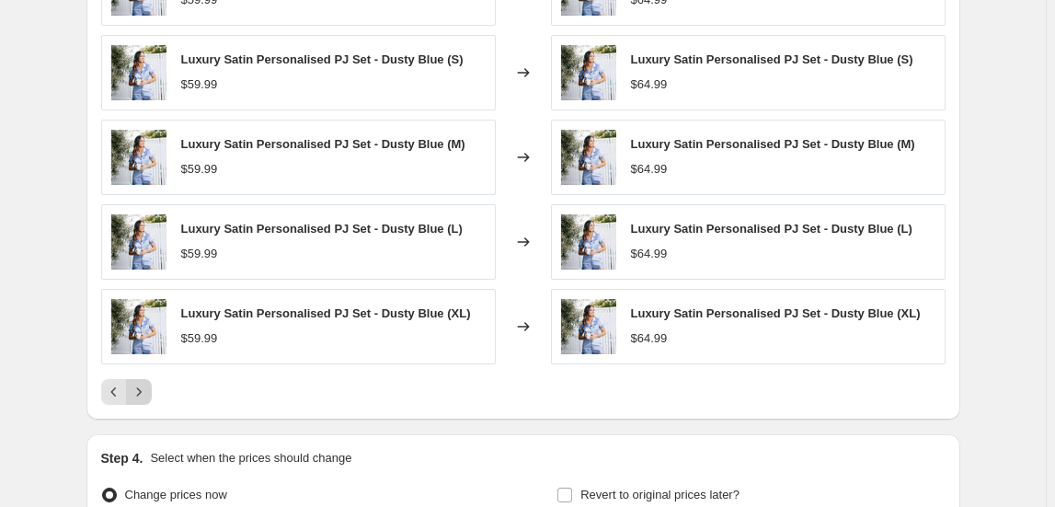
click at [144, 390] on icon "Next" at bounding box center [139, 392] width 18 height 18
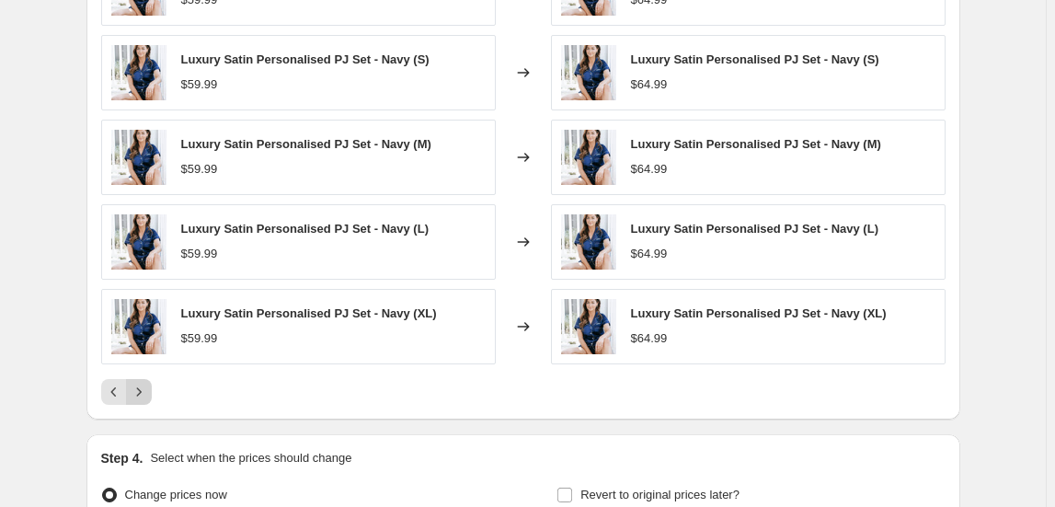
click at [144, 390] on icon "Next" at bounding box center [139, 392] width 18 height 18
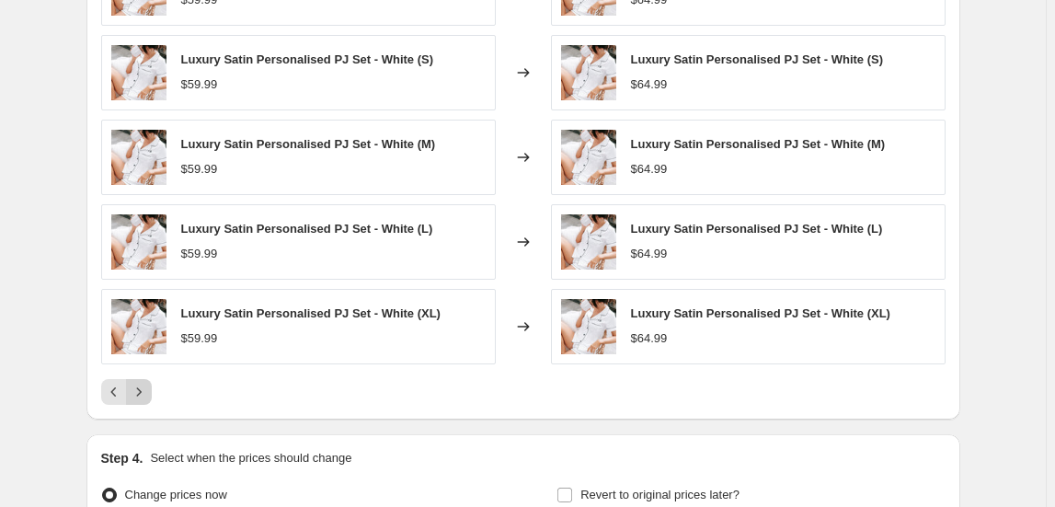
click at [141, 388] on icon "Next" at bounding box center [138, 391] width 5 height 8
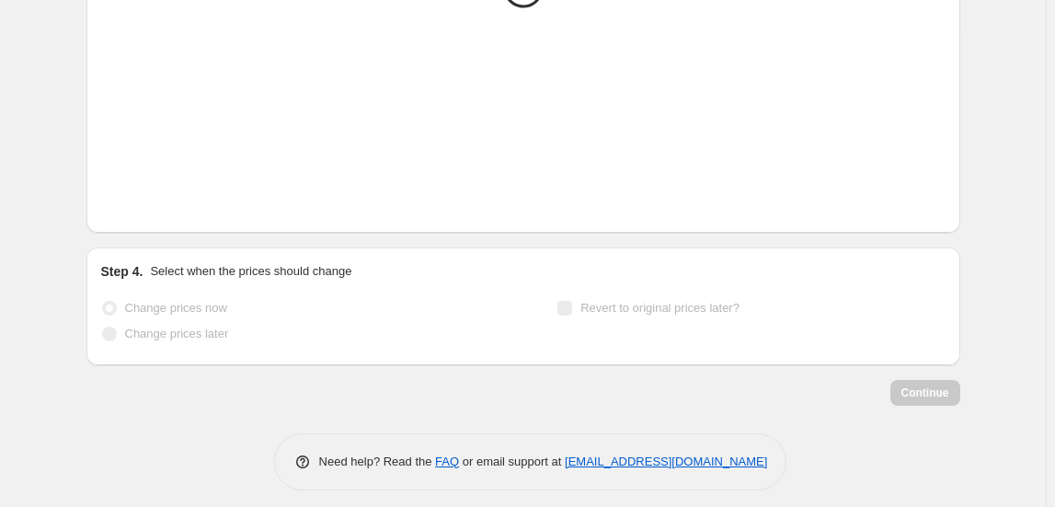
scroll to position [1363, 0]
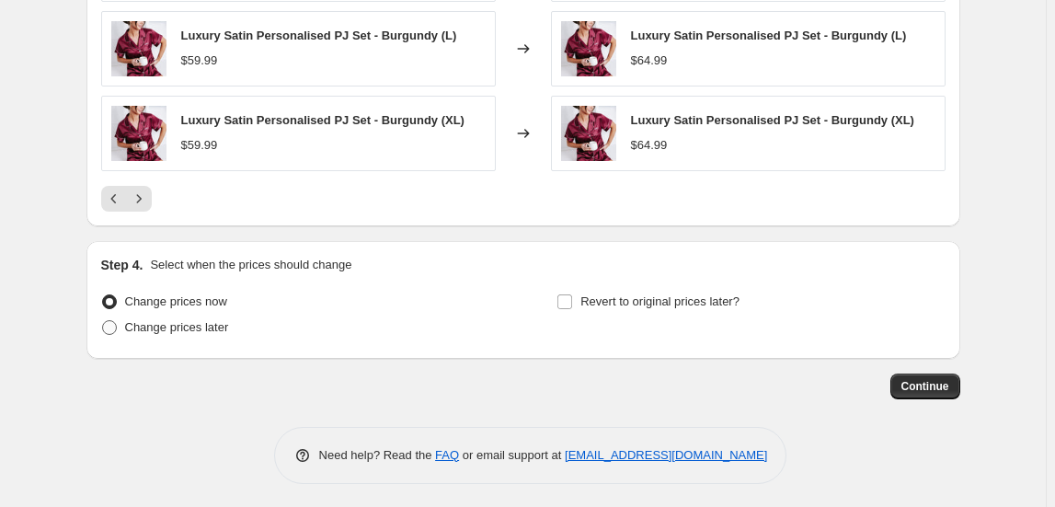
click at [195, 328] on span "Change prices later" at bounding box center [177, 327] width 104 height 14
click at [103, 321] on input "Change prices later" at bounding box center [102, 320] width 1 height 1
radio input "true"
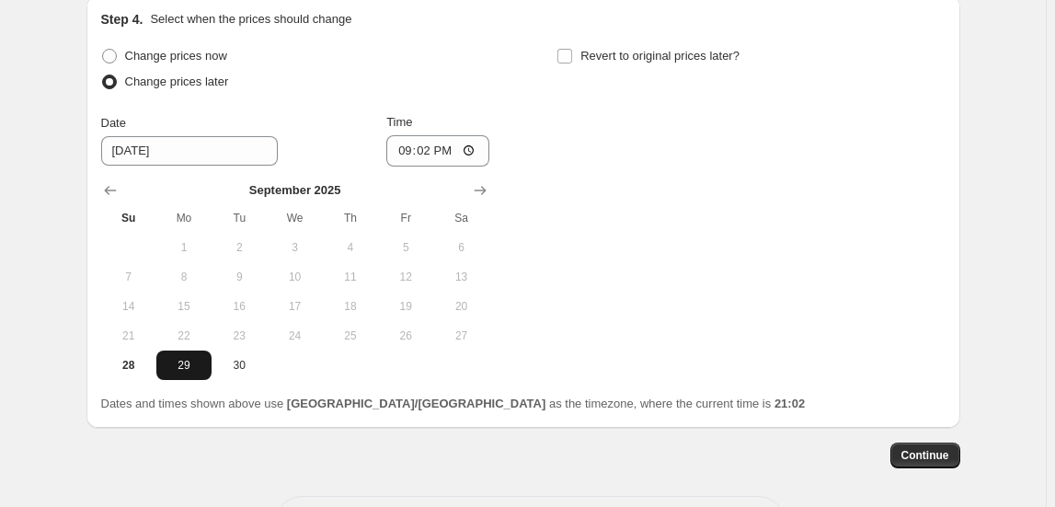
scroll to position [1613, 0]
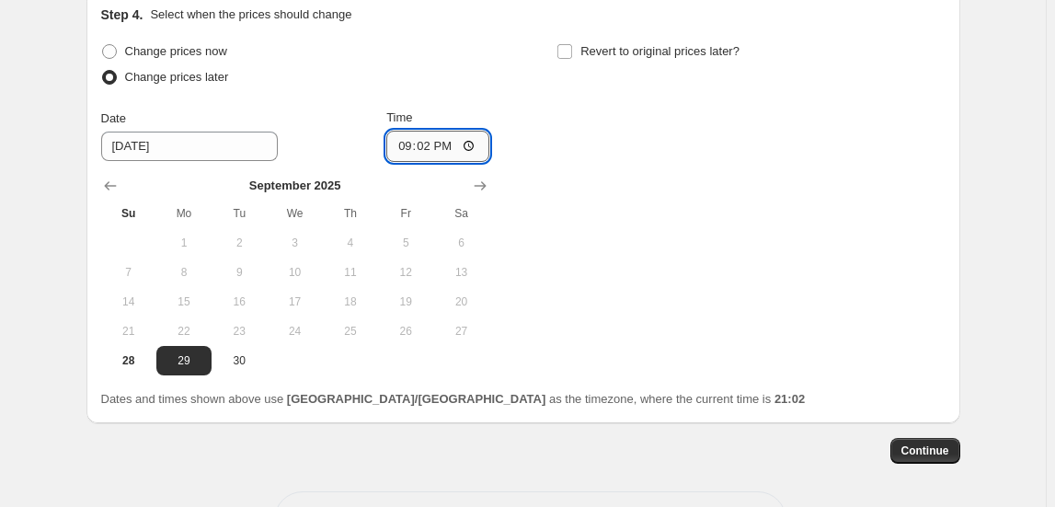
click at [413, 132] on input "21:02" at bounding box center [437, 146] width 103 height 31
type input "01:00"
click at [934, 443] on span "Continue" at bounding box center [925, 450] width 48 height 15
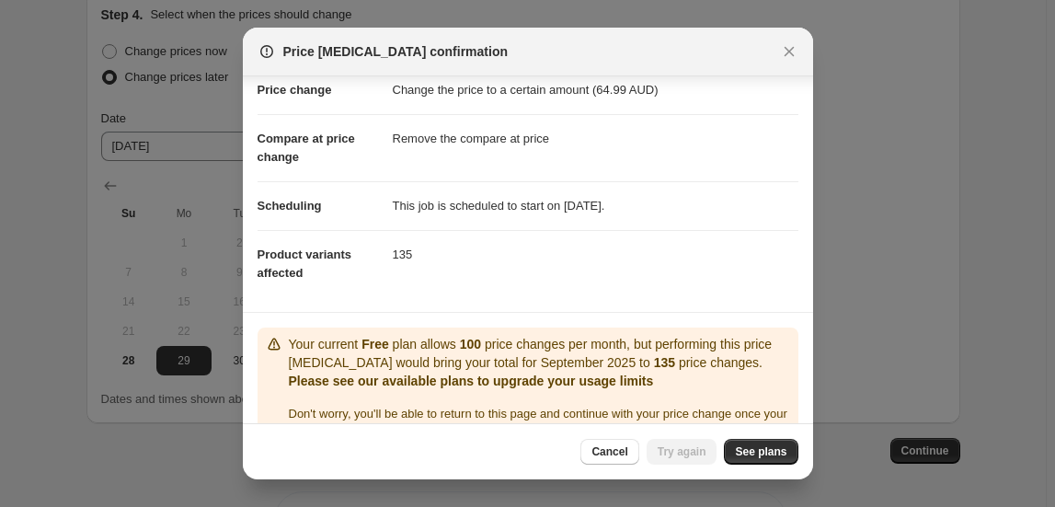
scroll to position [81, 0]
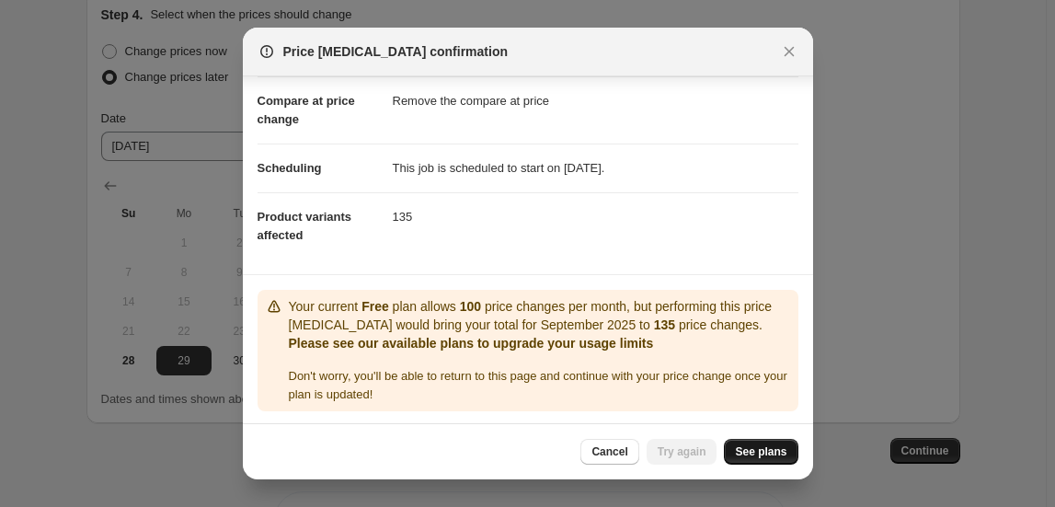
click at [757, 452] on span "See plans" at bounding box center [761, 451] width 52 height 15
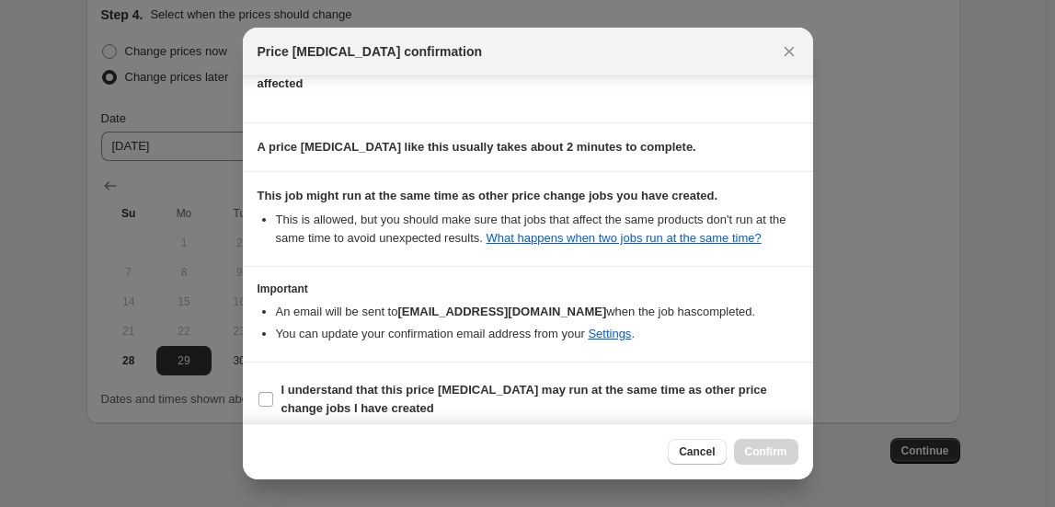
scroll to position [243, 0]
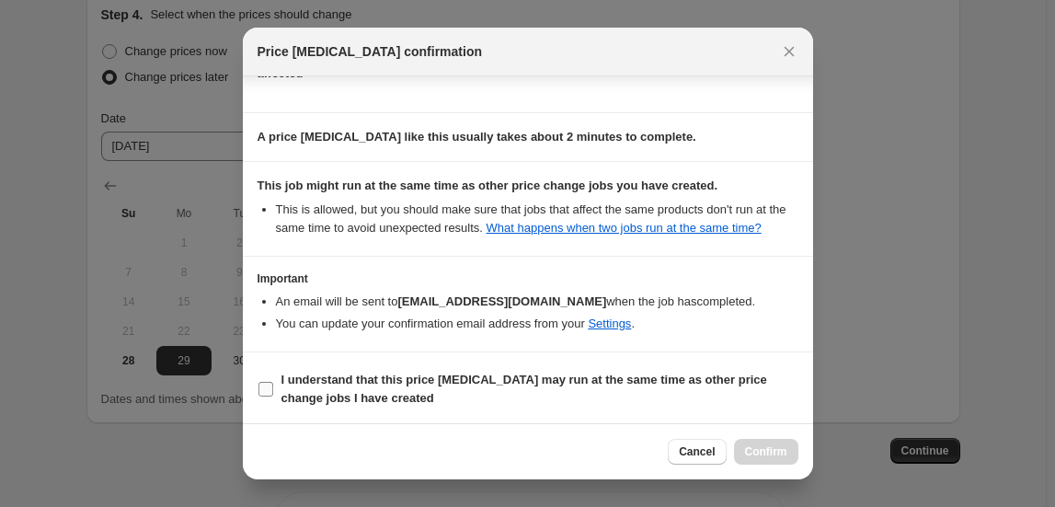
click at [508, 384] on b "I understand that this price [MEDICAL_DATA] may run at the same time as other p…" at bounding box center [524, 389] width 486 height 32
click at [273, 384] on input "I understand that this price [MEDICAL_DATA] may run at the same time as other p…" at bounding box center [265, 389] width 15 height 15
checkbox input "true"
drag, startPoint x: 774, startPoint y: 456, endPoint x: 815, endPoint y: 462, distance: 40.8
click at [775, 456] on span "Confirm" at bounding box center [766, 451] width 42 height 15
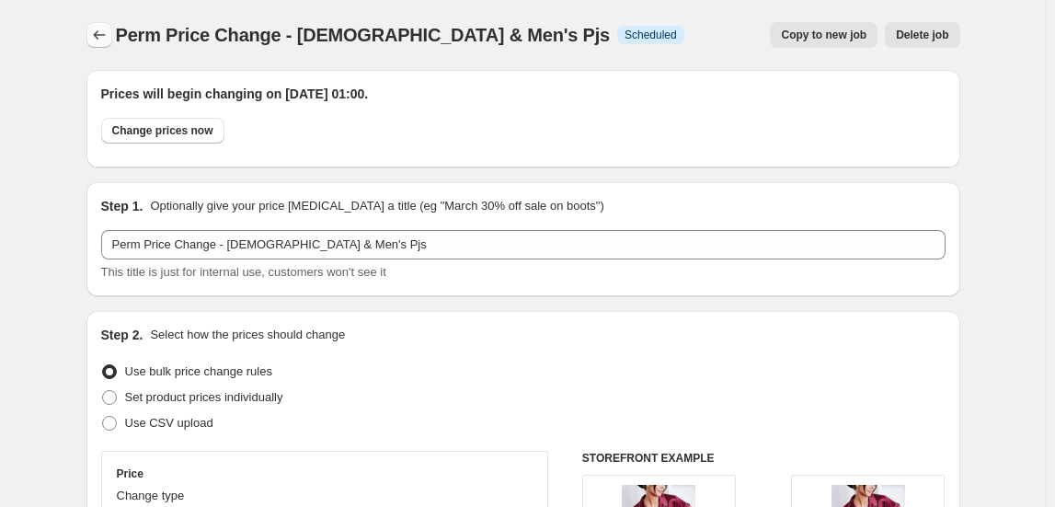
click at [106, 34] on icon "Price change jobs" at bounding box center [99, 35] width 18 height 18
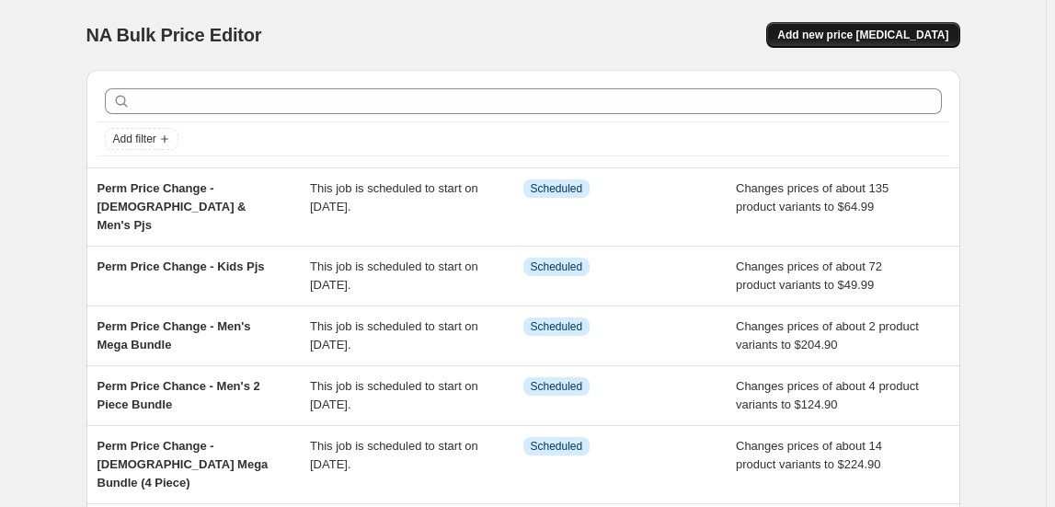
click at [866, 37] on span "Add new price [MEDICAL_DATA]" at bounding box center [862, 35] width 171 height 15
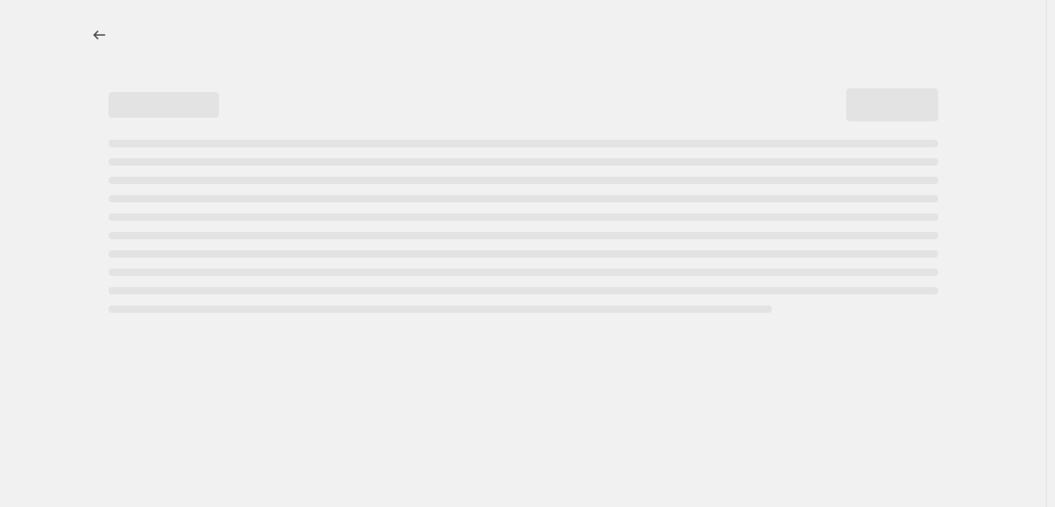
select select "percentage"
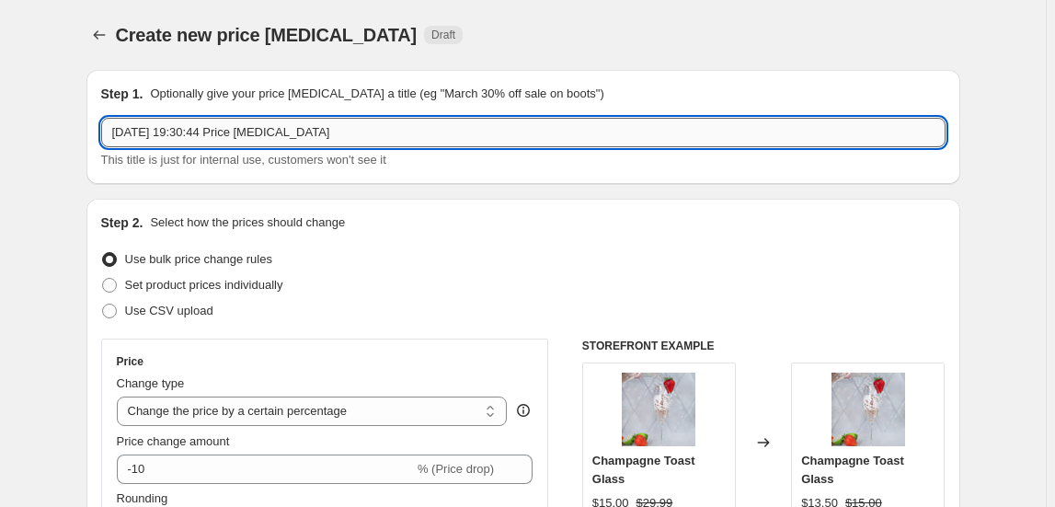
drag, startPoint x: 338, startPoint y: 135, endPoint x: 390, endPoint y: 137, distance: 52.5
click at [339, 135] on input "[DATE] 19:30:44 Price [MEDICAL_DATA]" at bounding box center [523, 132] width 844 height 29
drag, startPoint x: 392, startPoint y: 137, endPoint x: -28, endPoint y: 106, distance: 420.6
click at [0, 106] on html "Home Settings Plans Skip to content Create new price [MEDICAL_DATA]. This page …" at bounding box center [527, 253] width 1055 height 507
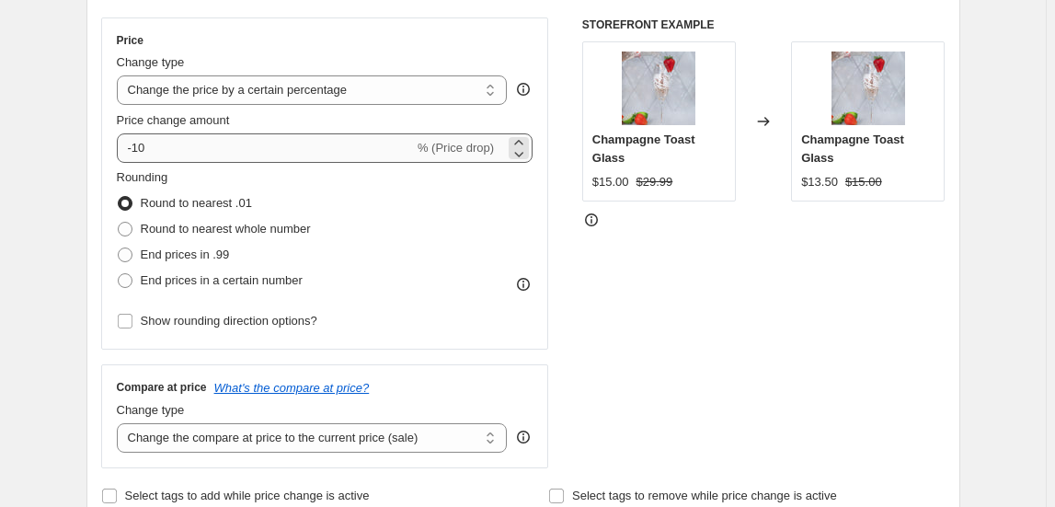
scroll to position [334, 0]
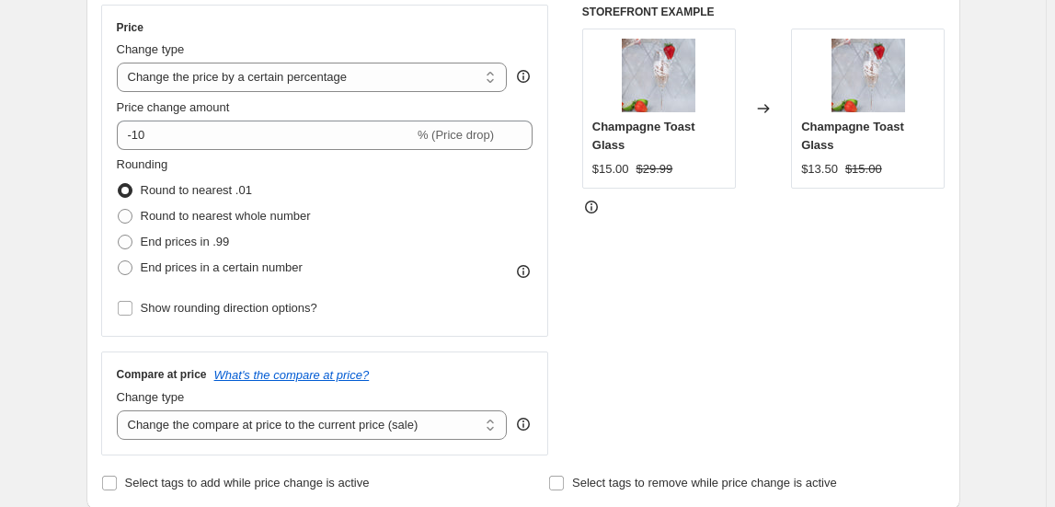
type input "Perm Price Change - Cosmetic Cases"
click at [280, 93] on div "Price Change type Change the price to a certain amount Change the price by a ce…" at bounding box center [325, 170] width 417 height 301
click at [263, 88] on select "Change the price to a certain amount Change the price by a certain amount Chang…" at bounding box center [312, 77] width 391 height 29
select select "no_change"
click at [120, 63] on select "Change the price to a certain amount Change the price by a certain amount Chang…" at bounding box center [312, 77] width 391 height 29
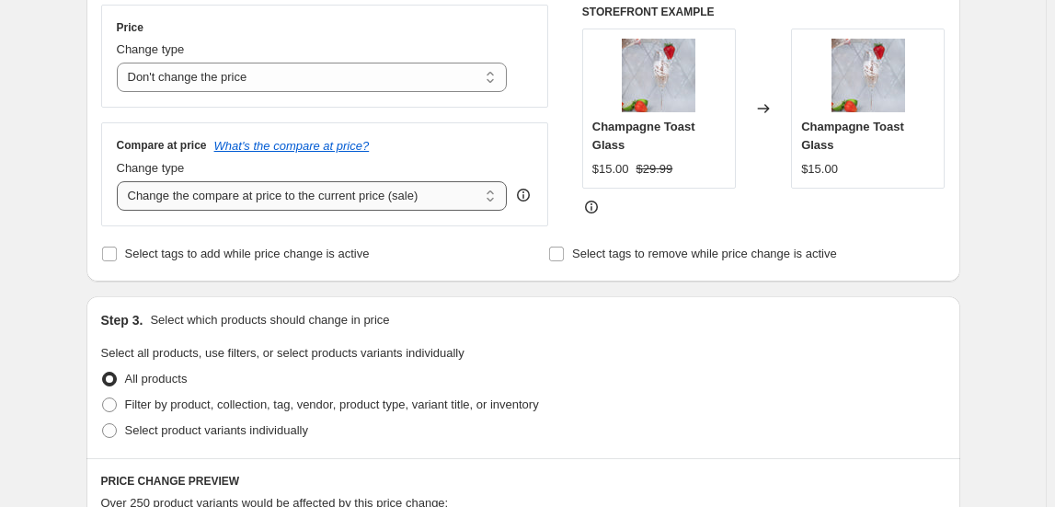
click at [252, 199] on select "Change the compare at price to the current price (sale) Change the compare at p…" at bounding box center [312, 195] width 391 height 29
select select "to"
click at [120, 181] on select "Change the compare at price to the current price (sale) Change the compare at p…" at bounding box center [312, 195] width 391 height 29
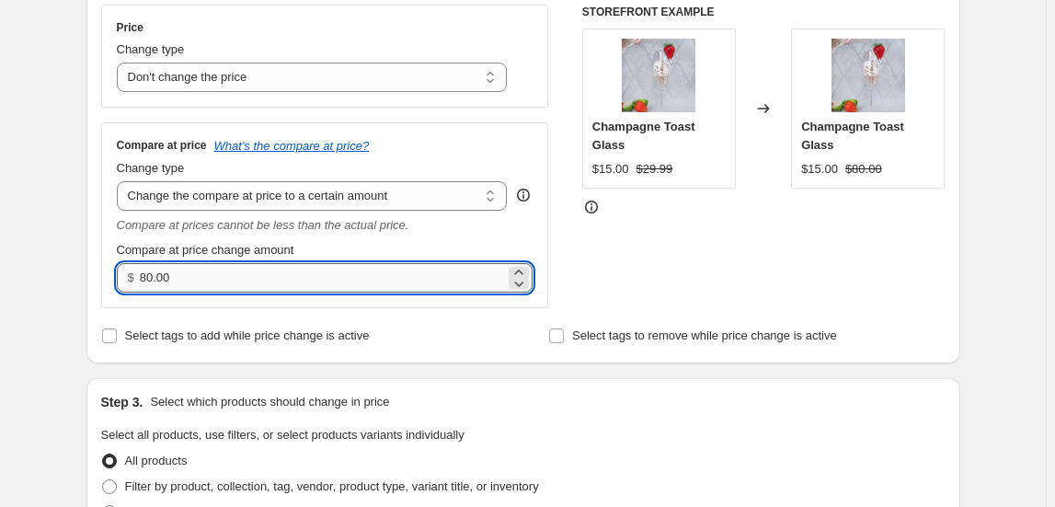
click at [251, 270] on input "80.00" at bounding box center [322, 277] width 365 height 29
drag, startPoint x: 89, startPoint y: 278, endPoint x: 59, endPoint y: 278, distance: 30.4
click at [62, 278] on div "Create new price [MEDICAL_DATA]. This page is ready Create new price [MEDICAL_D…" at bounding box center [523, 511] width 1046 height 1691
type input "109.00"
click at [590, 258] on div "STOREFRONT EXAMPLE Champagne Toast Glass $15.00 $29.99 Changed to Champagne Toa…" at bounding box center [763, 157] width 363 height 304
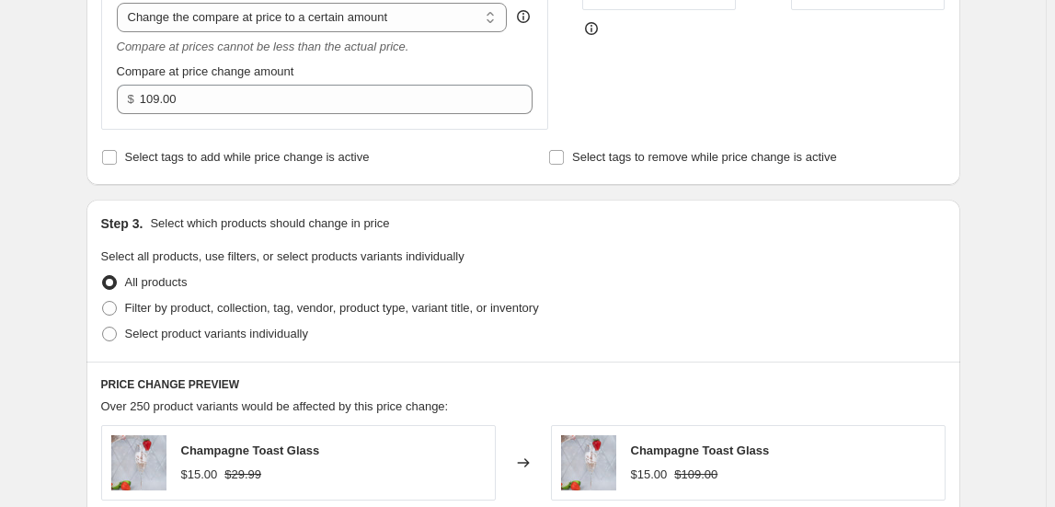
scroll to position [585, 0]
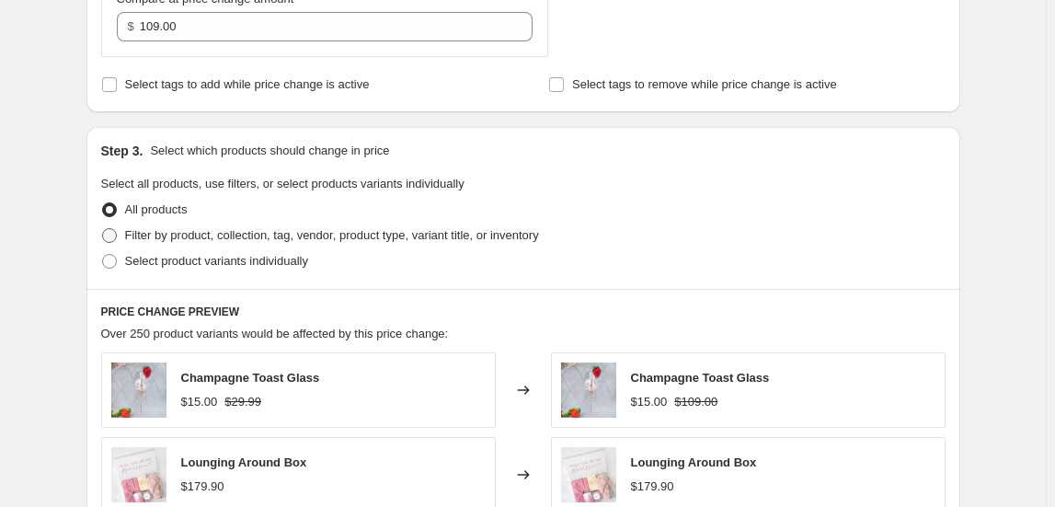
click at [224, 246] on label "Filter by product, collection, tag, vendor, product type, variant title, or inv…" at bounding box center [320, 236] width 438 height 26
click at [103, 229] on input "Filter by product, collection, tag, vendor, product type, variant title, or inv…" at bounding box center [102, 228] width 1 height 1
radio input "true"
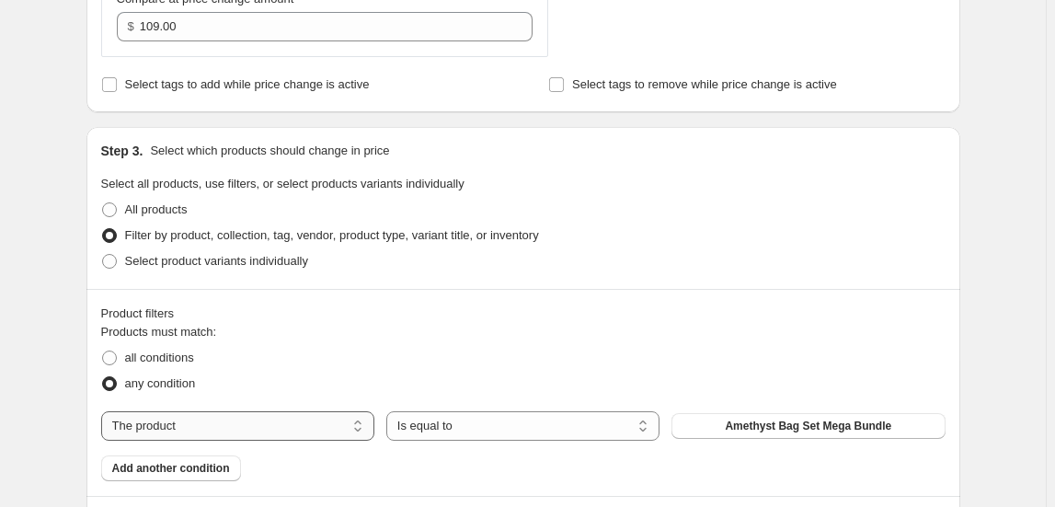
click at [304, 417] on select "The product The product's collection The product's tag The product's vendor The…" at bounding box center [237, 425] width 273 height 29
select select "collection"
click at [792, 426] on button "180mL" at bounding box center [807, 426] width 273 height 26
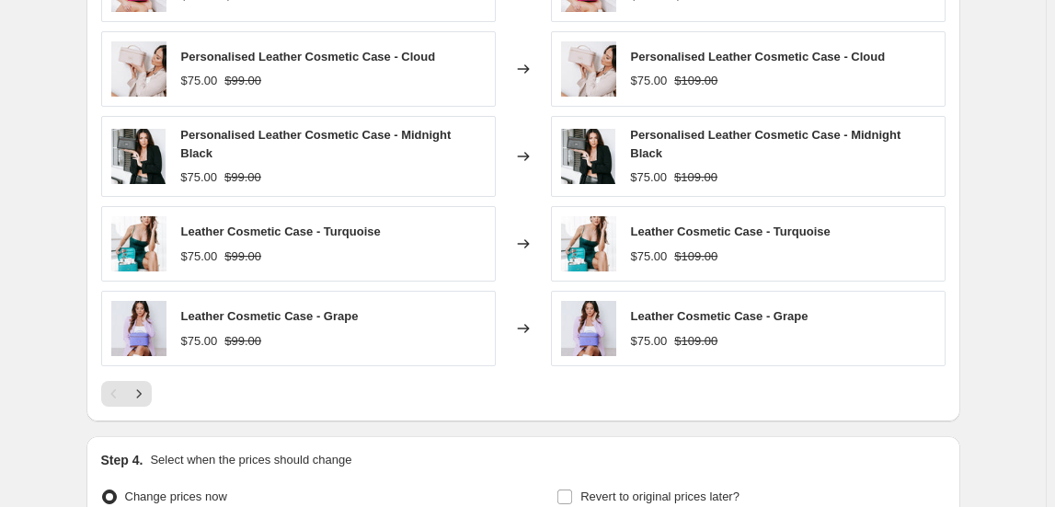
scroll to position [1387, 0]
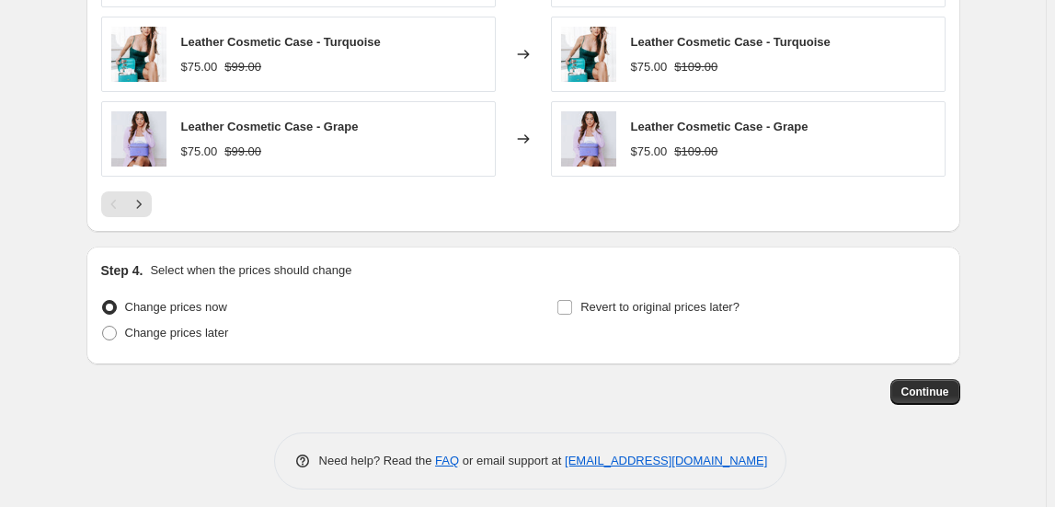
click at [158, 336] on div "Change prices now Change prices later" at bounding box center [295, 321] width 388 height 55
click at [162, 327] on span "Change prices later" at bounding box center [177, 333] width 104 height 14
click at [103, 327] on input "Change prices later" at bounding box center [102, 326] width 1 height 1
radio input "true"
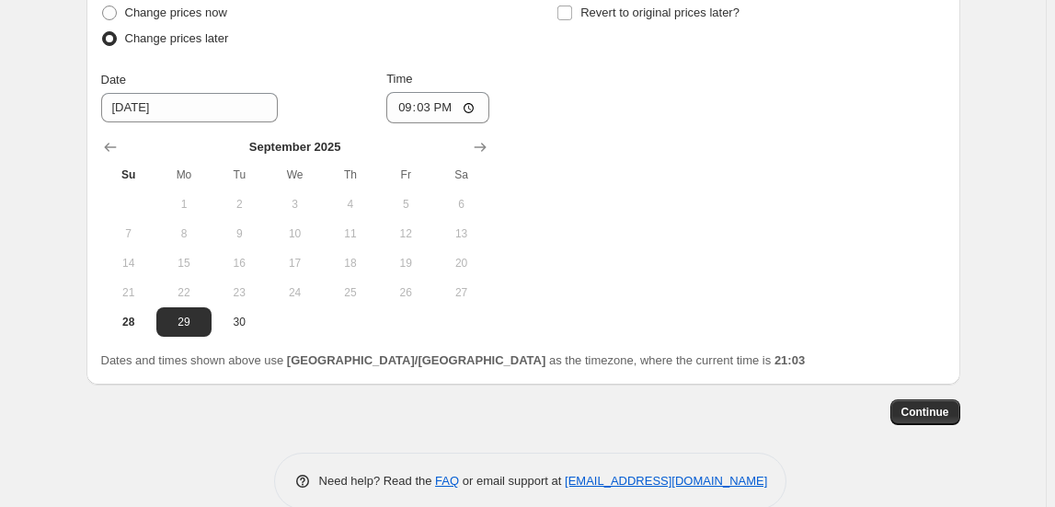
scroll to position [1702, 0]
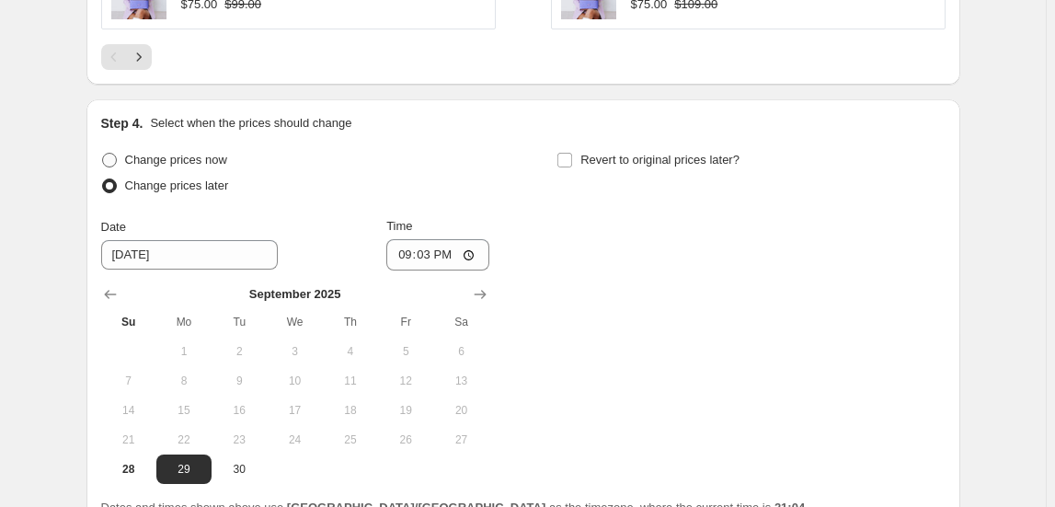
click at [166, 154] on span "Change prices now" at bounding box center [176, 160] width 102 height 14
click at [103, 154] on input "Change prices now" at bounding box center [102, 153] width 1 height 1
radio input "true"
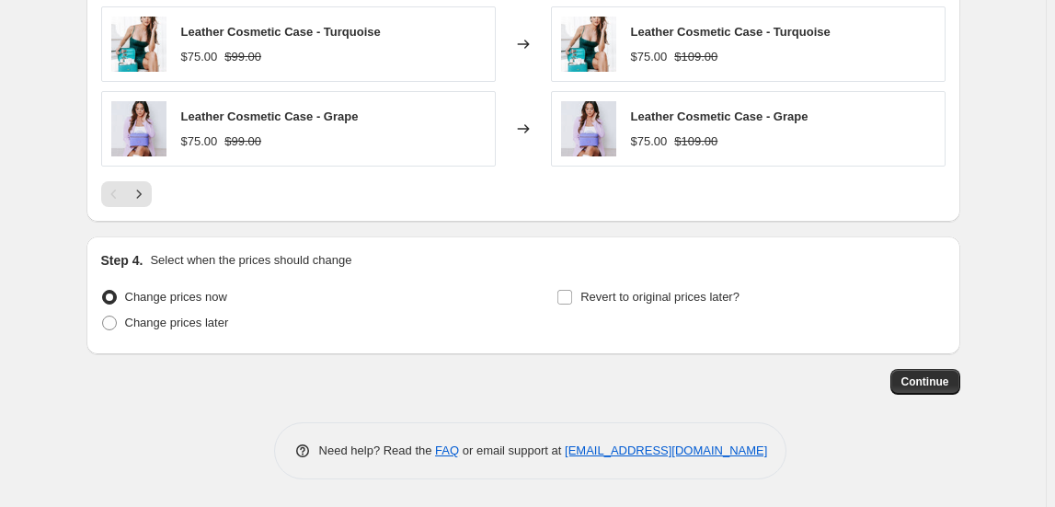
scroll to position [1387, 0]
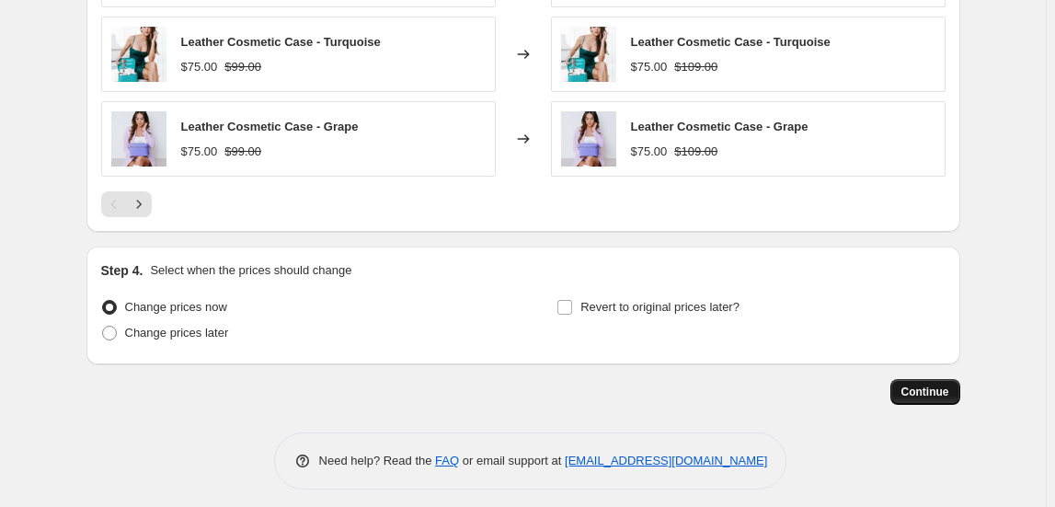
click at [942, 385] on span "Continue" at bounding box center [925, 391] width 48 height 15
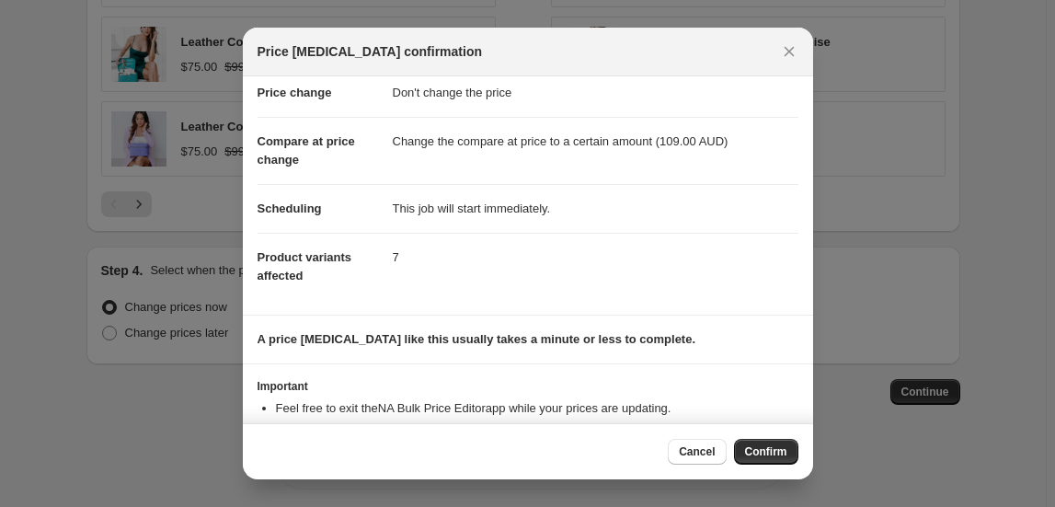
scroll to position [96, 0]
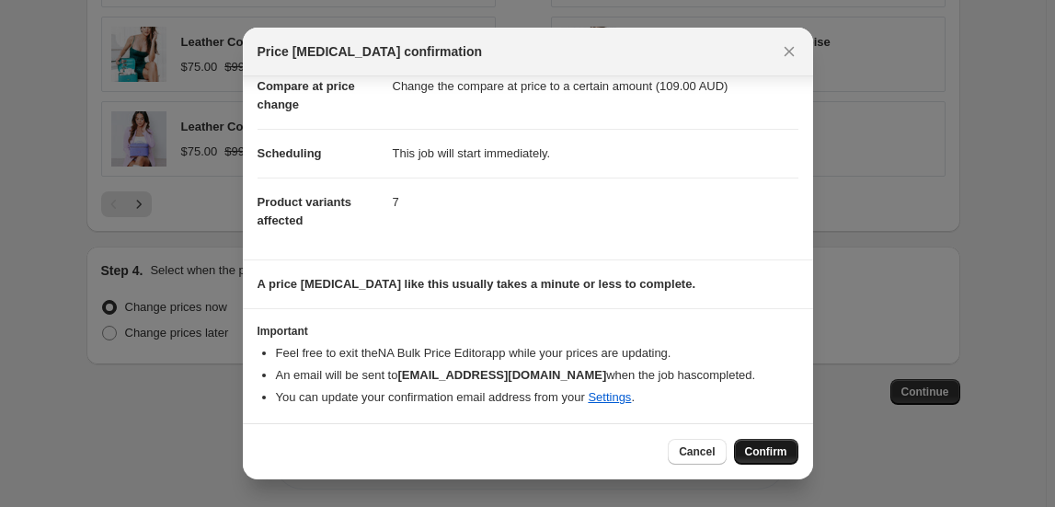
click at [771, 449] on span "Confirm" at bounding box center [766, 451] width 42 height 15
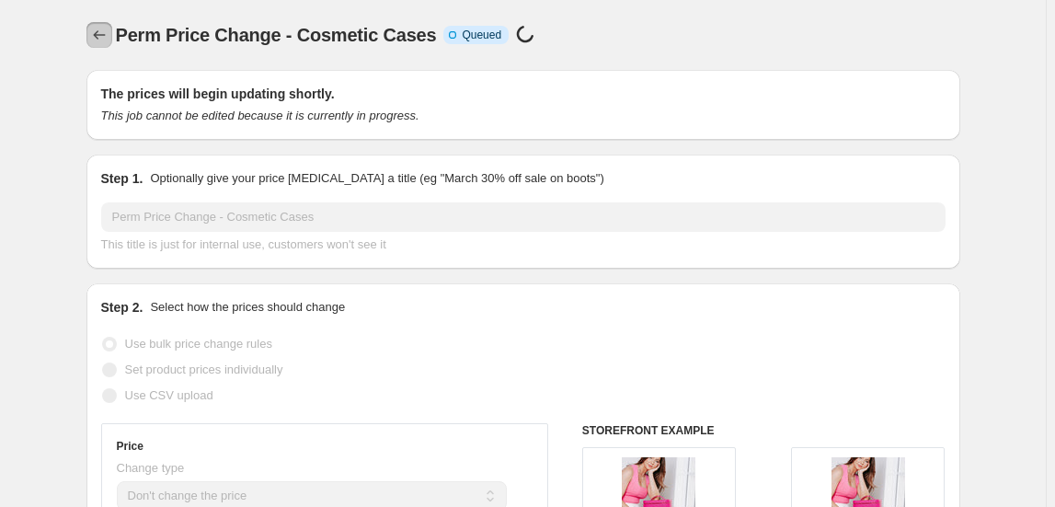
click at [103, 35] on icon "Price change jobs" at bounding box center [99, 34] width 12 height 9
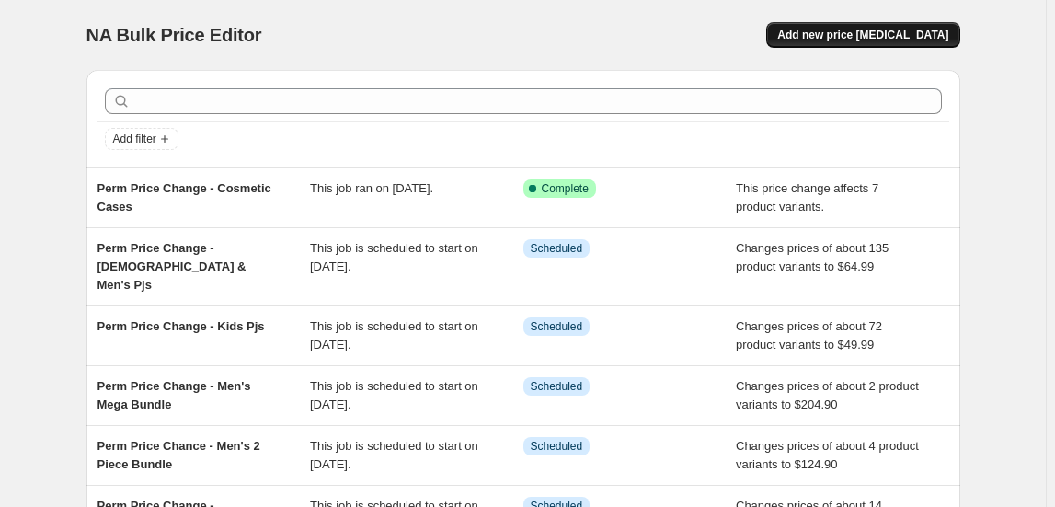
click at [837, 35] on span "Add new price [MEDICAL_DATA]" at bounding box center [862, 35] width 171 height 15
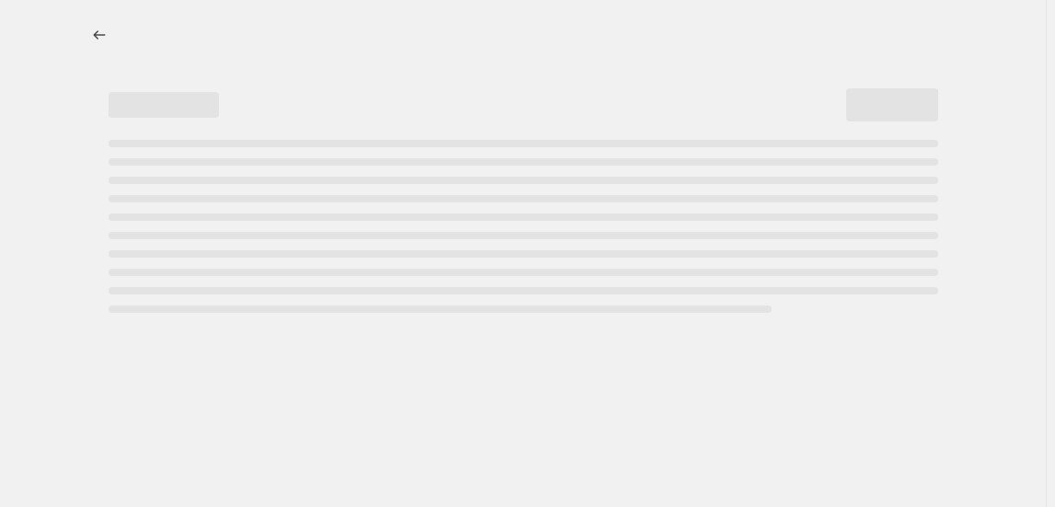
select select "percentage"
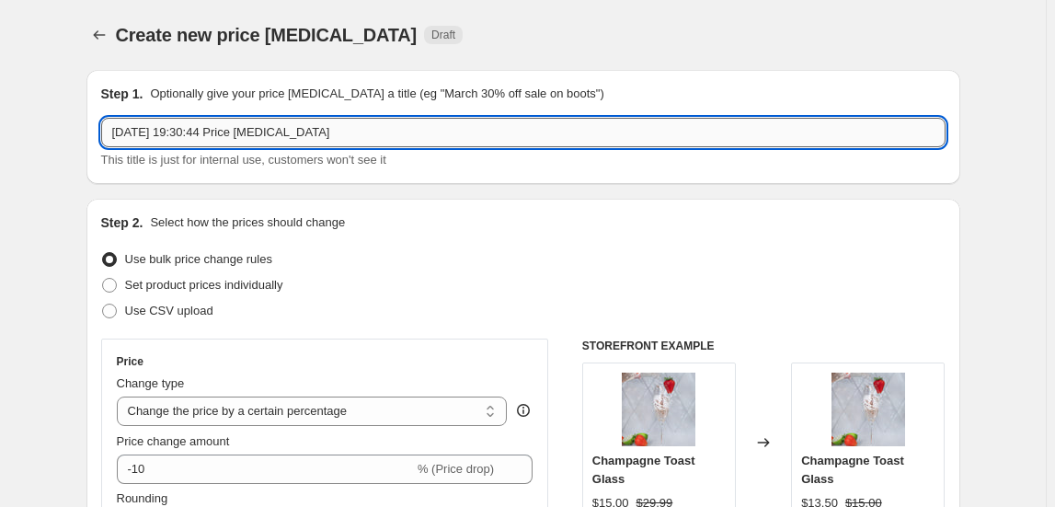
click at [396, 131] on input "[DATE] 19:30:44 Price [MEDICAL_DATA]" at bounding box center [523, 132] width 844 height 29
drag, startPoint x: 358, startPoint y: 127, endPoint x: 6, endPoint y: 125, distance: 352.3
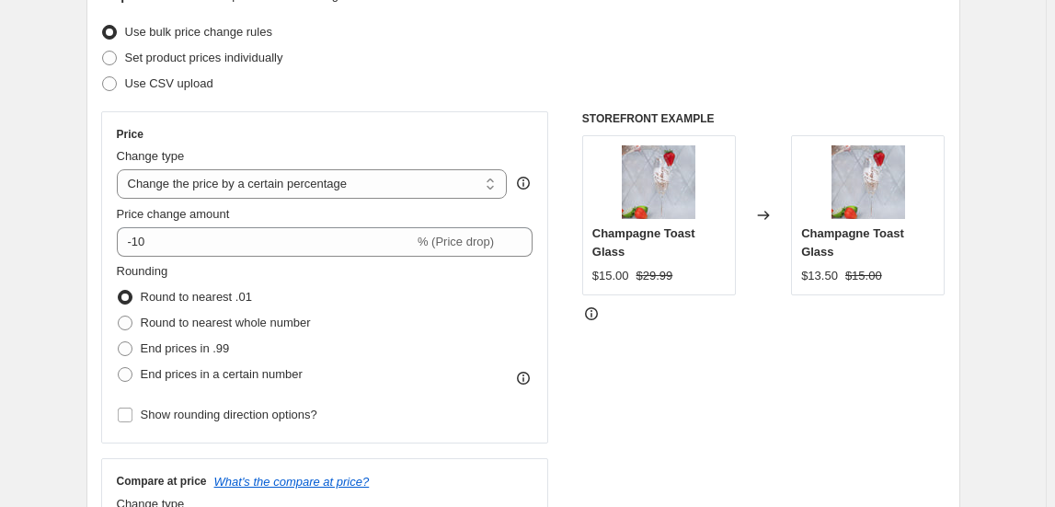
scroll to position [250, 0]
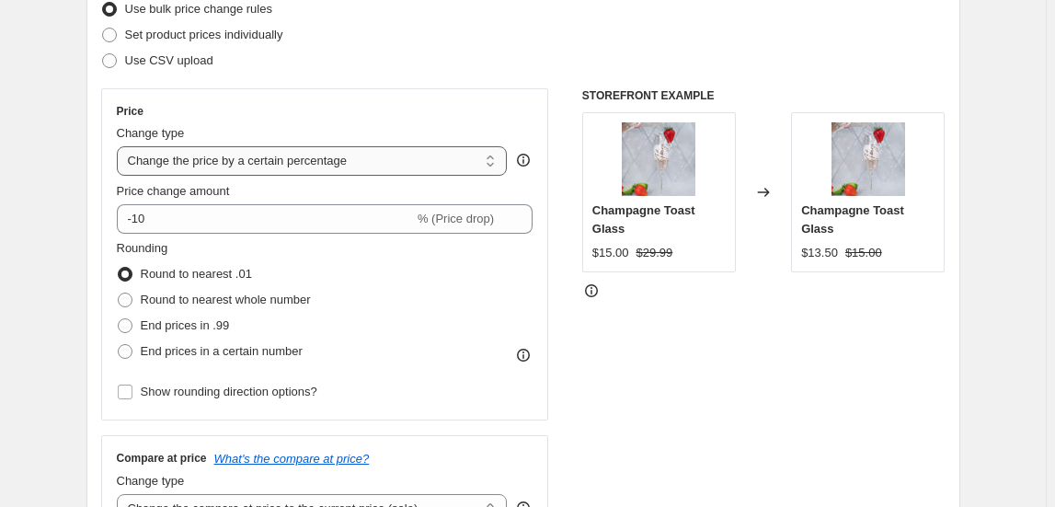
type input "Perm Price Change - Cami Sets"
click at [277, 165] on select "Change the price to a certain amount Change the price by a certain amount Chang…" at bounding box center [312, 160] width 391 height 29
select select "to"
click at [120, 146] on select "Change the price to a certain amount Change the price by a certain amount Chang…" at bounding box center [312, 160] width 391 height 29
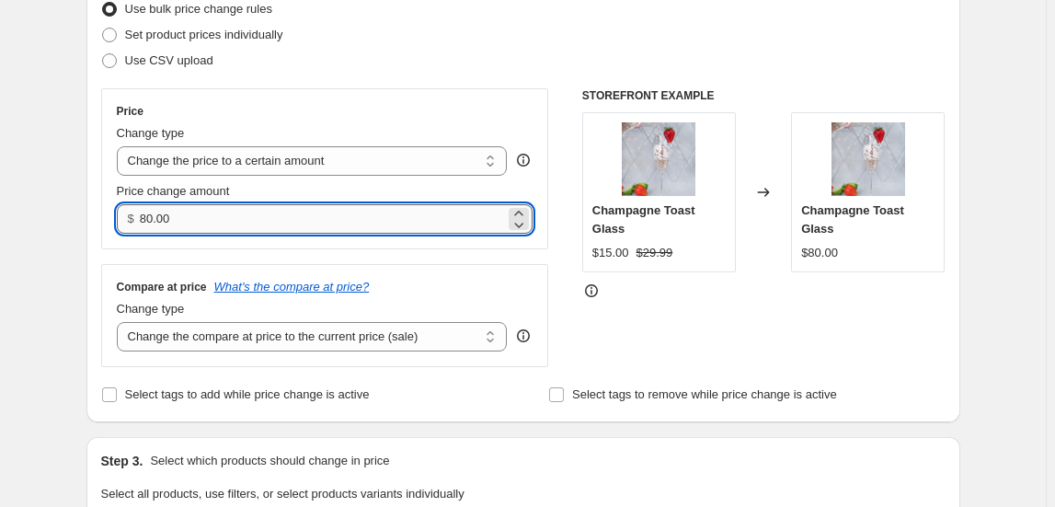
click at [255, 219] on input "80.00" at bounding box center [322, 218] width 365 height 29
drag, startPoint x: 186, startPoint y: 224, endPoint x: 63, endPoint y: 223, distance: 123.3
type input "24.00"
click at [549, 264] on div "Compare at price What's the compare at price? Change type Change the compare at…" at bounding box center [325, 315] width 448 height 103
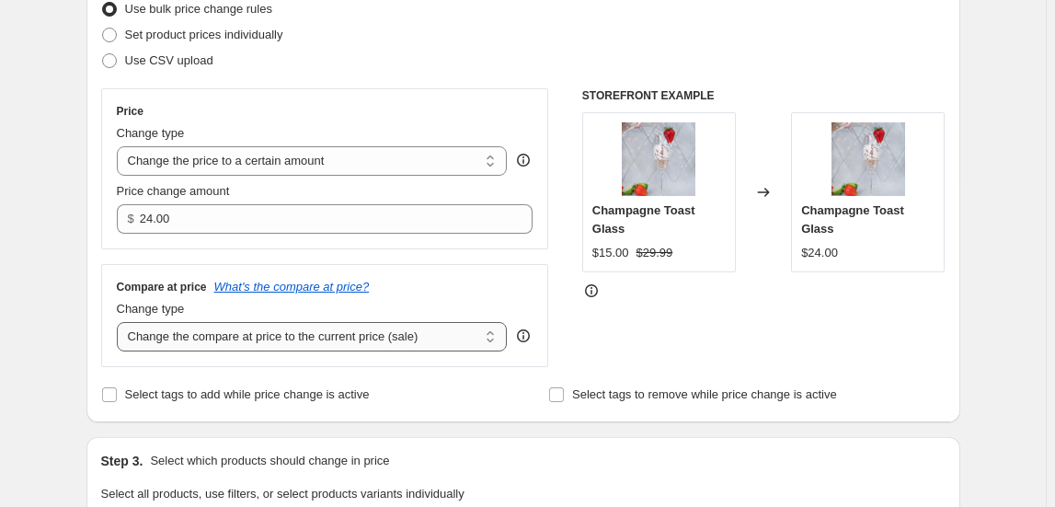
click at [391, 325] on select "Change the compare at price to the current price (sale) Change the compare at p…" at bounding box center [312, 336] width 391 height 29
select select "to"
click at [120, 322] on select "Change the compare at price to the current price (sale) Change the compare at p…" at bounding box center [312, 336] width 391 height 29
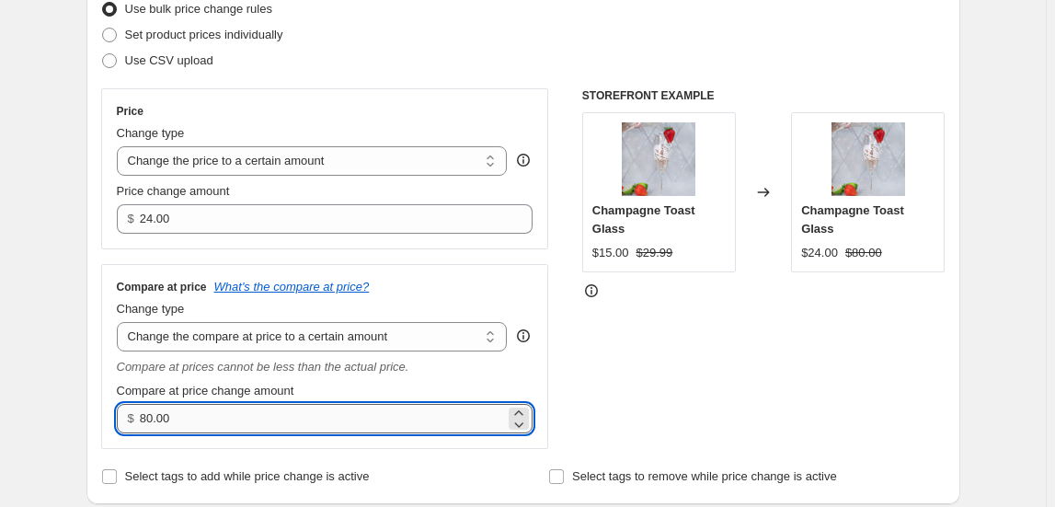
drag, startPoint x: 199, startPoint y: 413, endPoint x: 171, endPoint y: 418, distance: 28.1
click at [195, 415] on input "80.00" at bounding box center [322, 418] width 365 height 29
drag, startPoint x: 155, startPoint y: 422, endPoint x: 83, endPoint y: 407, distance: 73.4
click at [90, 421] on div "Step 2. Select how the prices should change Use bulk price change rules Set pro…" at bounding box center [523, 226] width 874 height 556
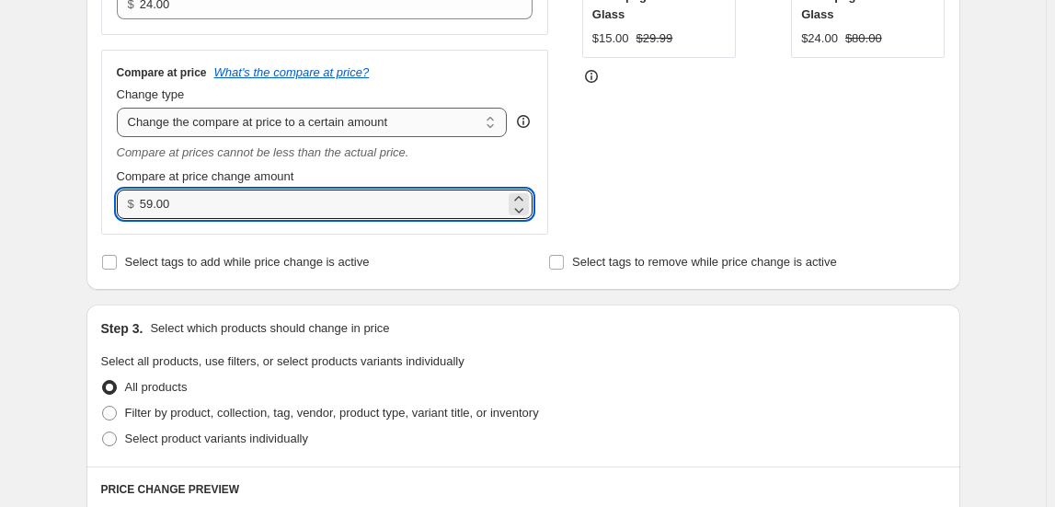
scroll to position [418, 0]
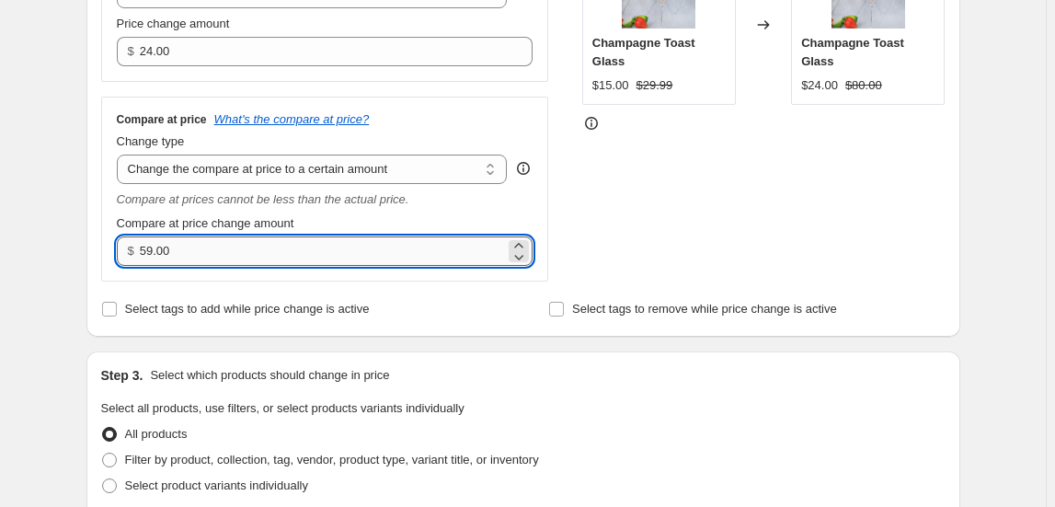
click at [218, 258] on input "59.00" at bounding box center [322, 250] width 365 height 29
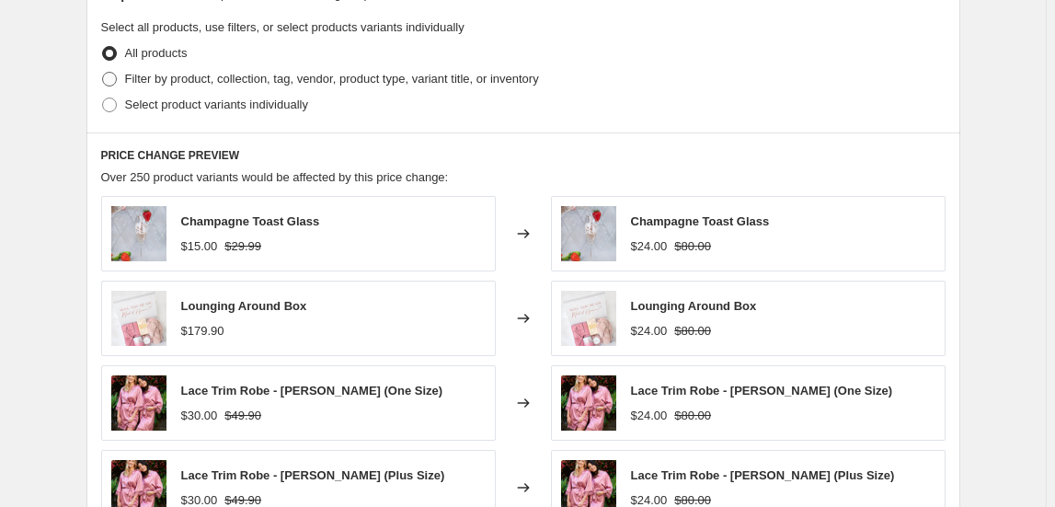
scroll to position [501, 0]
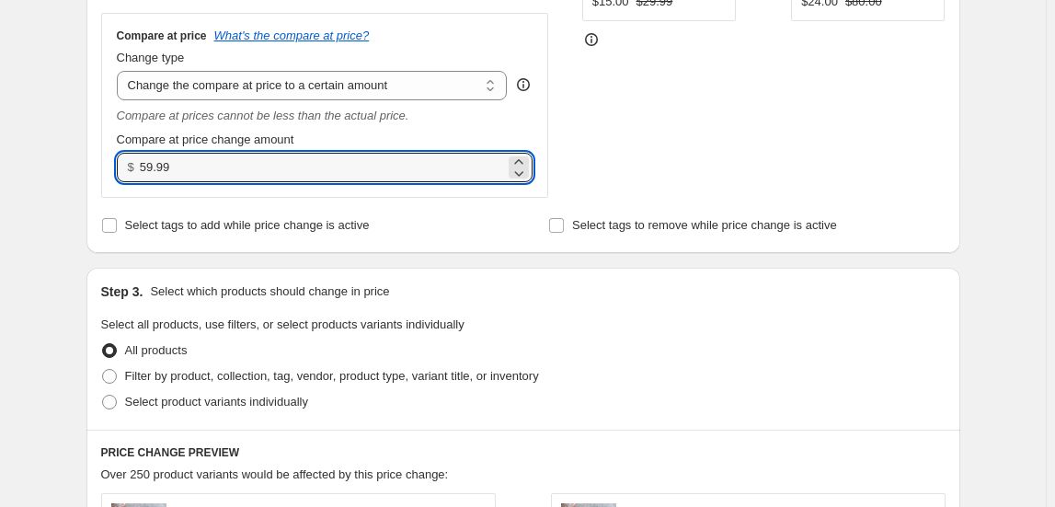
drag, startPoint x: 184, startPoint y: 168, endPoint x: 79, endPoint y: 172, distance: 104.9
click at [79, 172] on div "Step 1. Optionally give your price [MEDICAL_DATA] a title (eg "March 30% off sa…" at bounding box center [516, 344] width 889 height 1581
type input "64.99"
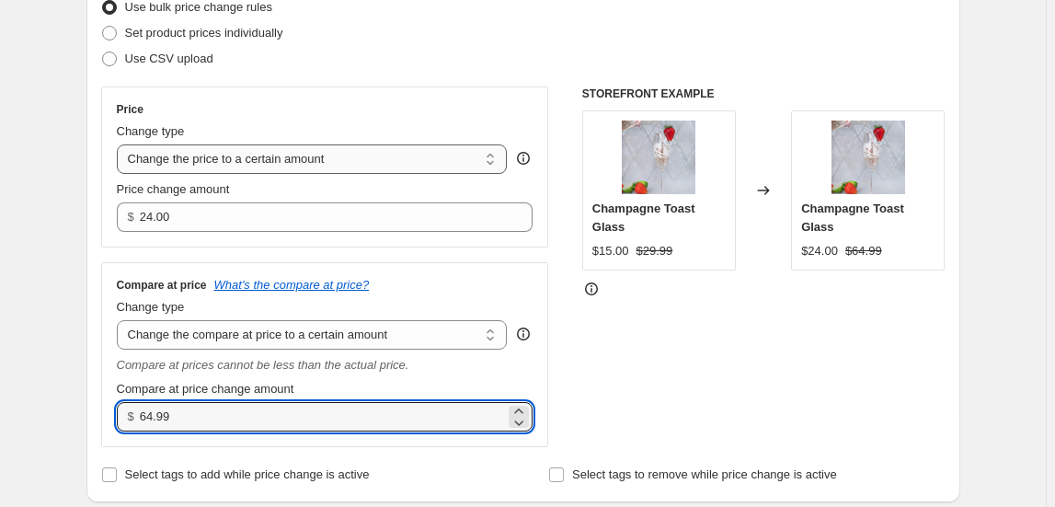
scroll to position [250, 0]
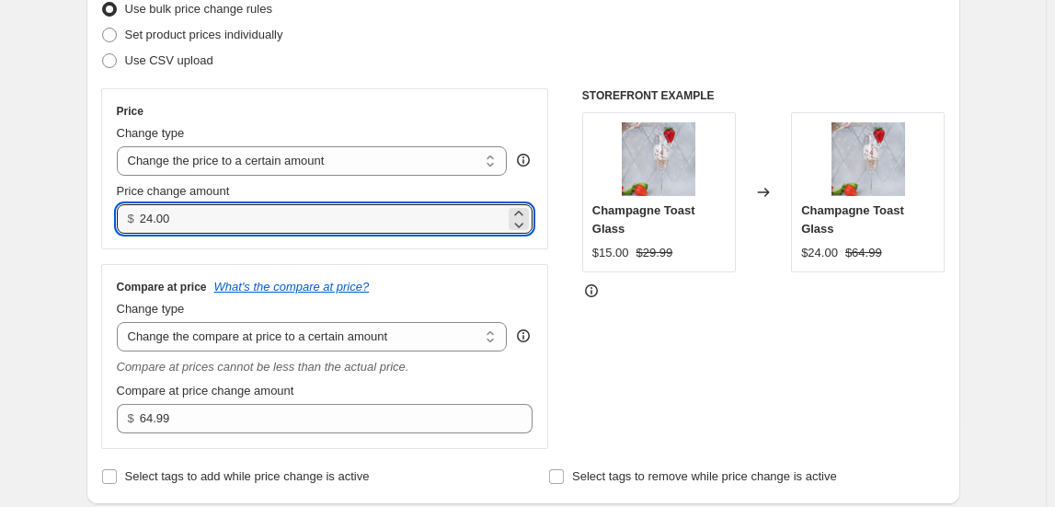
drag, startPoint x: 189, startPoint y: 212, endPoint x: 74, endPoint y: 215, distance: 115.0
type input "26.00"
click at [581, 292] on div "Price Change type Change the price to a certain amount Change the price by a ce…" at bounding box center [523, 268] width 844 height 361
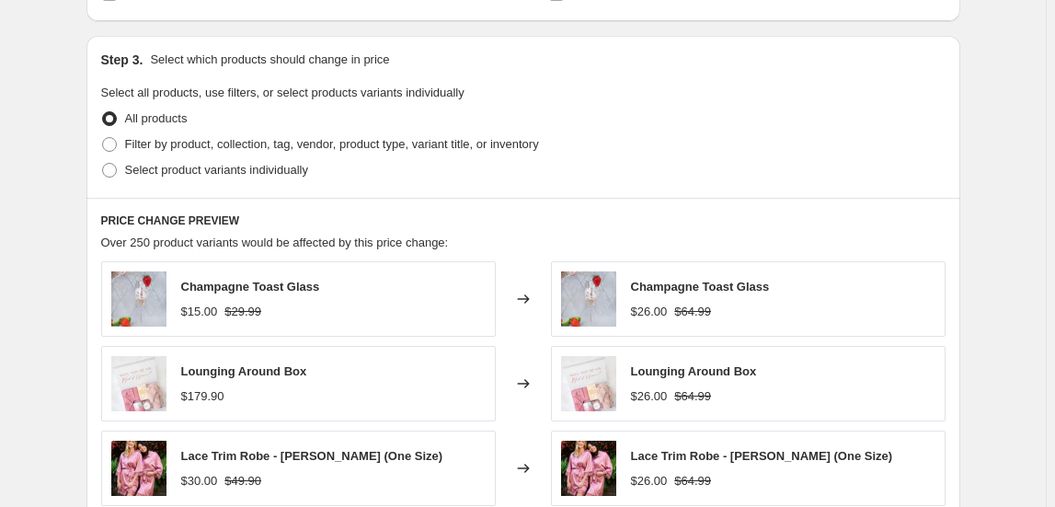
scroll to position [752, 0]
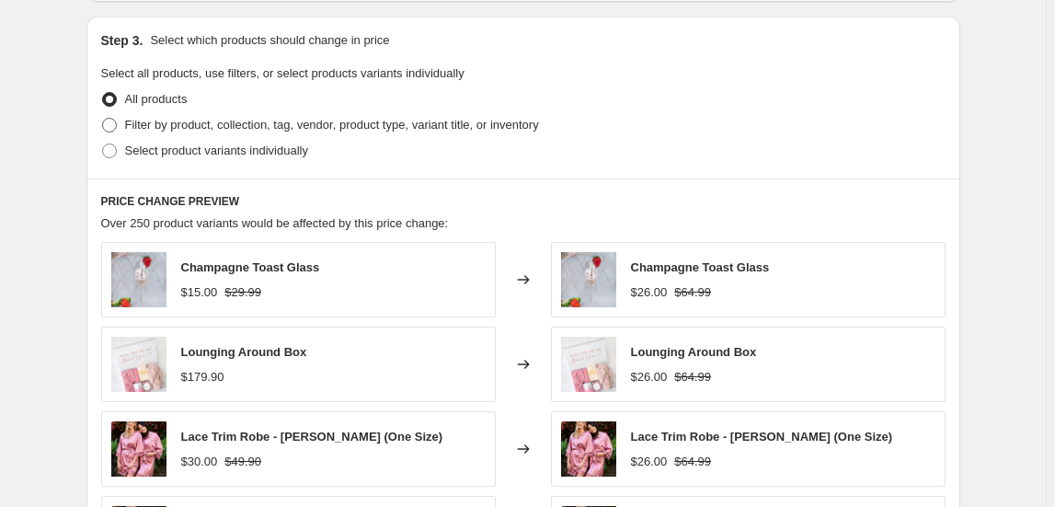
click at [244, 118] on span "Filter by product, collection, tag, vendor, product type, variant title, or inv…" at bounding box center [332, 125] width 414 height 14
click at [103, 118] on input "Filter by product, collection, tag, vendor, product type, variant title, or inv…" at bounding box center [102, 118] width 1 height 1
radio input "true"
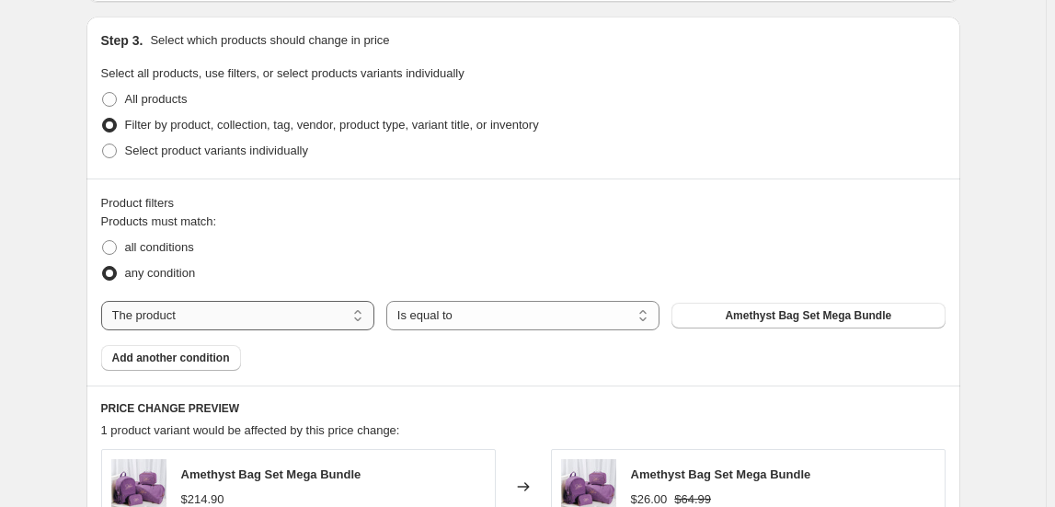
click at [274, 322] on select "The product The product's collection The product's tag The product's vendor The…" at bounding box center [237, 315] width 273 height 29
select select "collection"
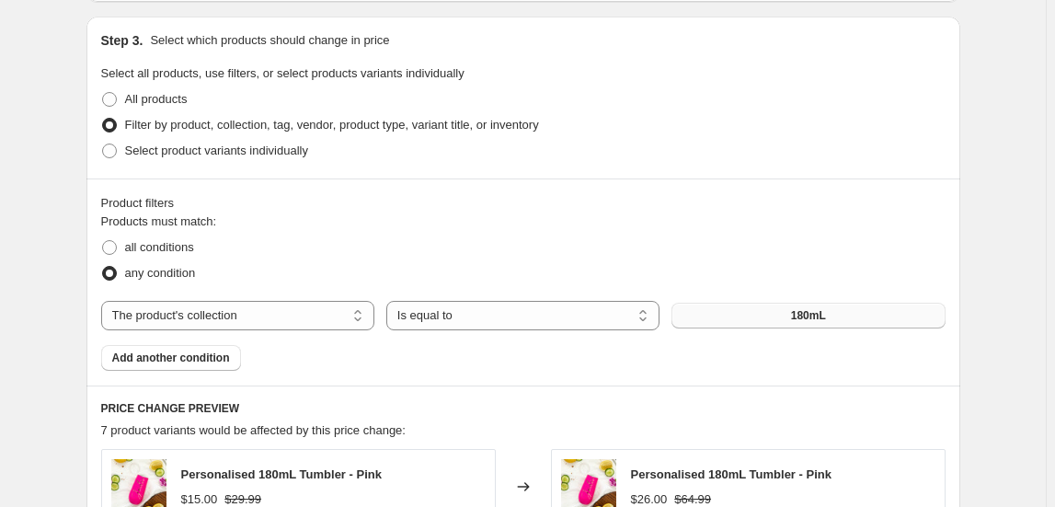
click at [762, 322] on button "180mL" at bounding box center [807, 316] width 273 height 26
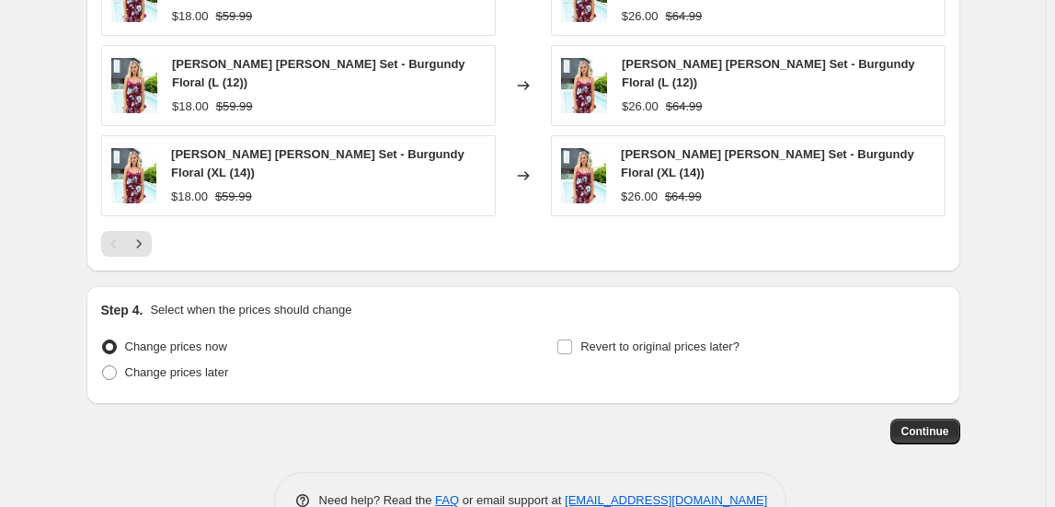
scroll to position [1444, 0]
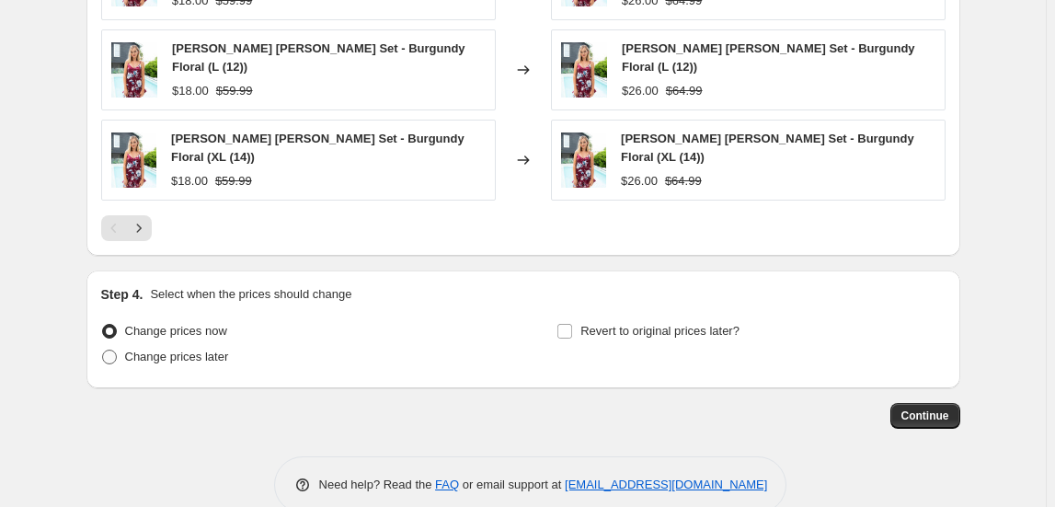
click at [202, 350] on span "Change prices later" at bounding box center [177, 357] width 104 height 14
click at [103, 350] on input "Change prices later" at bounding box center [102, 350] width 1 height 1
radio input "true"
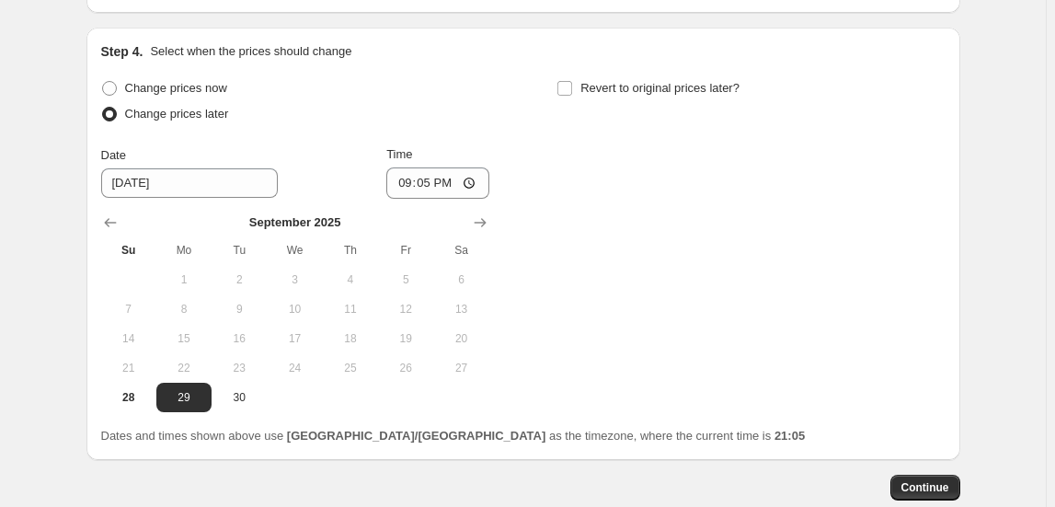
scroll to position [1759, 0]
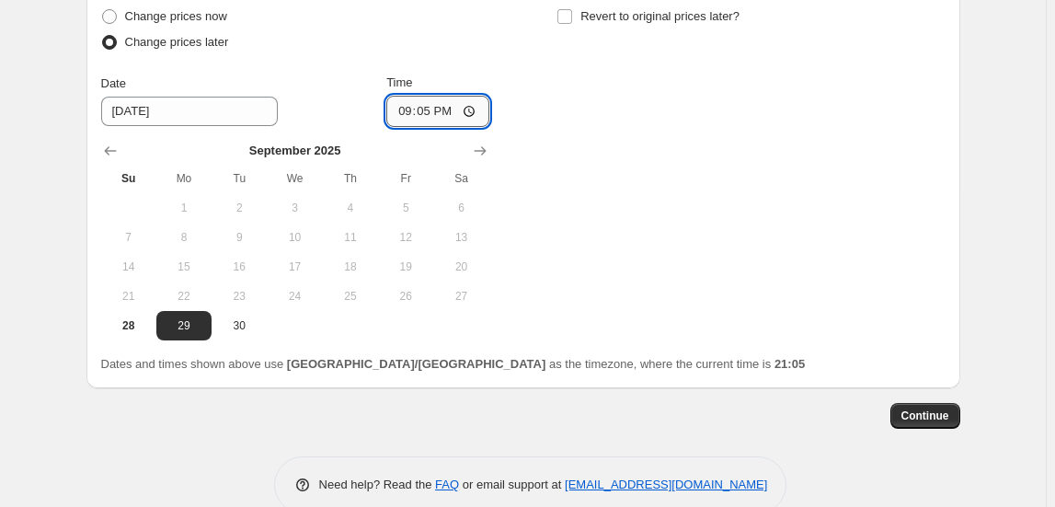
click at [400, 96] on input "21:05" at bounding box center [437, 111] width 103 height 31
type input "01:00"
click at [914, 408] on span "Continue" at bounding box center [925, 415] width 48 height 15
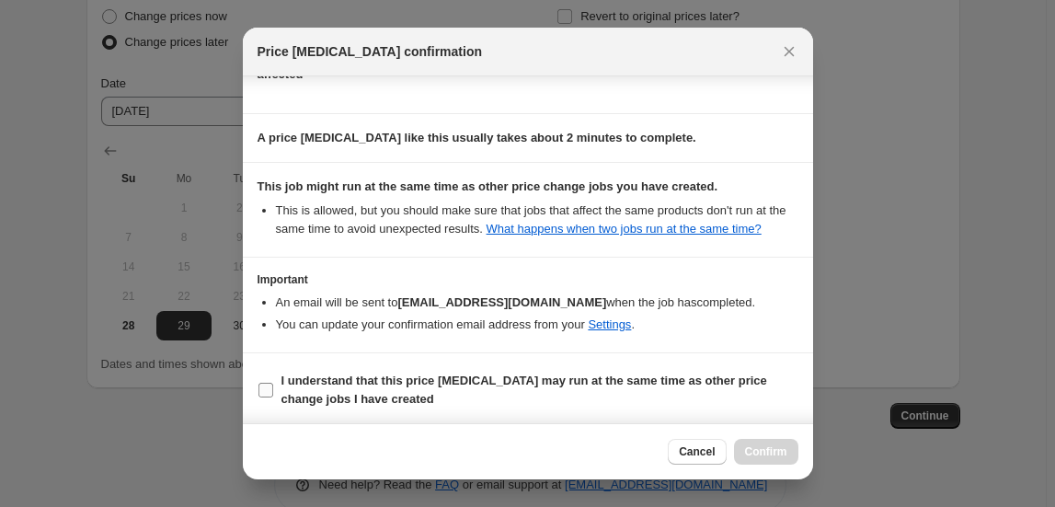
scroll to position [243, 0]
click at [312, 388] on b "I understand that this price [MEDICAL_DATA] may run at the same time as other p…" at bounding box center [524, 389] width 486 height 32
click at [273, 388] on input "I understand that this price [MEDICAL_DATA] may run at the same time as other p…" at bounding box center [265, 389] width 15 height 15
checkbox input "true"
click at [764, 447] on span "Confirm" at bounding box center [766, 451] width 42 height 15
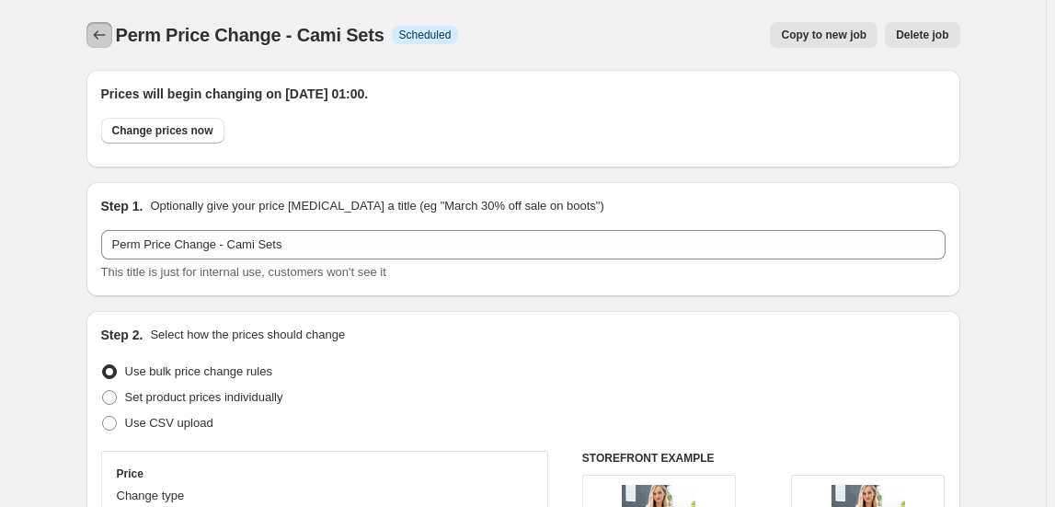
click at [108, 40] on icon "Price change jobs" at bounding box center [99, 35] width 18 height 18
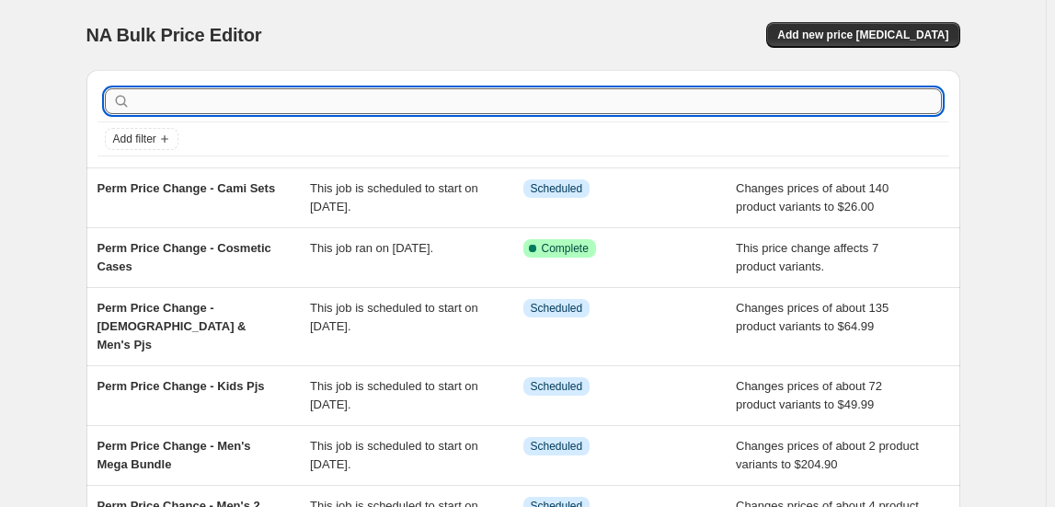
click at [207, 99] on input "text" at bounding box center [538, 101] width 808 height 26
type input "tote"
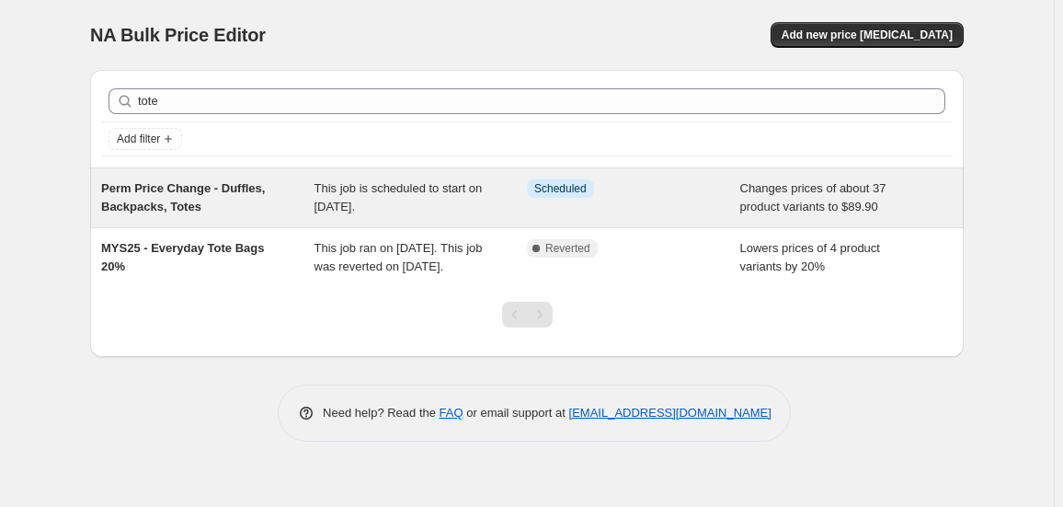
click at [252, 199] on div "Perm Price Change - Duffles, Backpacks, Totes" at bounding box center [207, 197] width 213 height 37
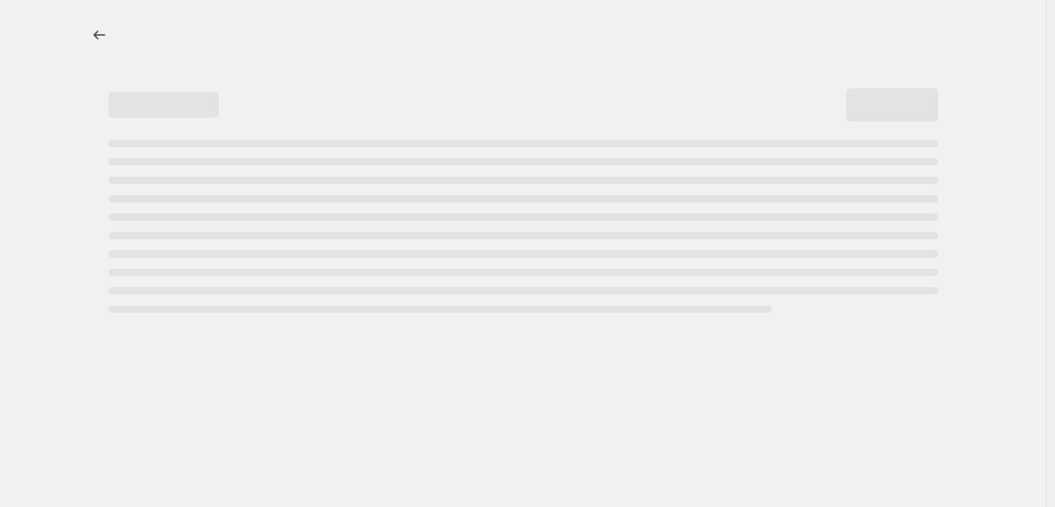
select select "no_change"
select select "collection"
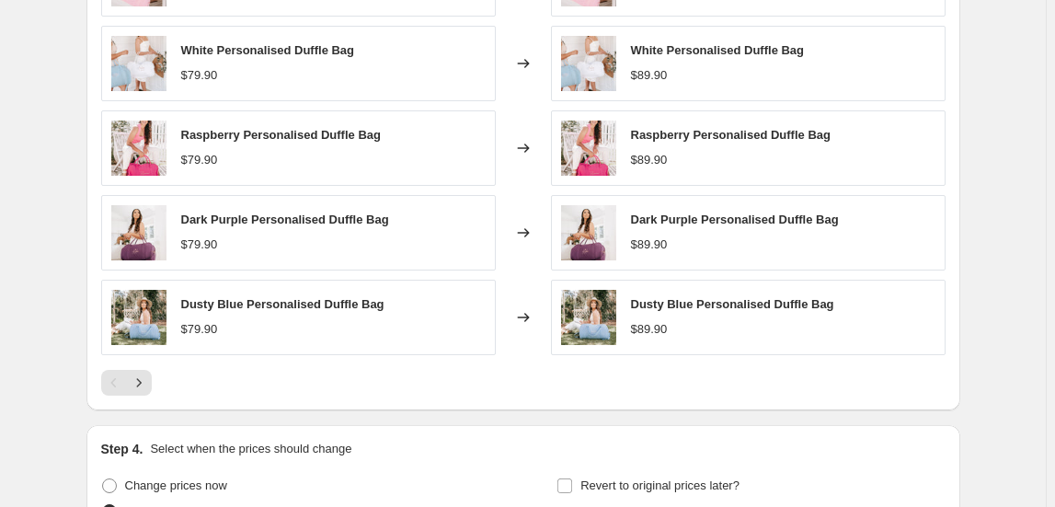
scroll to position [1337, 0]
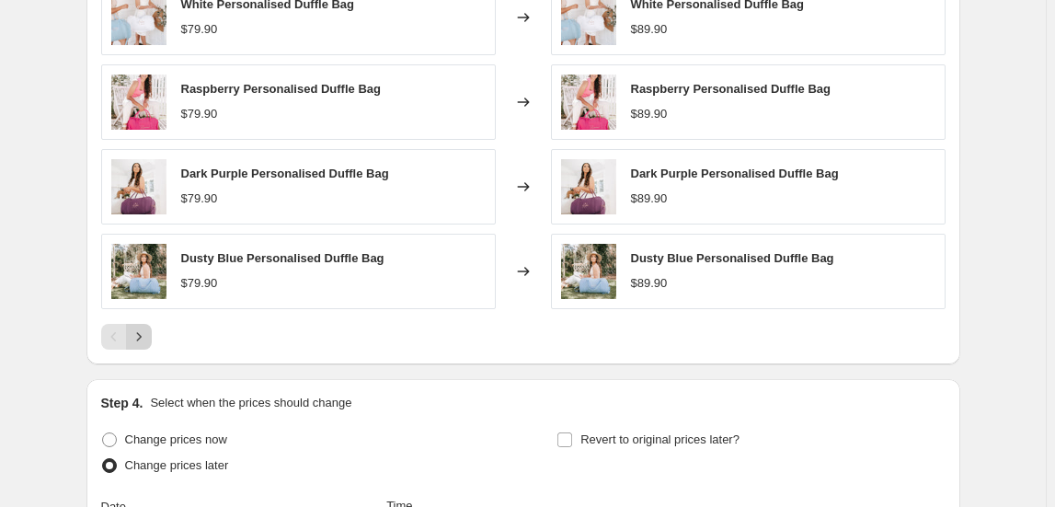
click at [152, 335] on button "Next" at bounding box center [139, 337] width 26 height 26
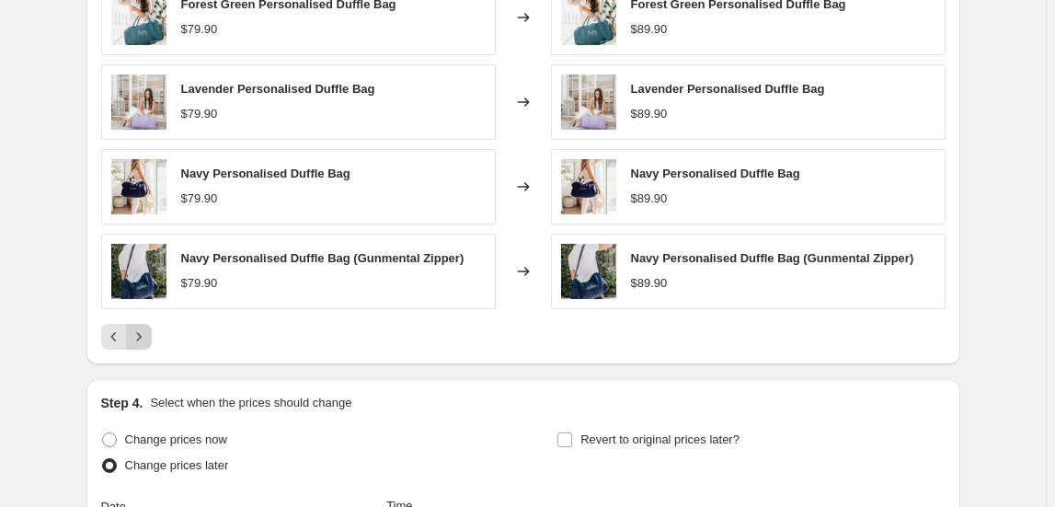
click at [147, 337] on icon "Next" at bounding box center [139, 336] width 18 height 18
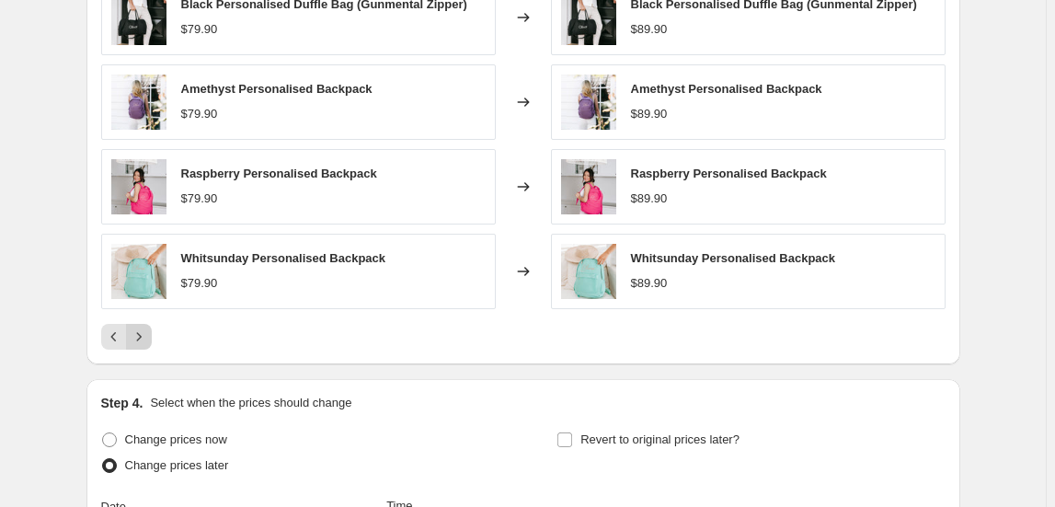
click at [147, 337] on icon "Next" at bounding box center [139, 336] width 18 height 18
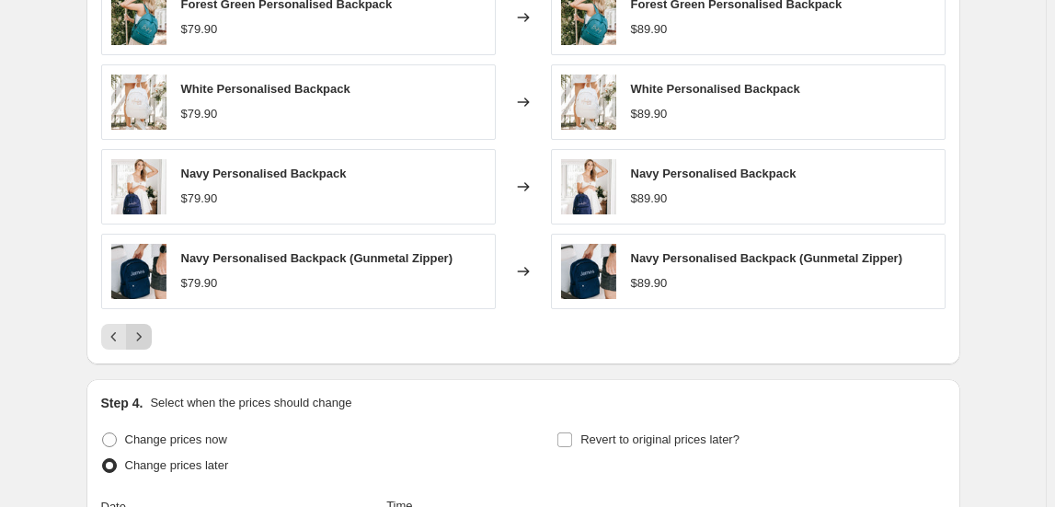
click at [147, 337] on icon "Next" at bounding box center [139, 336] width 18 height 18
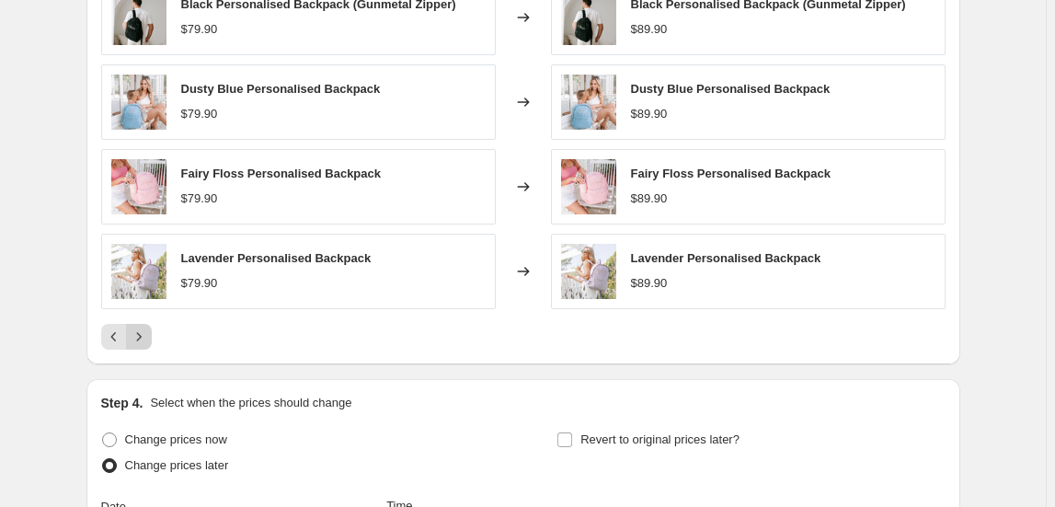
click at [147, 337] on icon "Next" at bounding box center [139, 336] width 18 height 18
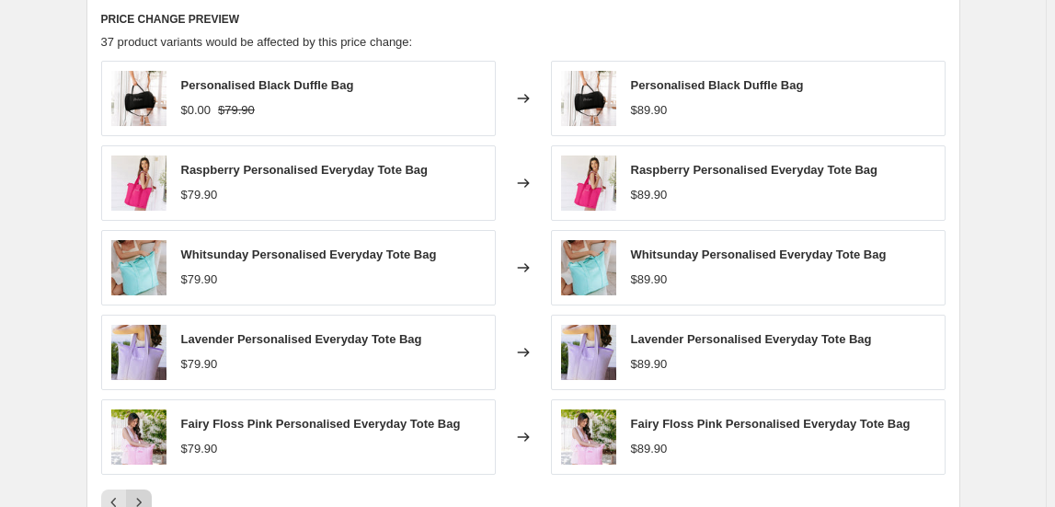
scroll to position [1170, 0]
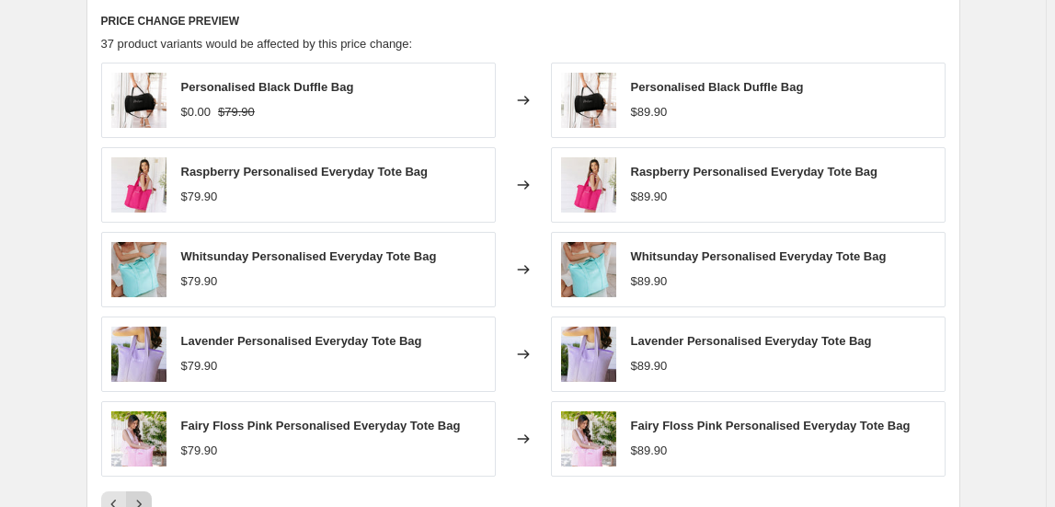
click at [152, 501] on button "Next" at bounding box center [139, 504] width 26 height 26
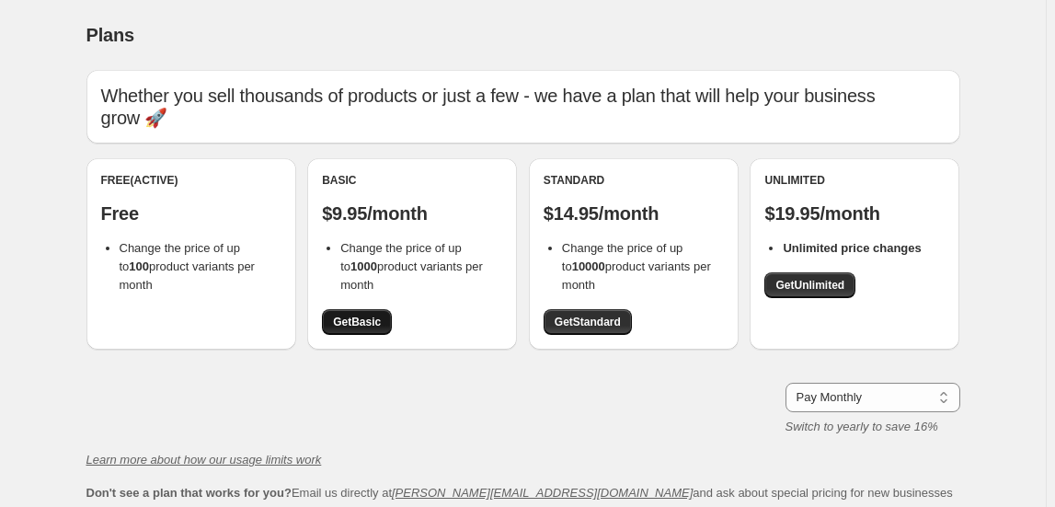
click at [361, 321] on span "Get Basic" at bounding box center [357, 322] width 48 height 15
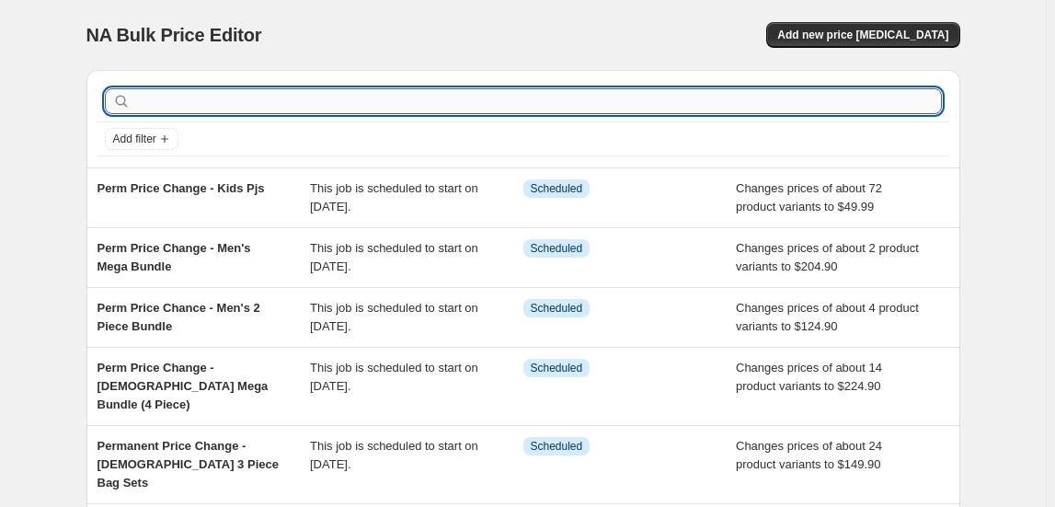
click at [210, 96] on input "text" at bounding box center [538, 101] width 808 height 26
type input "tote"
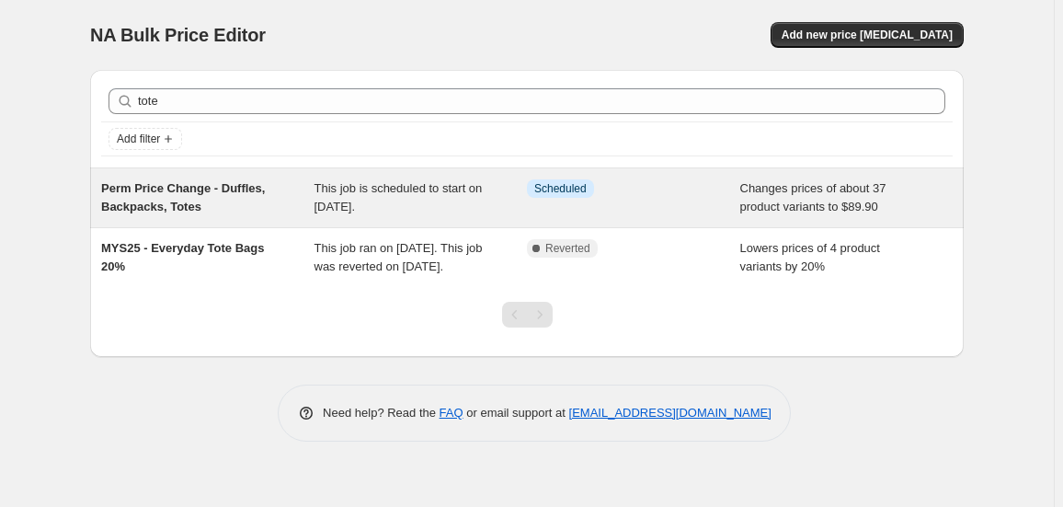
click at [169, 209] on span "Perm Price Change - Duffles, Backpacks, Totes" at bounding box center [183, 197] width 164 height 32
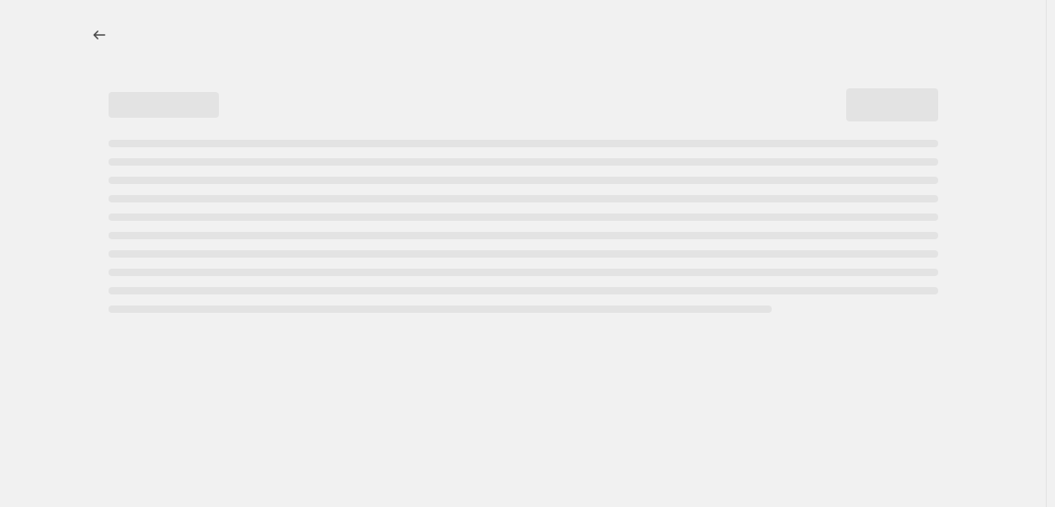
select select "no_change"
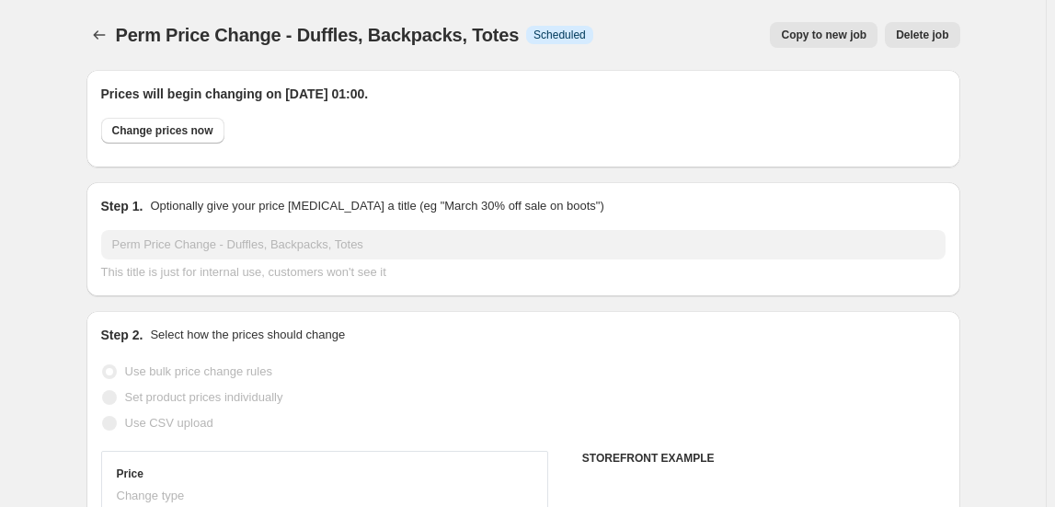
select select "collection"
